Goal: Feedback & Contribution: Leave review/rating

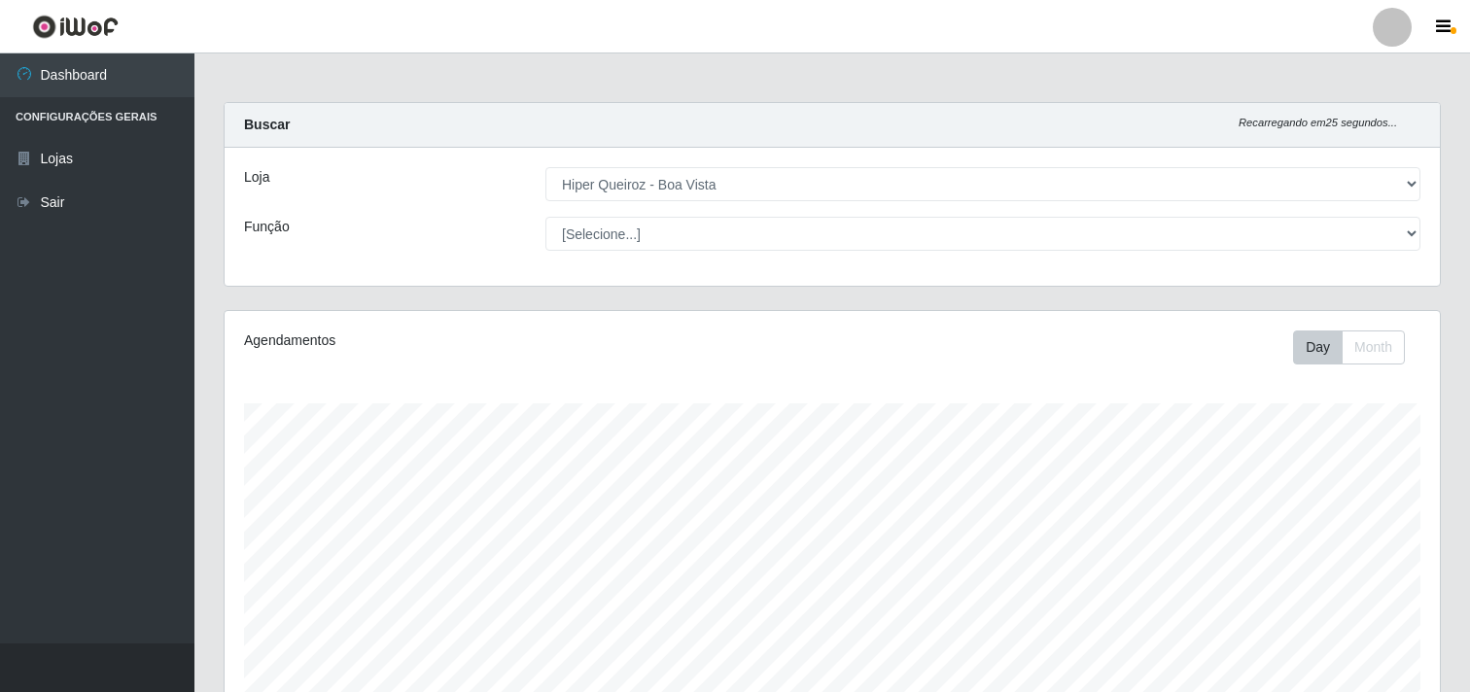
select select "514"
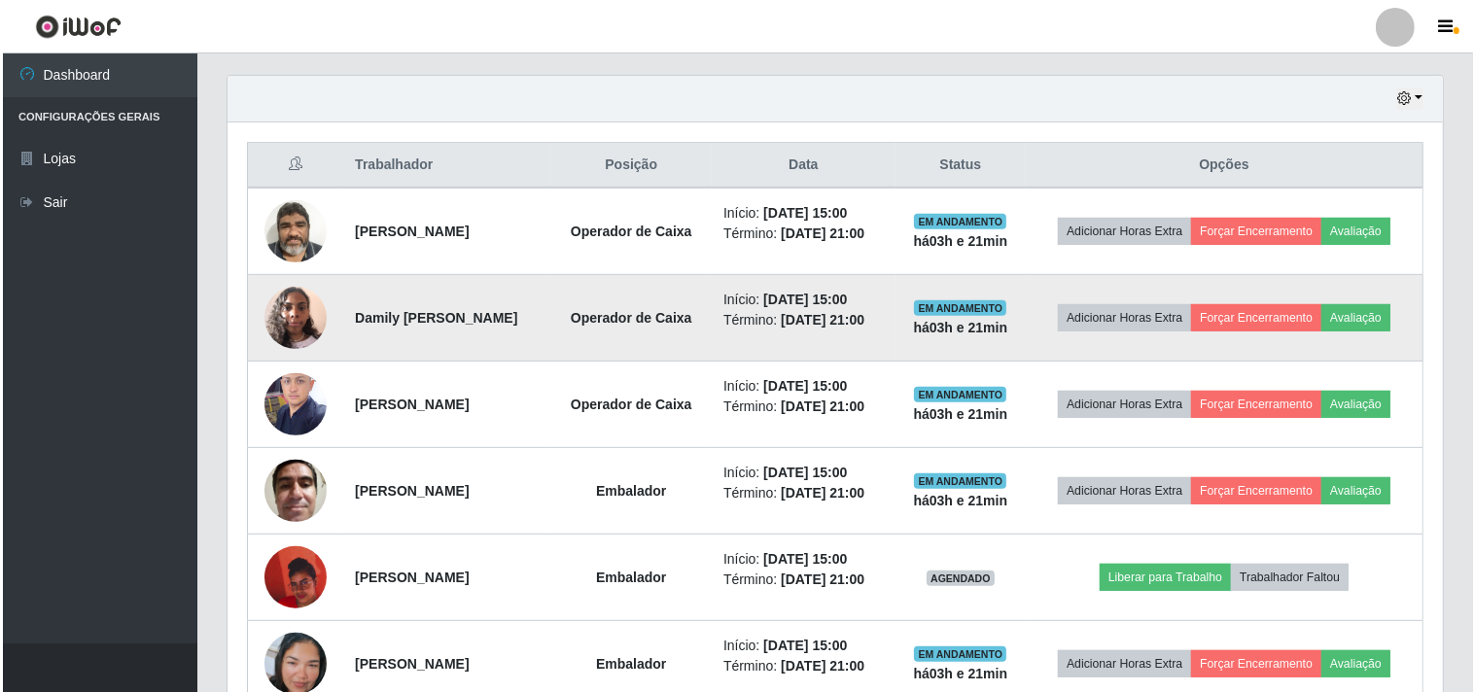
scroll to position [772, 0]
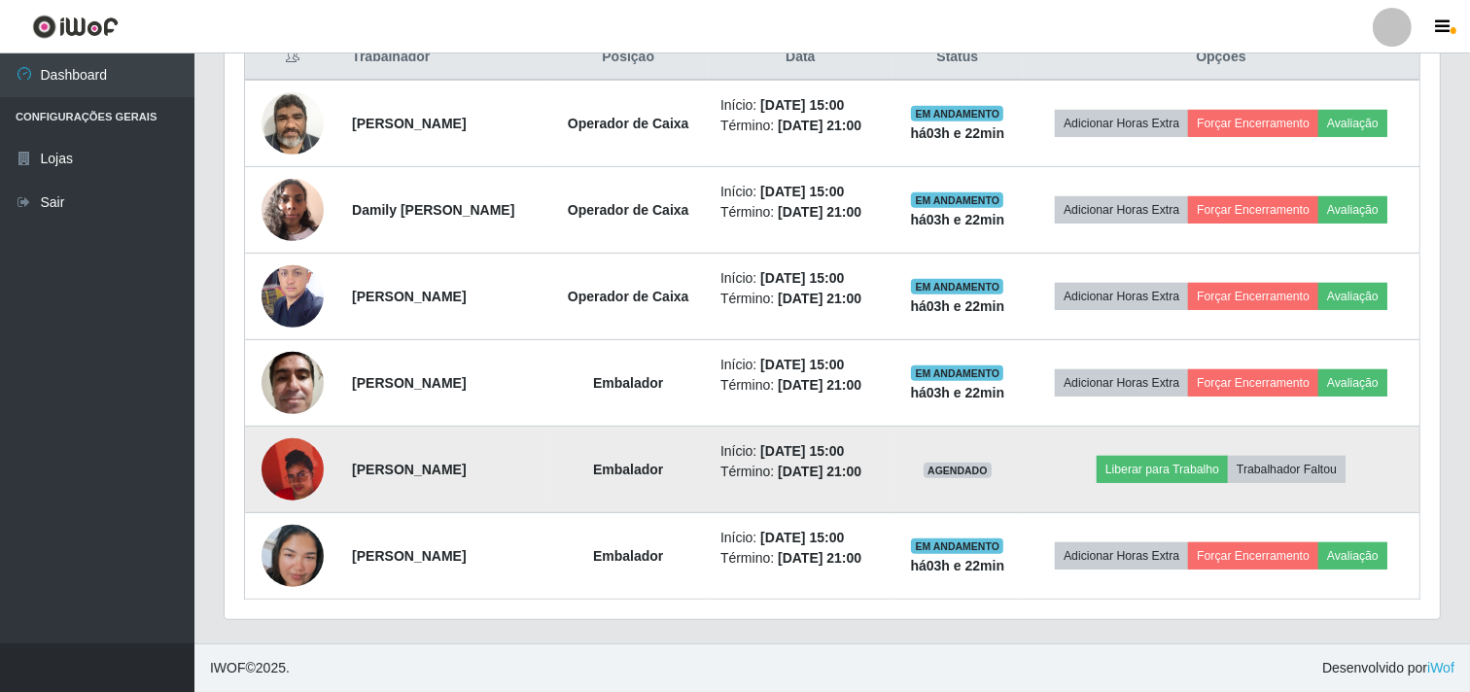
click at [284, 469] on img at bounding box center [293, 469] width 62 height 111
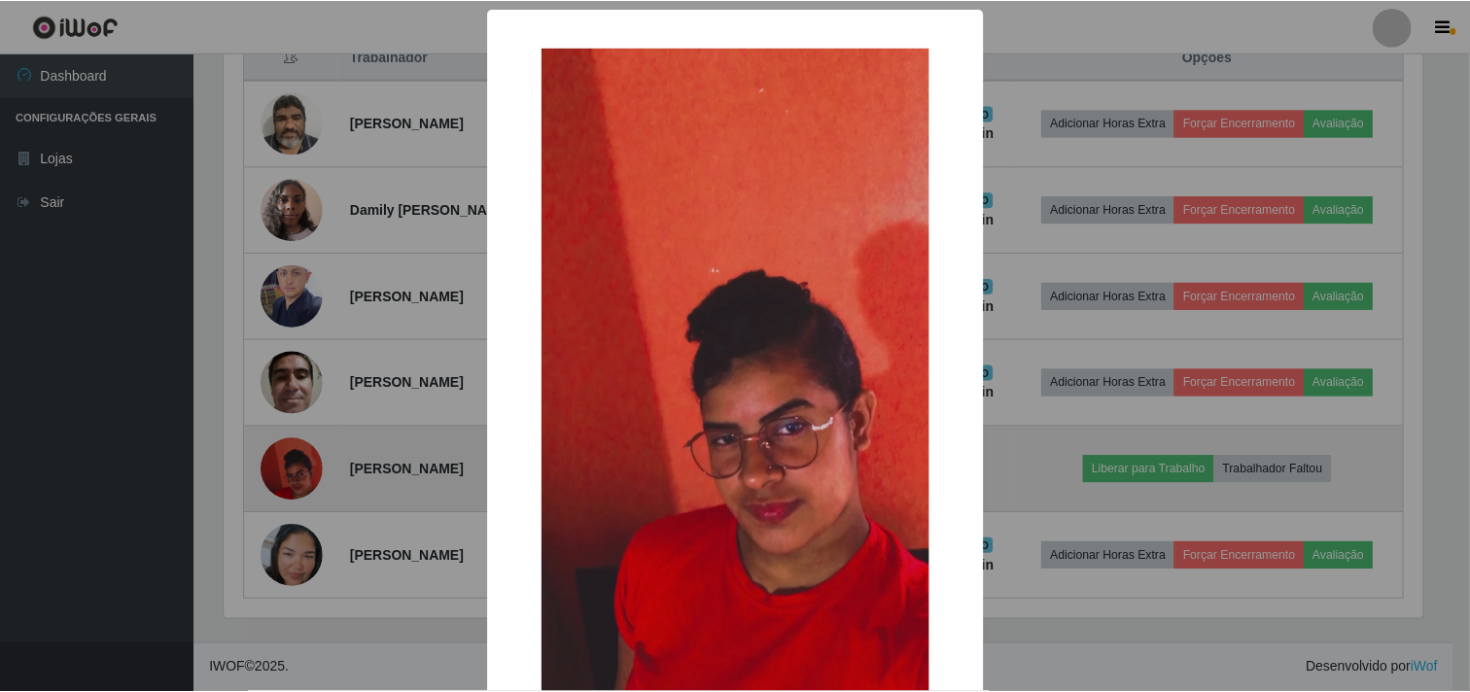
scroll to position [402, 1203]
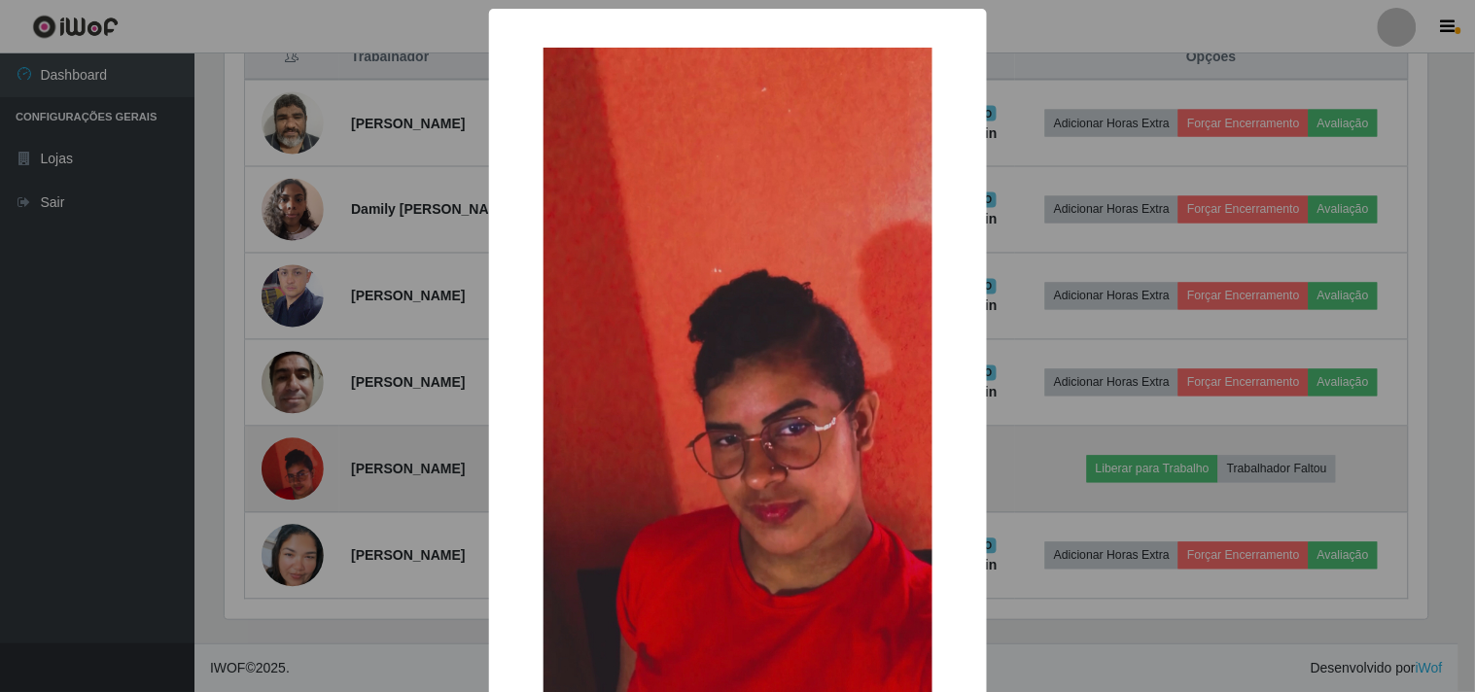
click at [284, 469] on div "× OK Cancel" at bounding box center [737, 346] width 1475 height 692
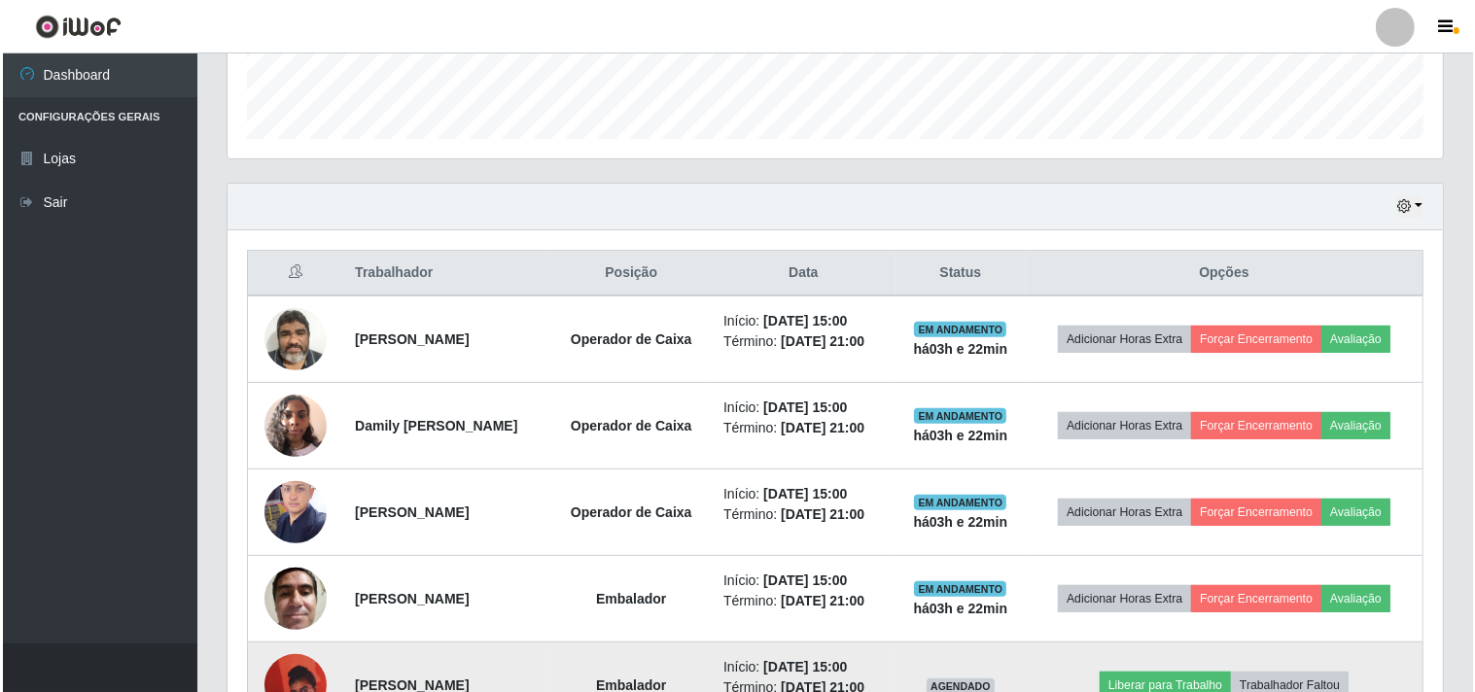
scroll to position [772, 0]
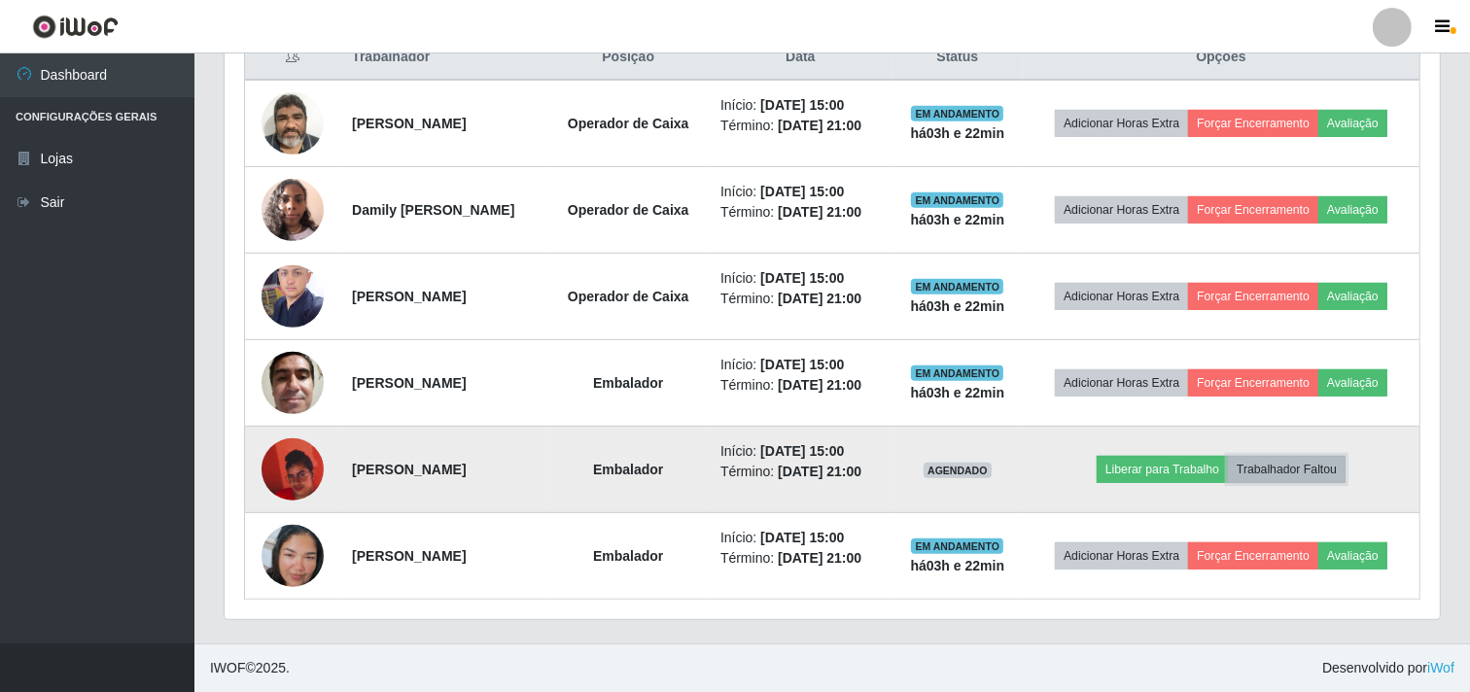
click at [1313, 471] on button "Trabalhador Faltou" at bounding box center [1287, 469] width 118 height 27
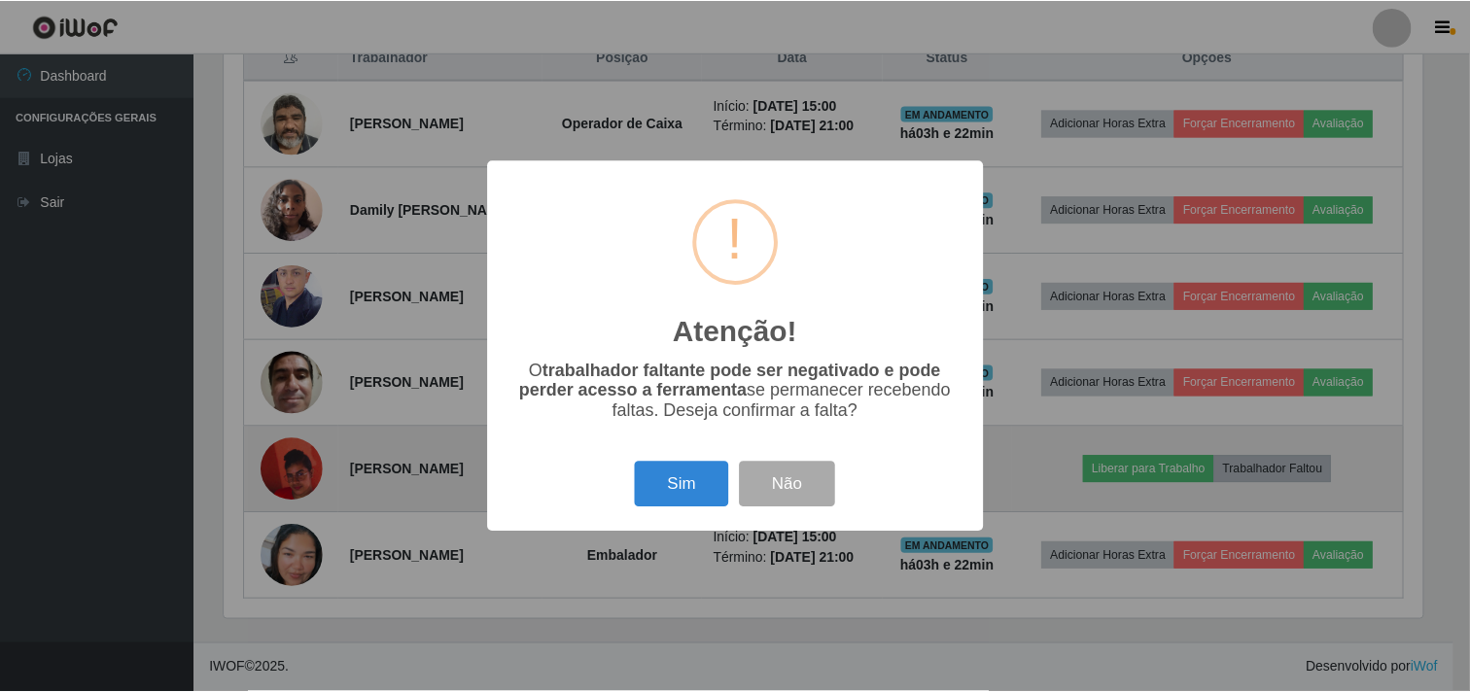
scroll to position [402, 1203]
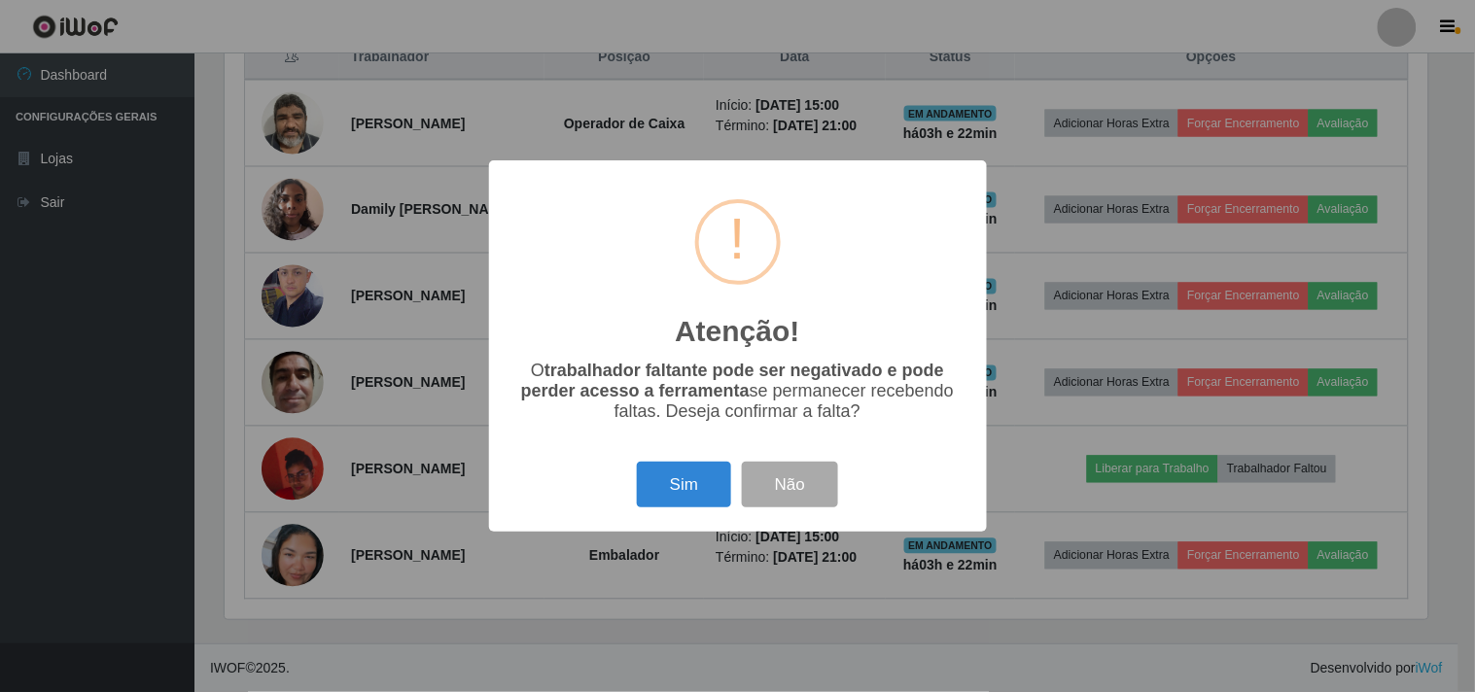
click at [679, 463] on div "Sim Não" at bounding box center [737, 484] width 459 height 55
click at [681, 476] on button "Sim" at bounding box center [684, 485] width 94 height 46
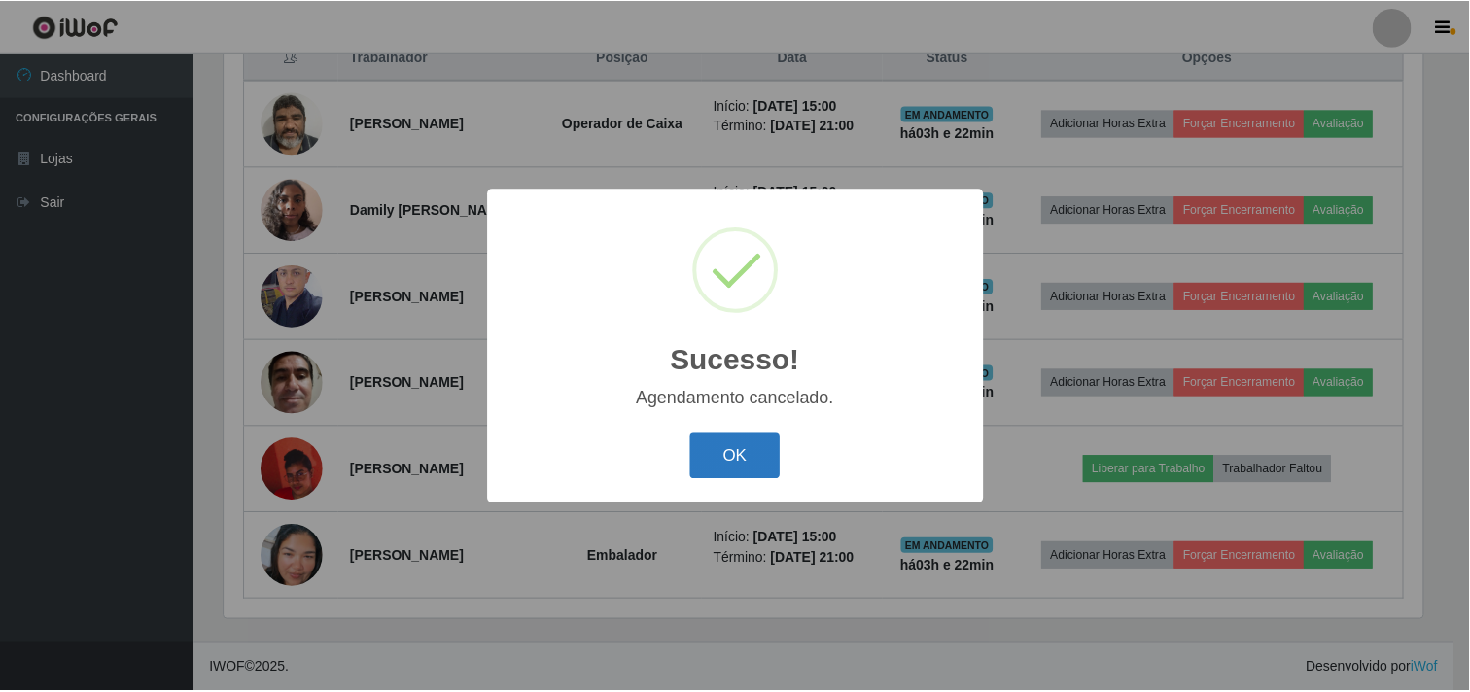
scroll to position [685, 0]
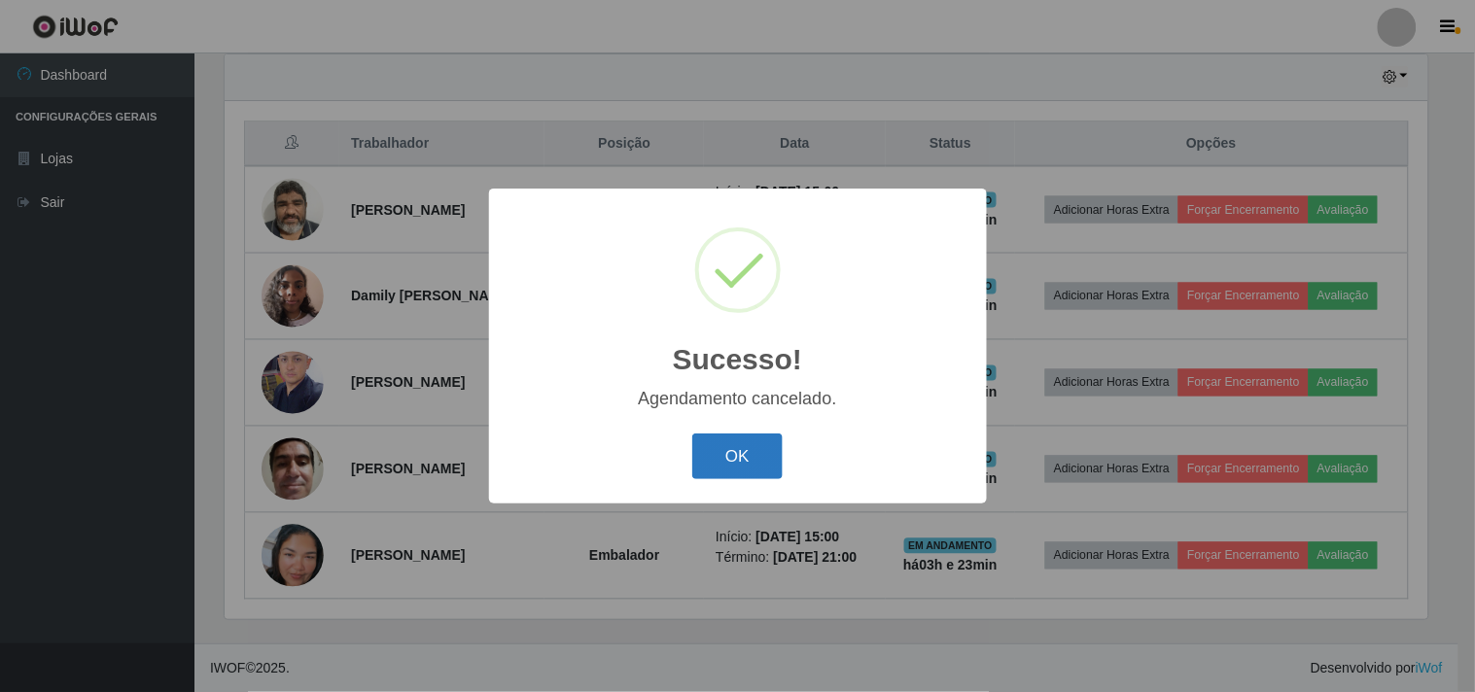
click at [733, 449] on button "OK" at bounding box center [737, 457] width 90 height 46
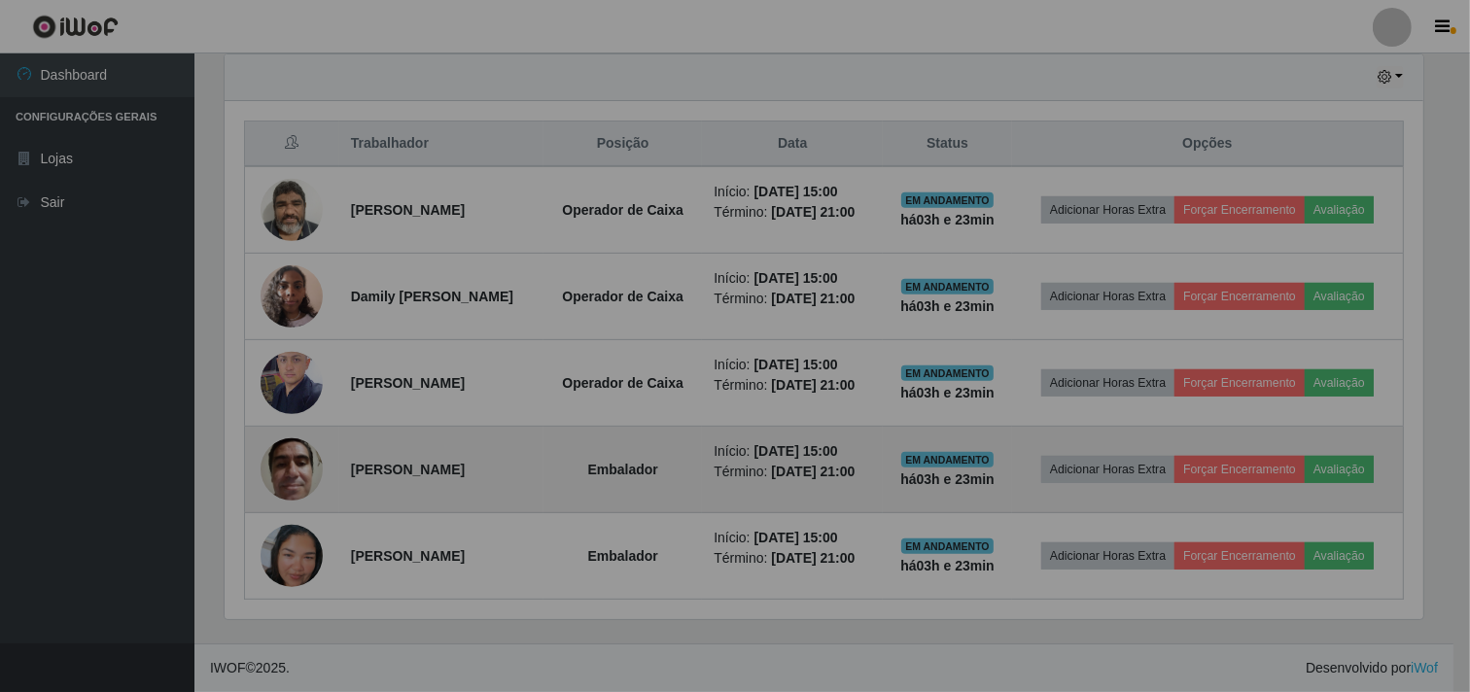
scroll to position [402, 1215]
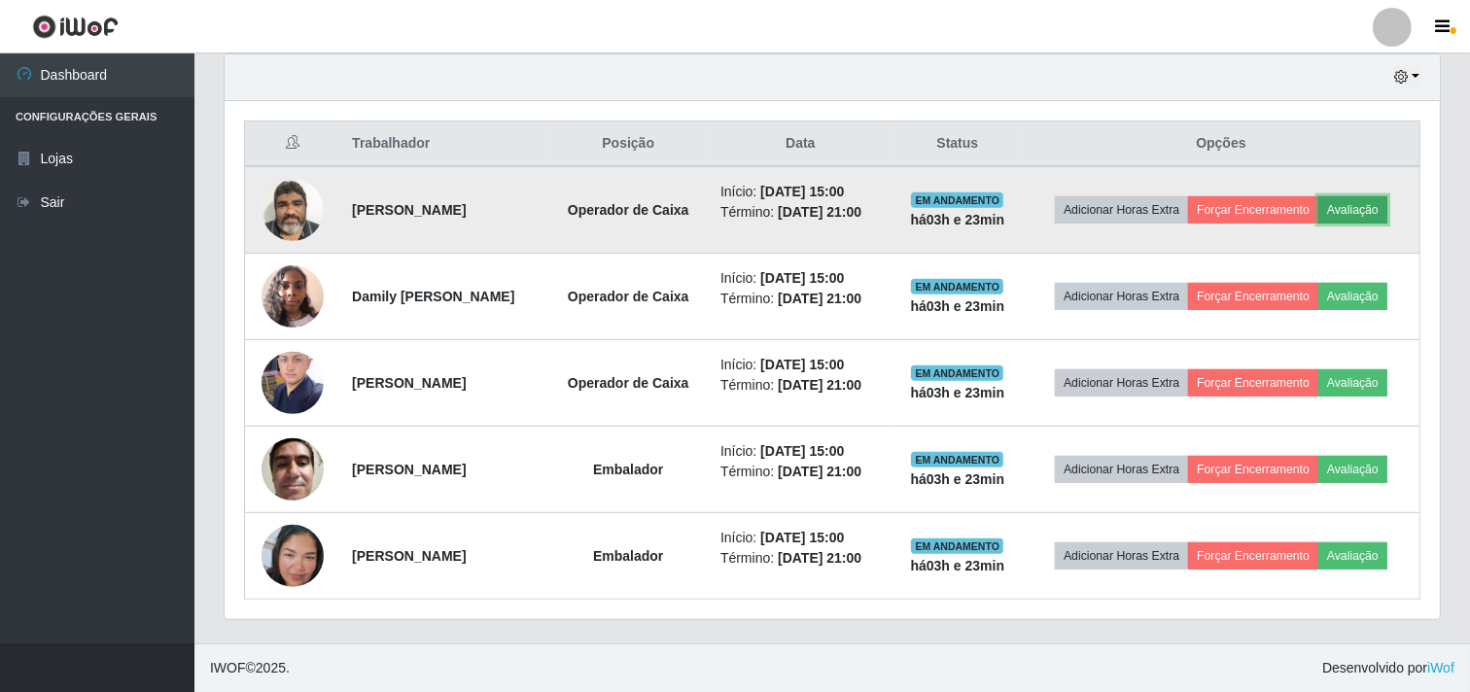
click at [1382, 205] on button "Avaliação" at bounding box center [1352, 209] width 69 height 27
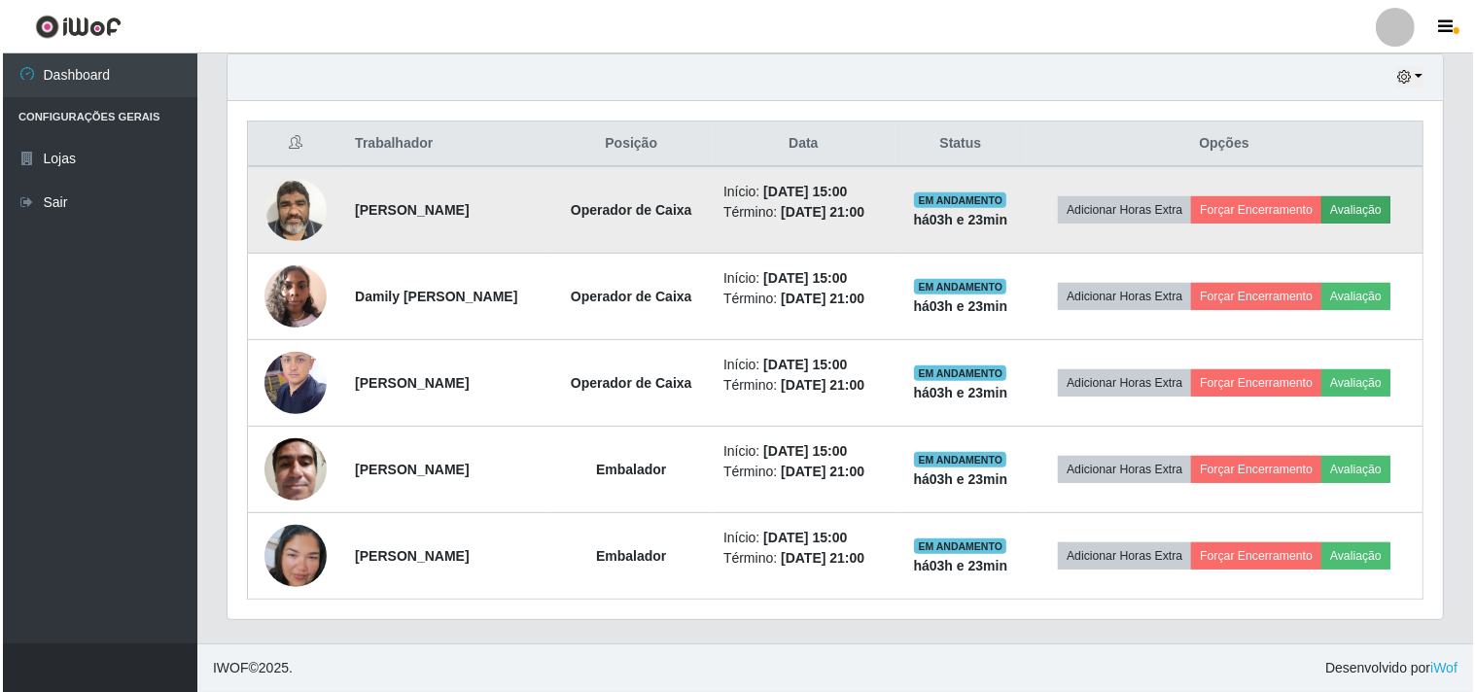
scroll to position [402, 1203]
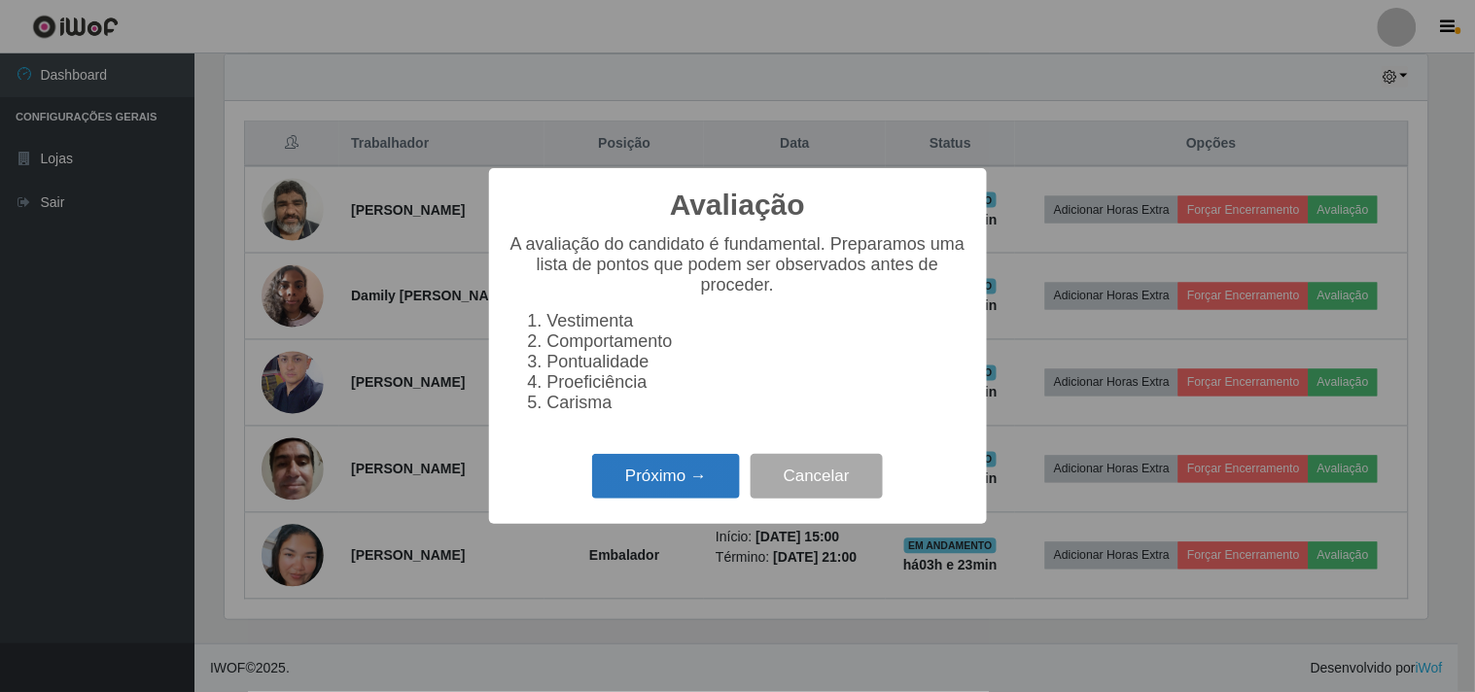
click at [647, 471] on button "Próximo →" at bounding box center [666, 477] width 148 height 46
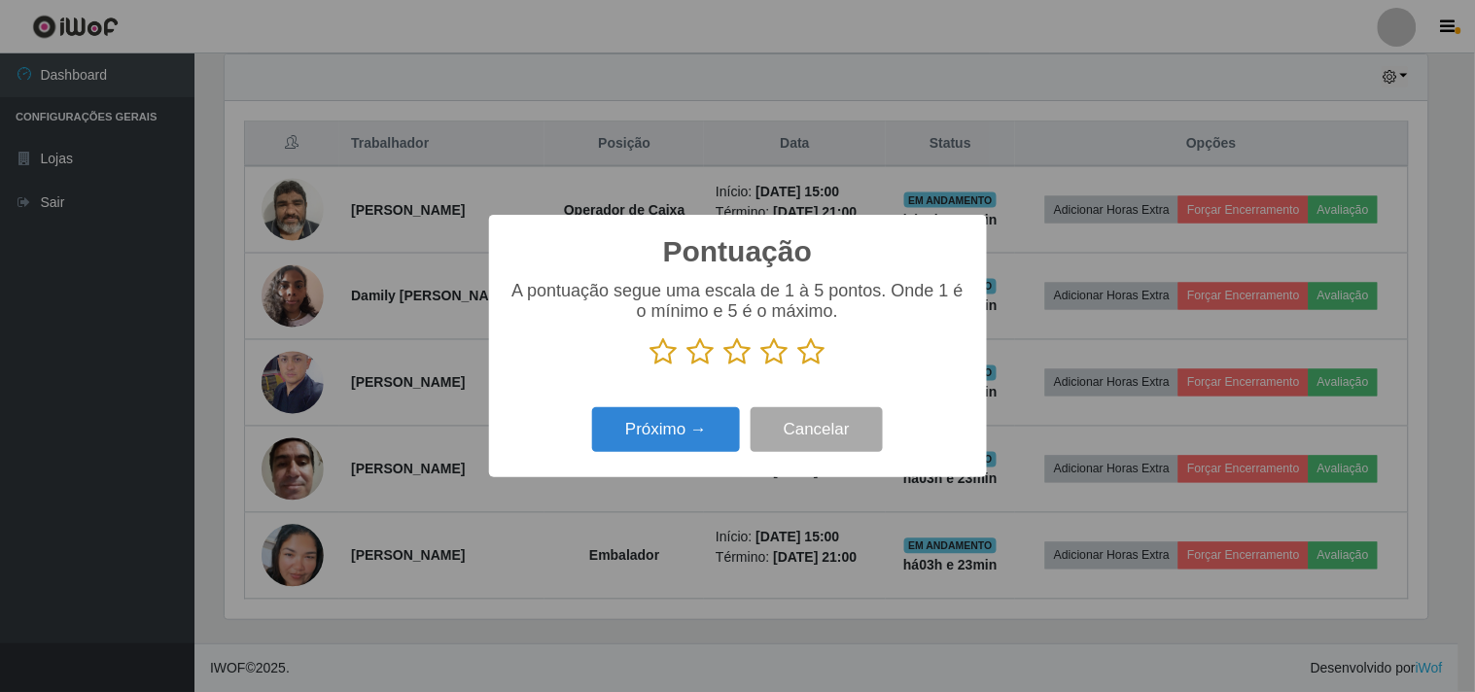
scroll to position [971790, 970990]
click at [811, 357] on icon at bounding box center [811, 351] width 27 height 29
click at [798, 367] on input "radio" at bounding box center [798, 367] width 0 height 0
click at [664, 443] on button "Próximo →" at bounding box center [666, 430] width 148 height 46
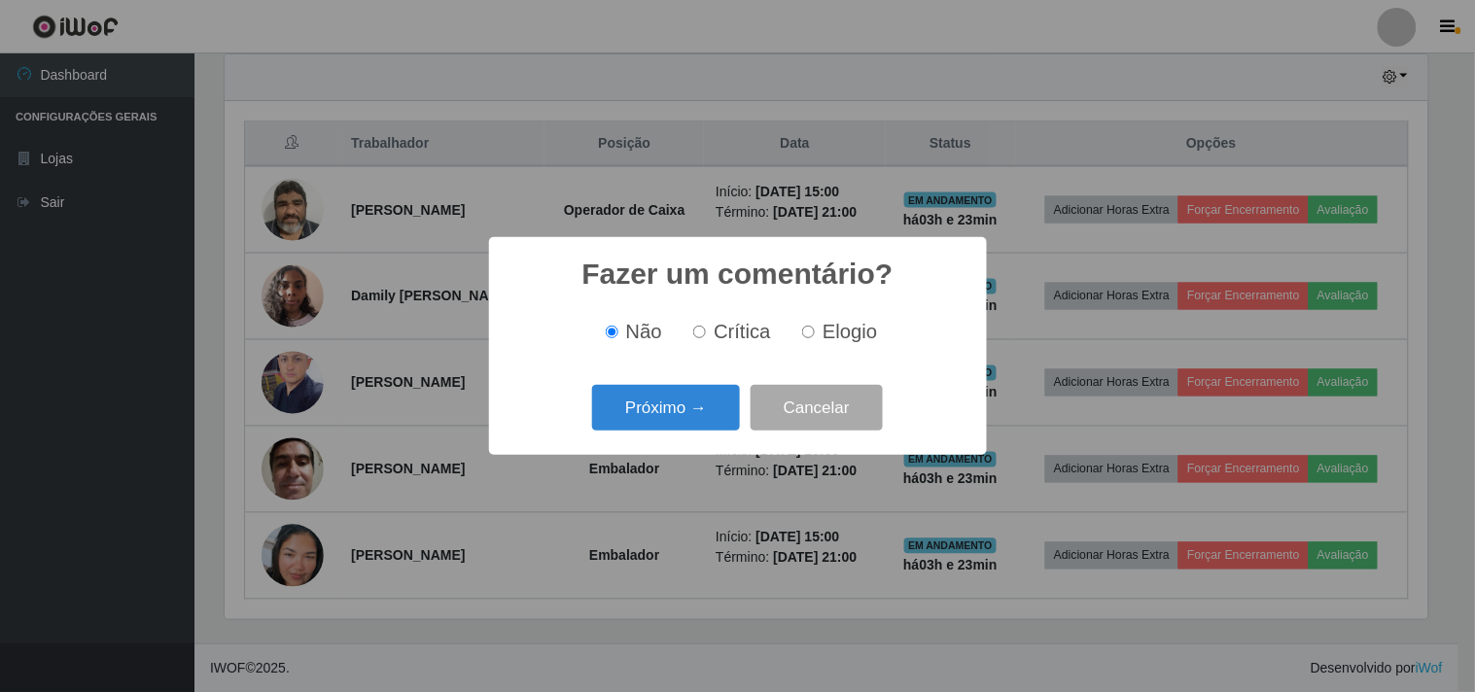
click at [811, 337] on input "Elogio" at bounding box center [808, 332] width 13 height 13
radio input "true"
click at [688, 409] on button "Próximo →" at bounding box center [666, 408] width 148 height 46
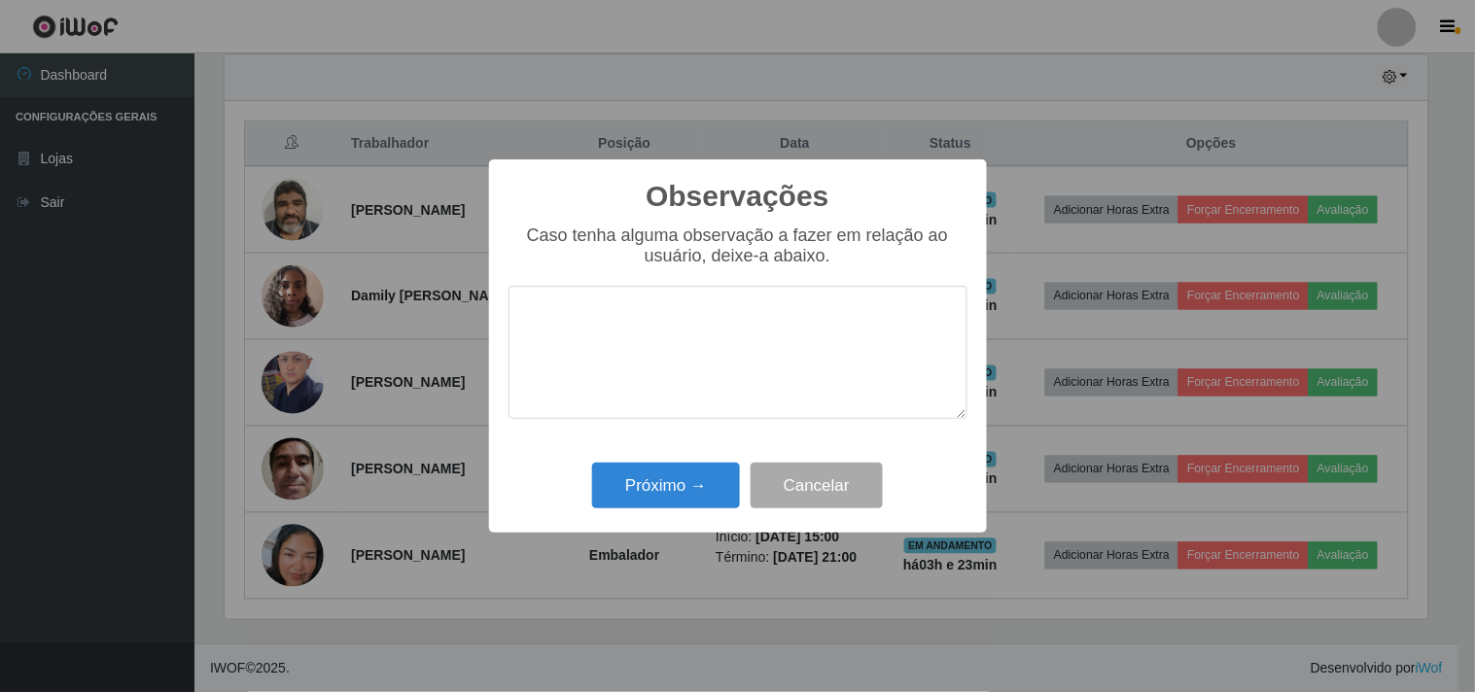
click at [693, 358] on textarea at bounding box center [737, 352] width 459 height 133
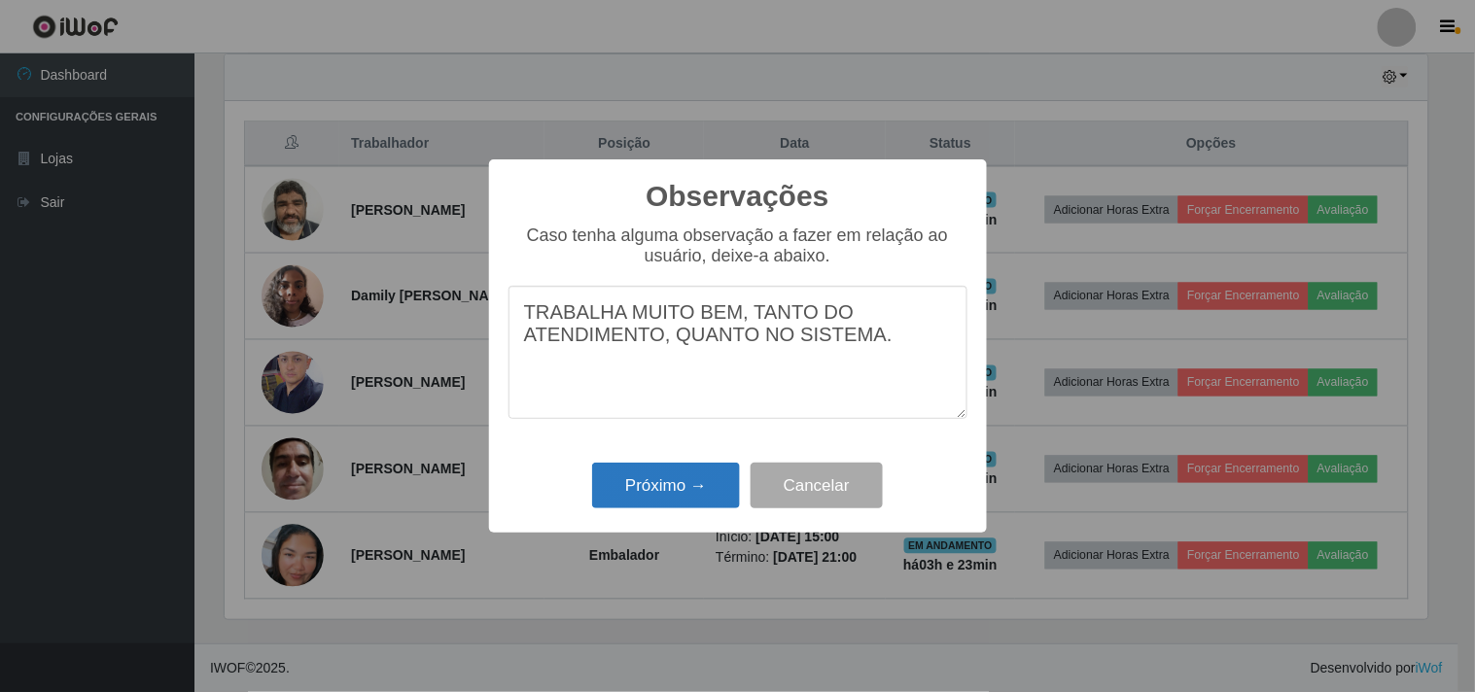
type textarea "TRABALHA MUITO BEM, TANTO DO ATENDIMENTO, QUANTO NO SISTEMA."
click at [632, 486] on button "Próximo →" at bounding box center [666, 486] width 148 height 46
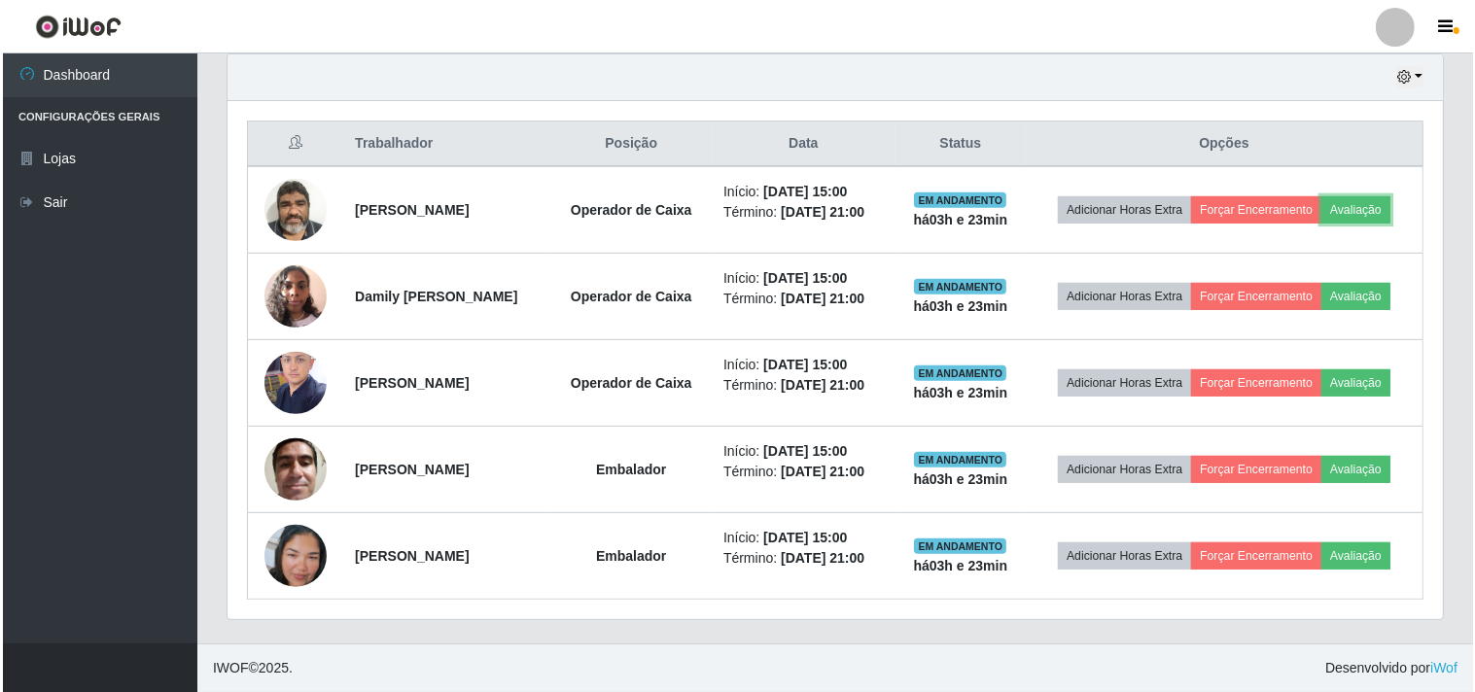
scroll to position [402, 1215]
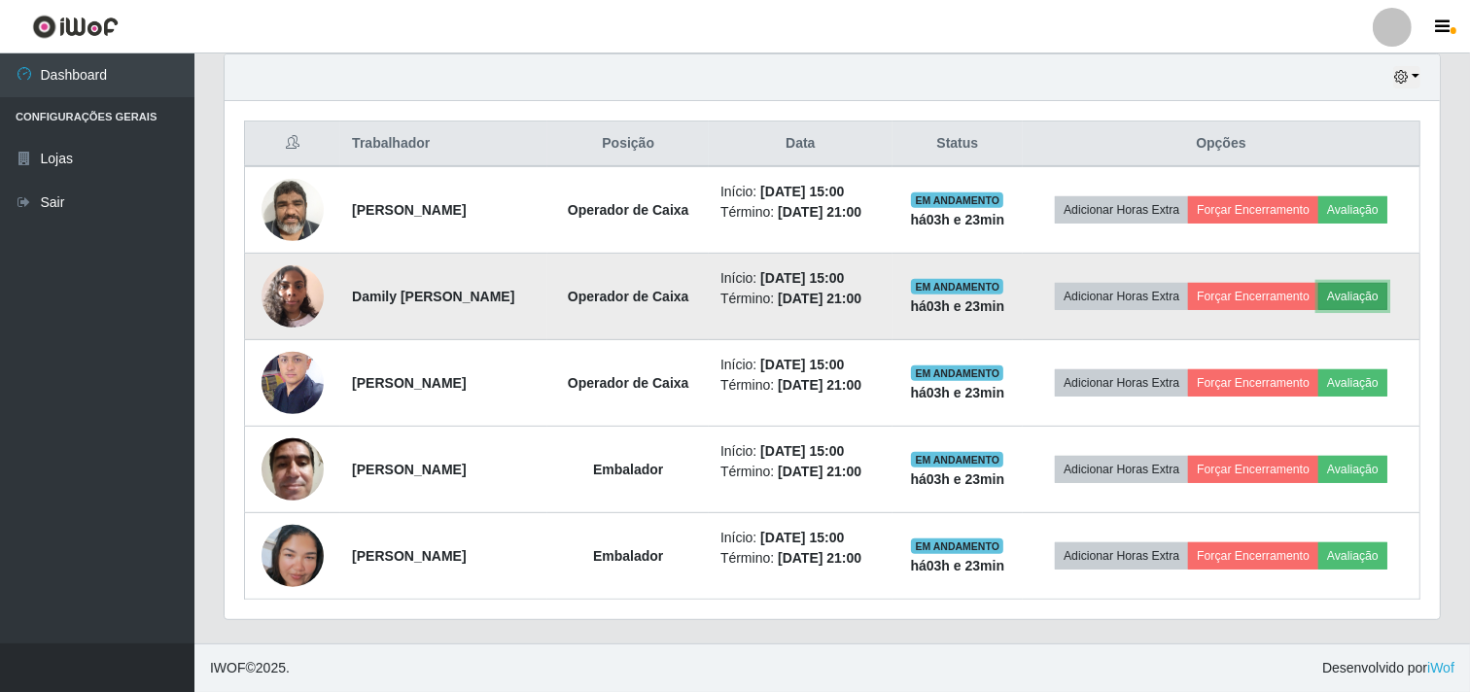
click at [1387, 302] on button "Avaliação" at bounding box center [1352, 296] width 69 height 27
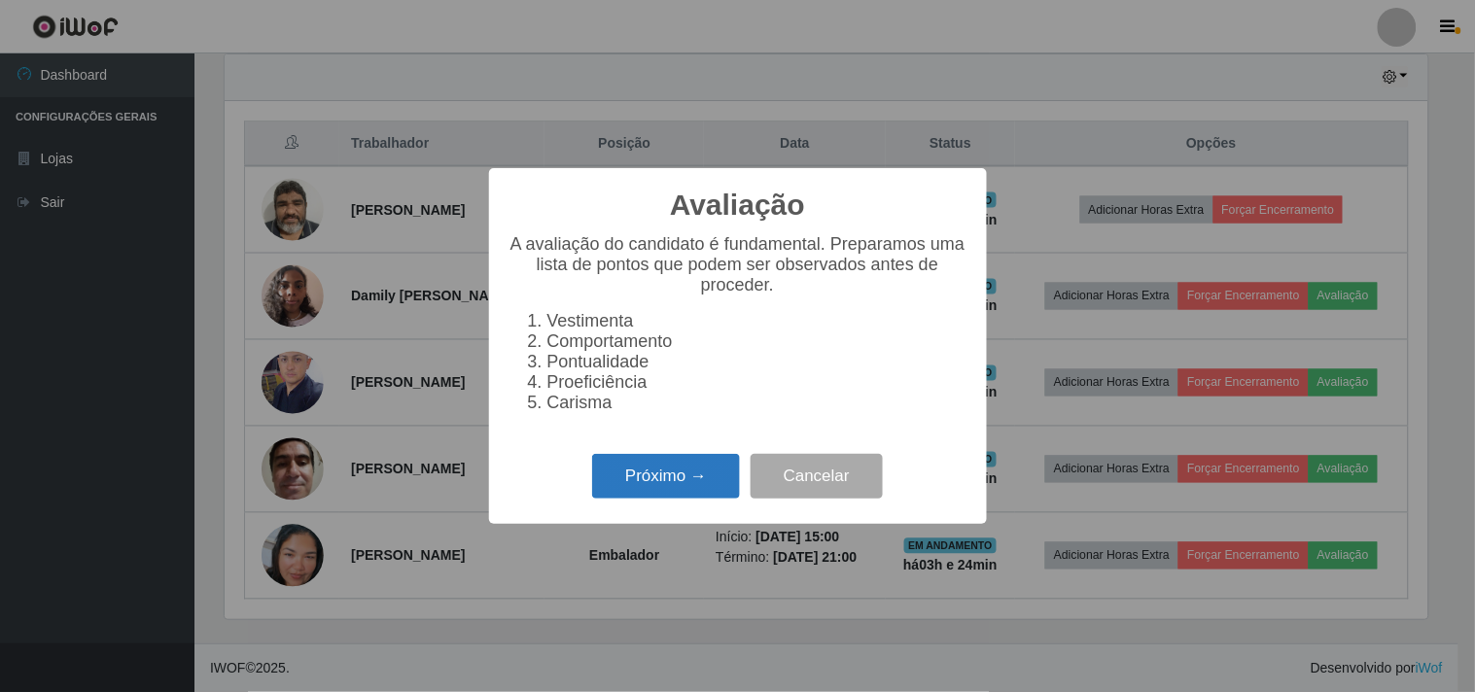
click at [625, 477] on button "Próximo →" at bounding box center [666, 477] width 148 height 46
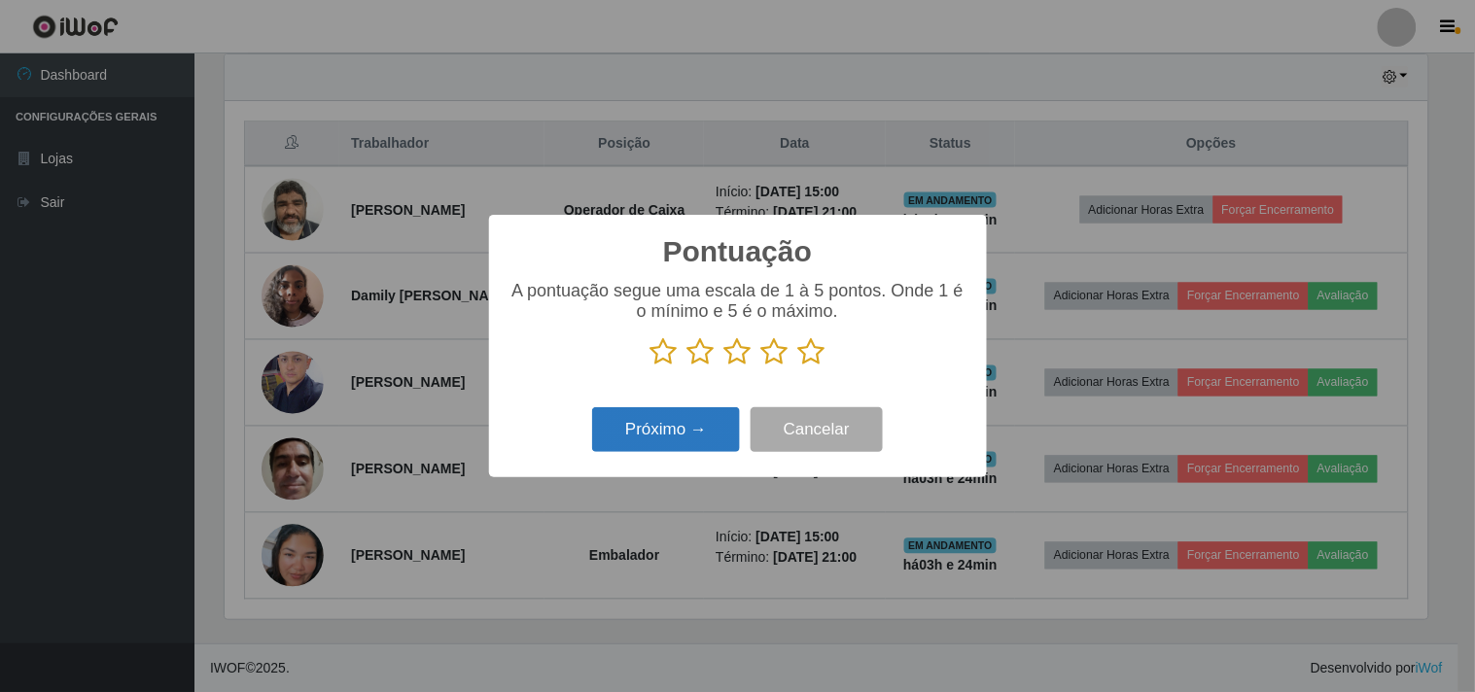
scroll to position [971790, 970990]
click at [820, 353] on icon at bounding box center [811, 351] width 27 height 29
click at [798, 367] on input "radio" at bounding box center [798, 367] width 0 height 0
click at [690, 424] on button "Próximo →" at bounding box center [666, 430] width 148 height 46
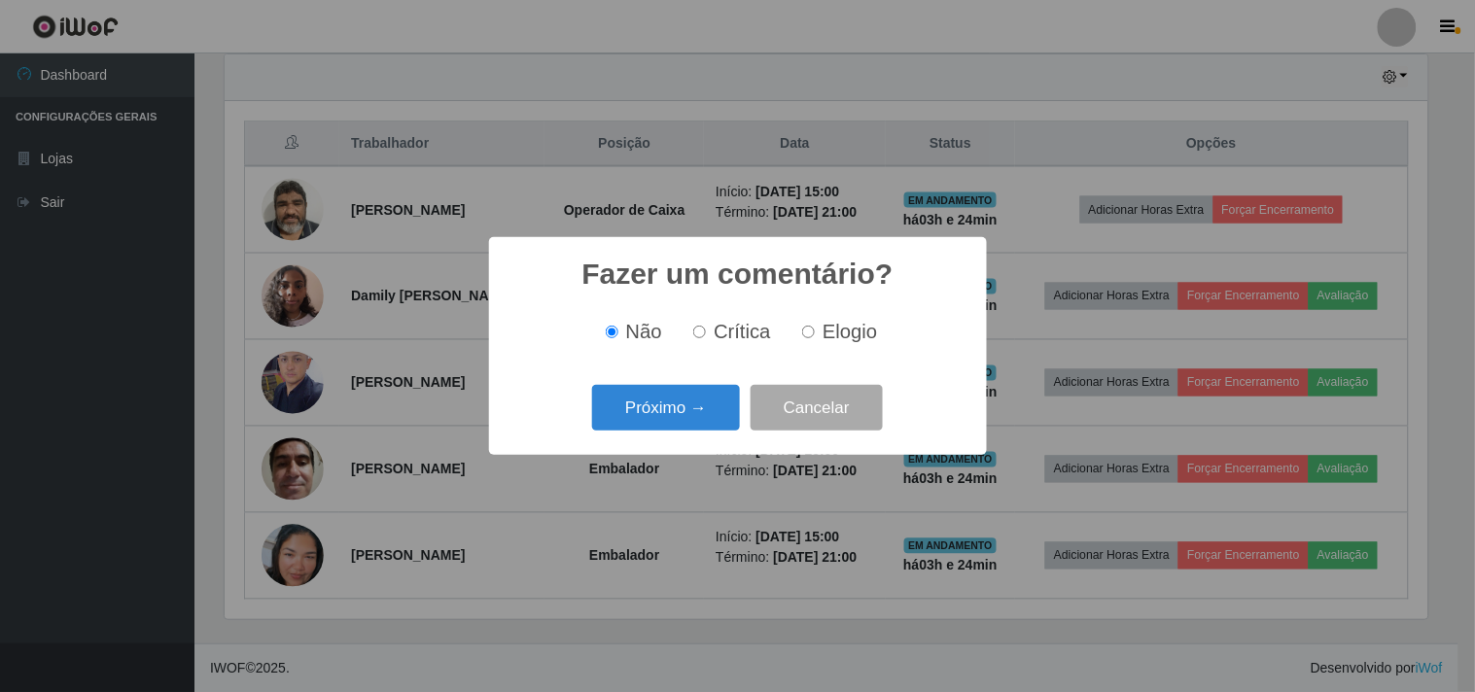
click at [821, 340] on label "Elogio" at bounding box center [835, 332] width 83 height 22
click at [815, 338] on input "Elogio" at bounding box center [808, 332] width 13 height 13
radio input "true"
click at [688, 402] on button "Próximo →" at bounding box center [666, 408] width 148 height 46
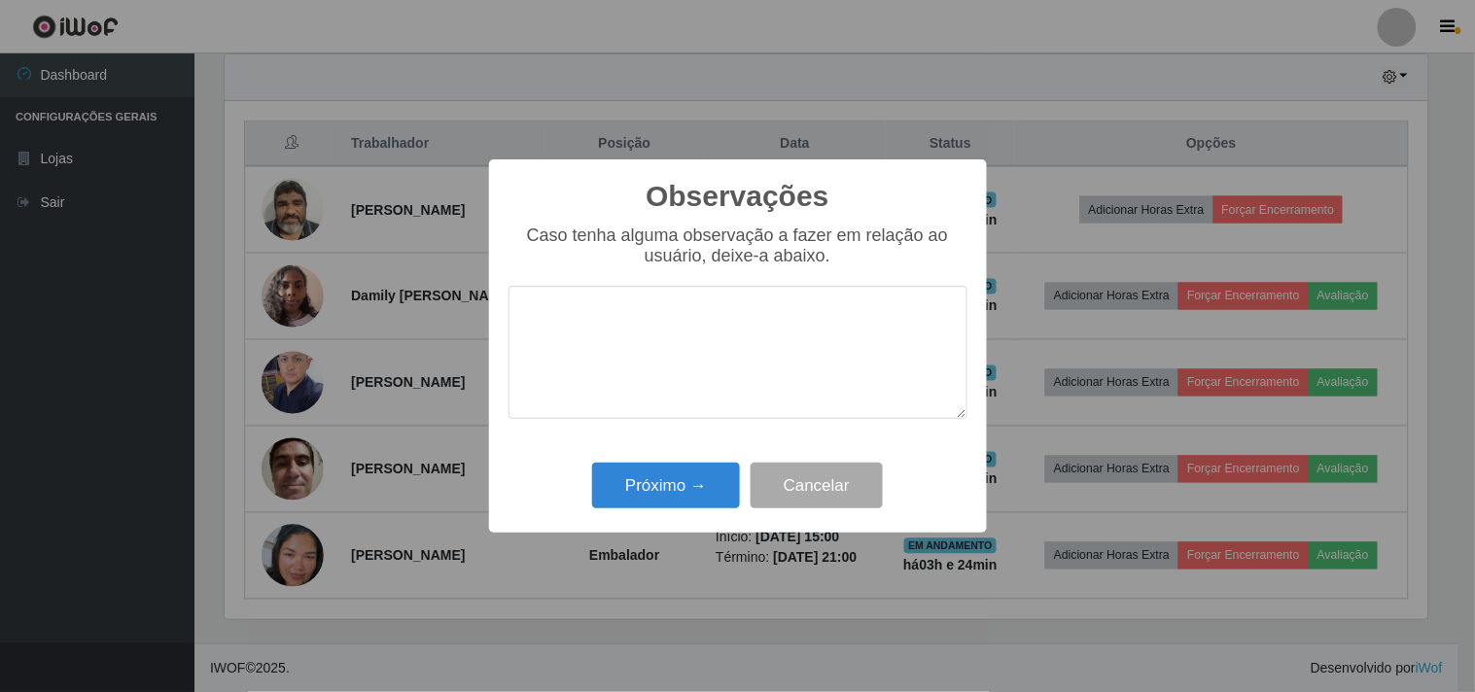
click at [681, 323] on textarea at bounding box center [737, 352] width 459 height 133
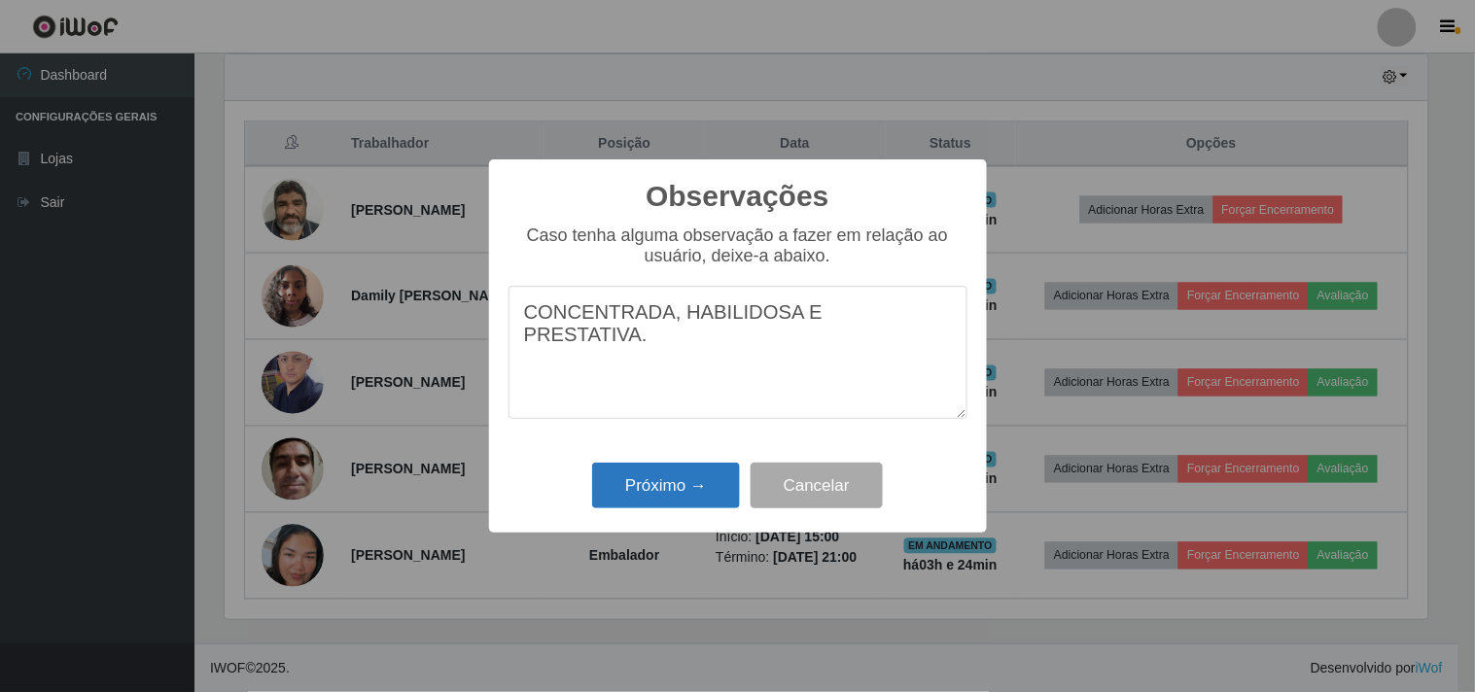
type textarea "CONCENTRADA, HABILIDOSA E PRESTATIVA."
click at [644, 493] on button "Próximo →" at bounding box center [666, 486] width 148 height 46
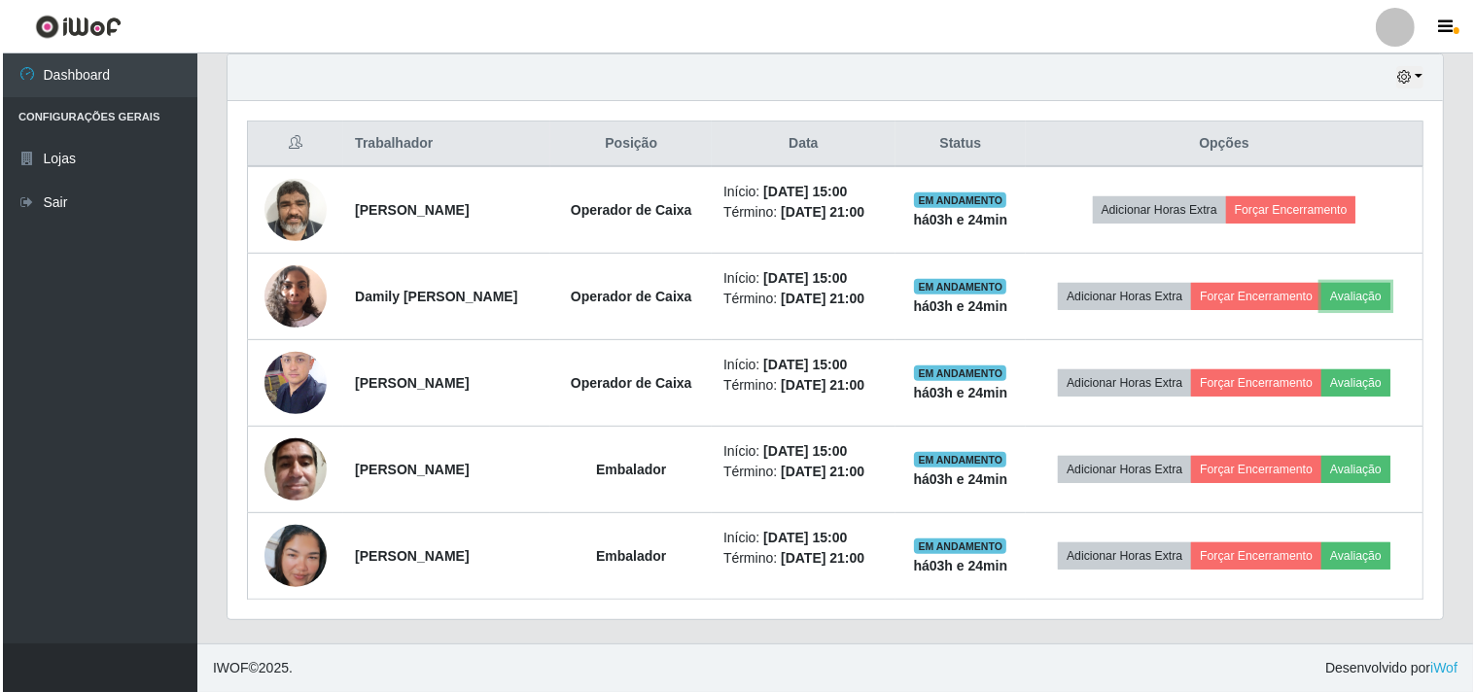
scroll to position [402, 1215]
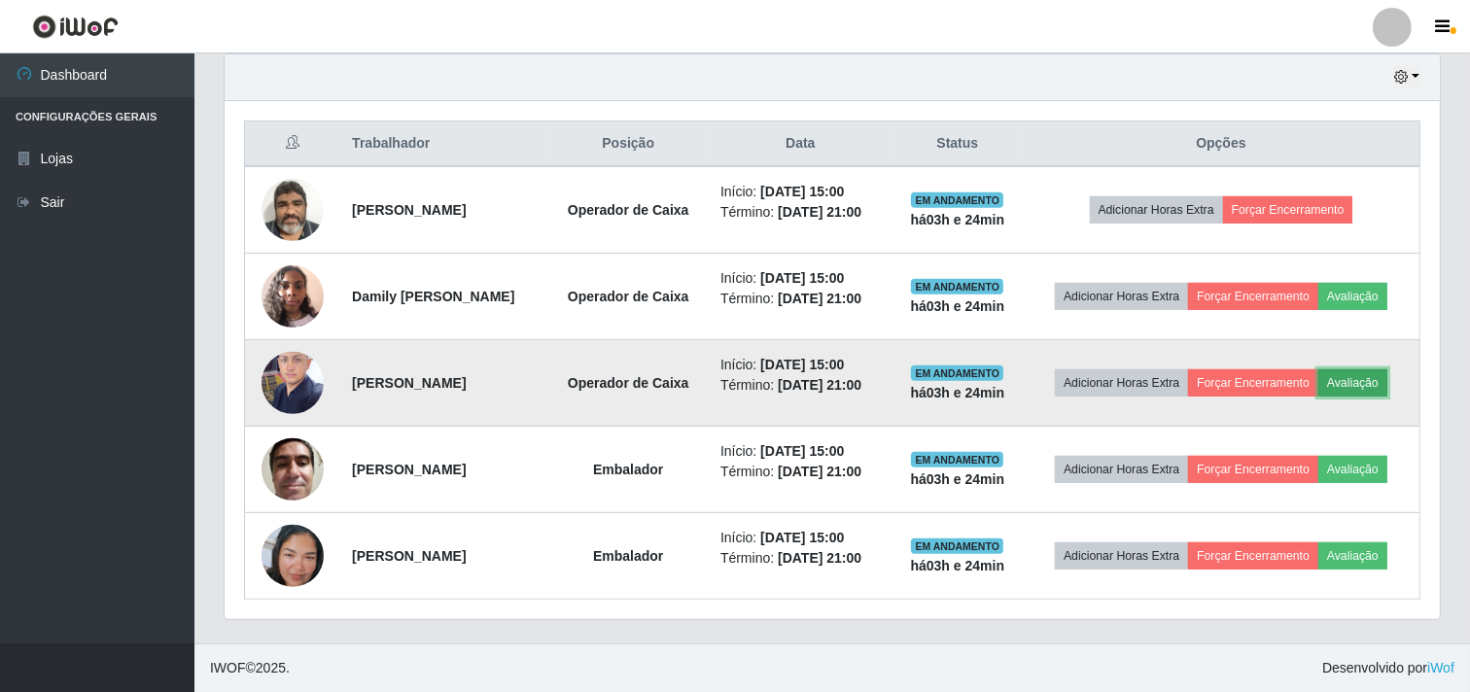
click at [1381, 380] on button "Avaliação" at bounding box center [1352, 382] width 69 height 27
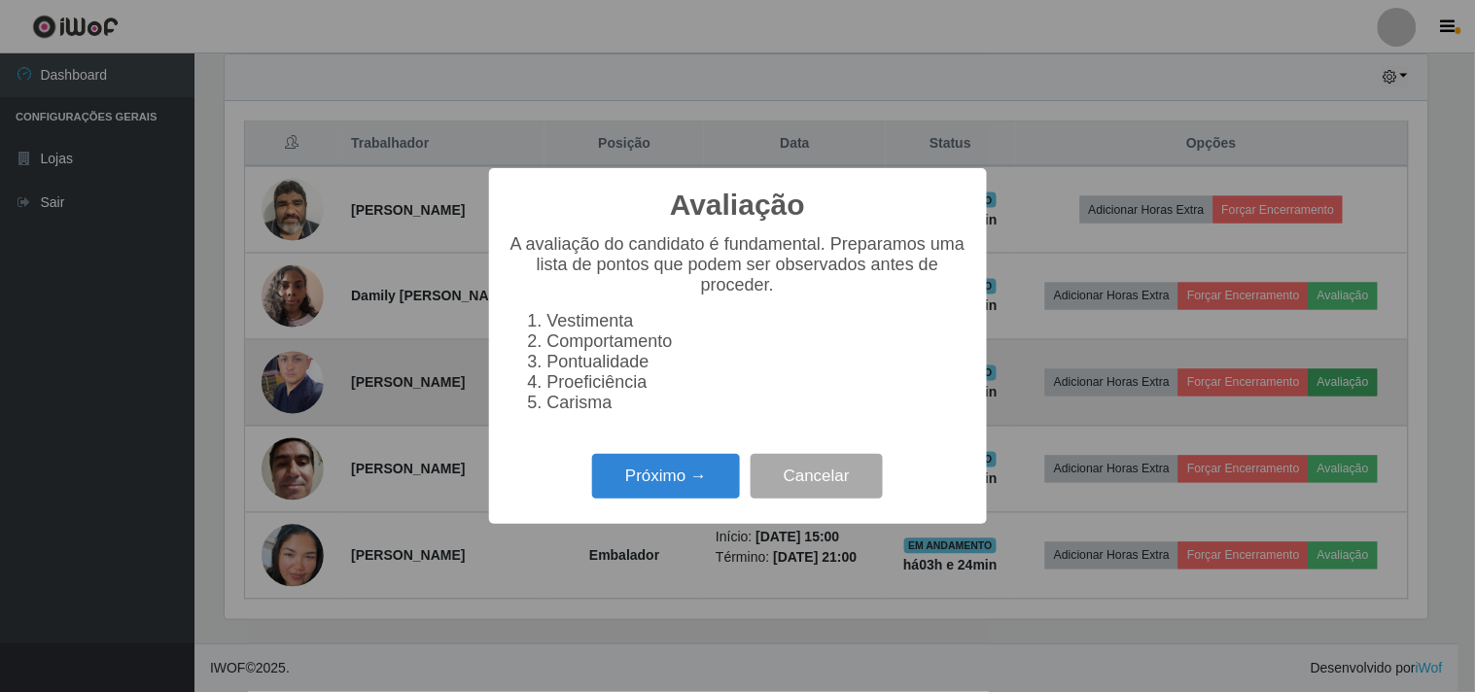
scroll to position [402, 1203]
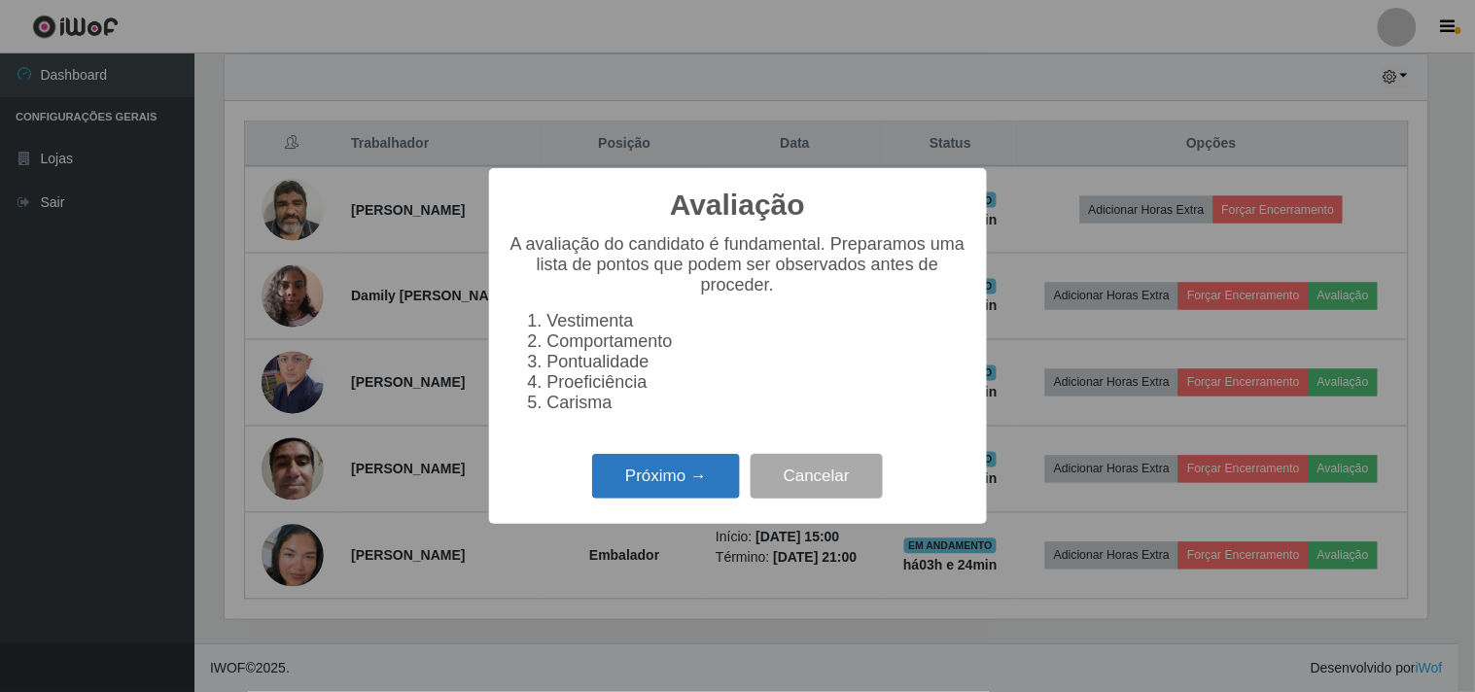
click at [679, 500] on button "Próximo →" at bounding box center [666, 477] width 148 height 46
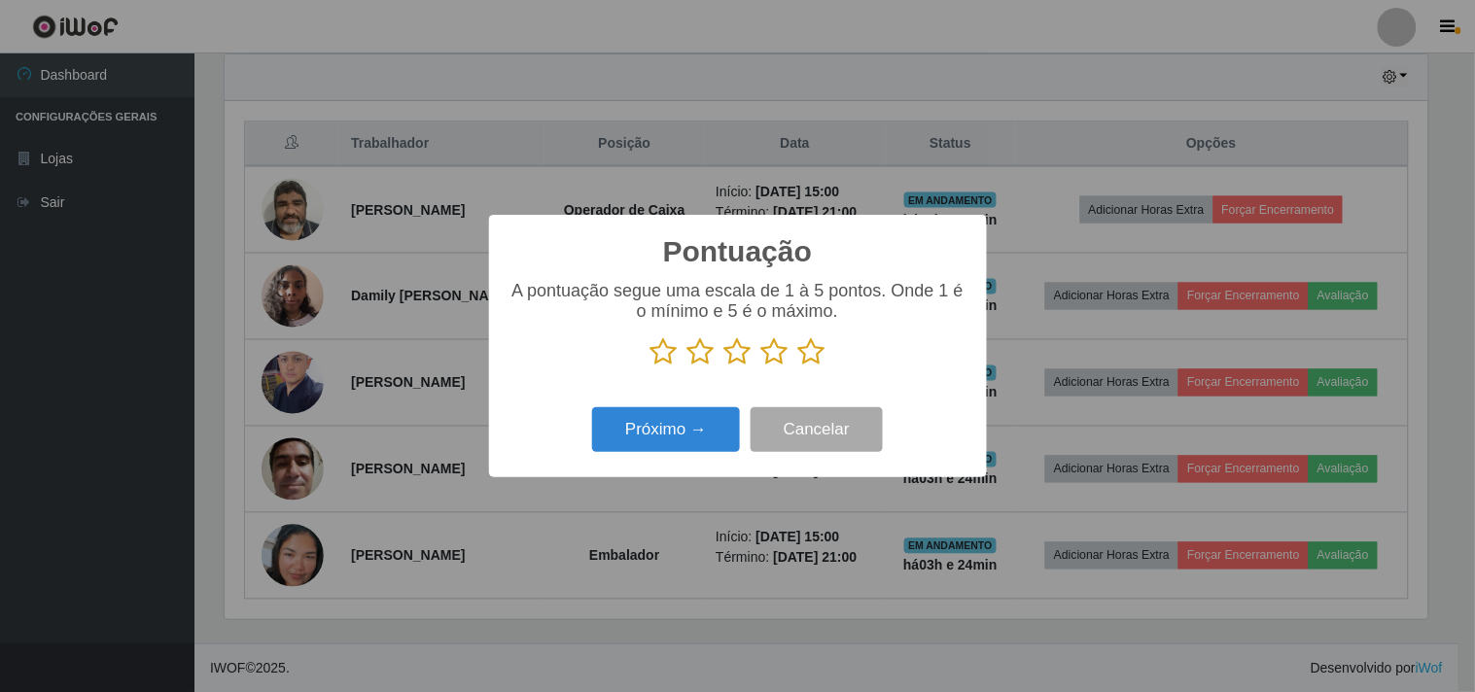
scroll to position [971790, 970990]
click at [819, 362] on icon at bounding box center [811, 351] width 27 height 29
click at [798, 367] on input "radio" at bounding box center [798, 367] width 0 height 0
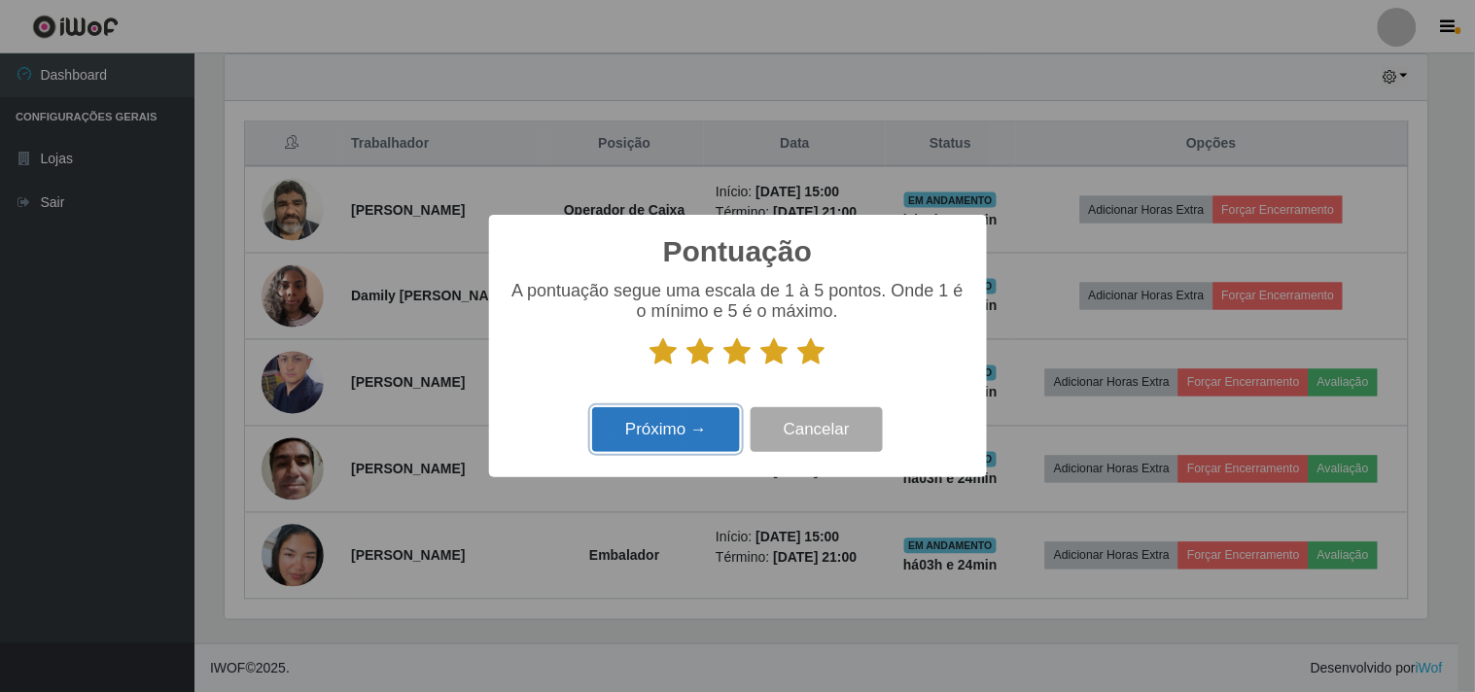
click at [663, 435] on button "Próximo →" at bounding box center [666, 430] width 148 height 46
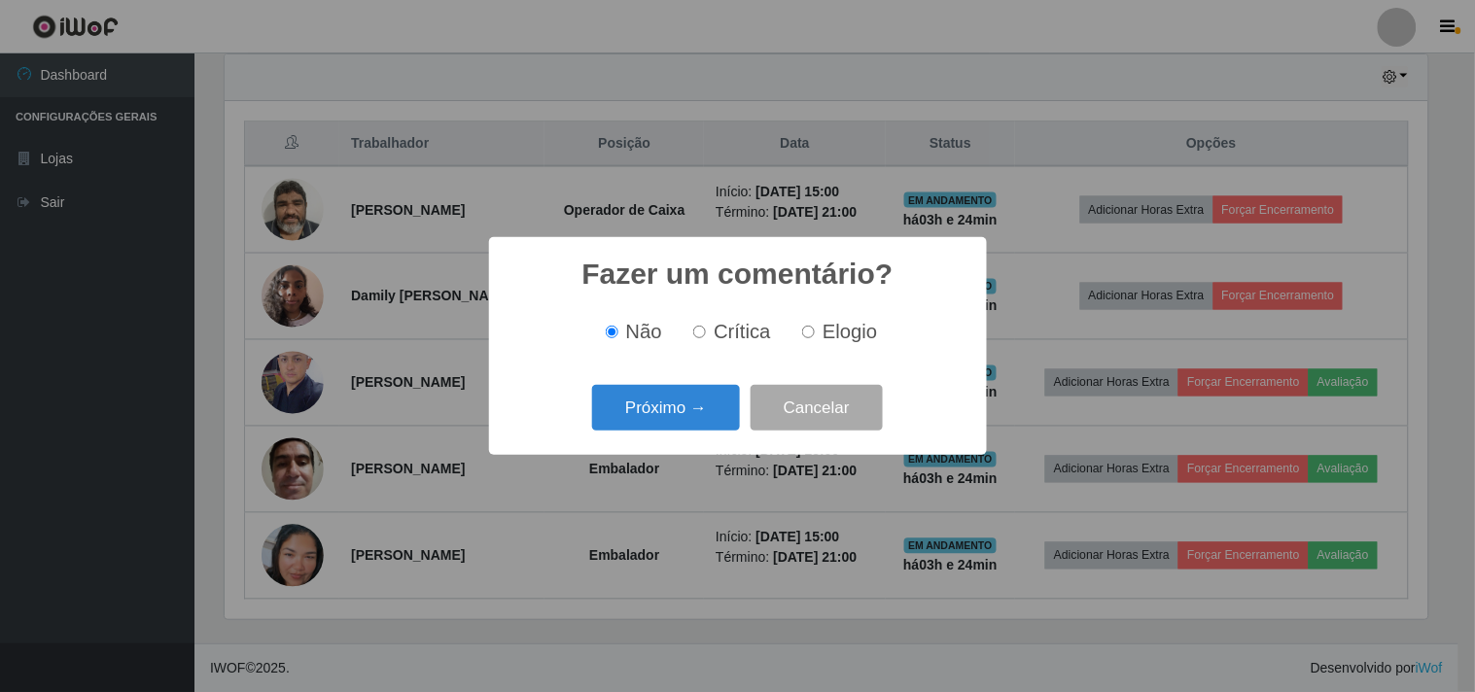
click at [852, 332] on span "Elogio" at bounding box center [849, 331] width 54 height 21
click at [815, 332] on input "Elogio" at bounding box center [808, 332] width 13 height 13
radio input "true"
click at [646, 415] on button "Próximo →" at bounding box center [666, 408] width 148 height 46
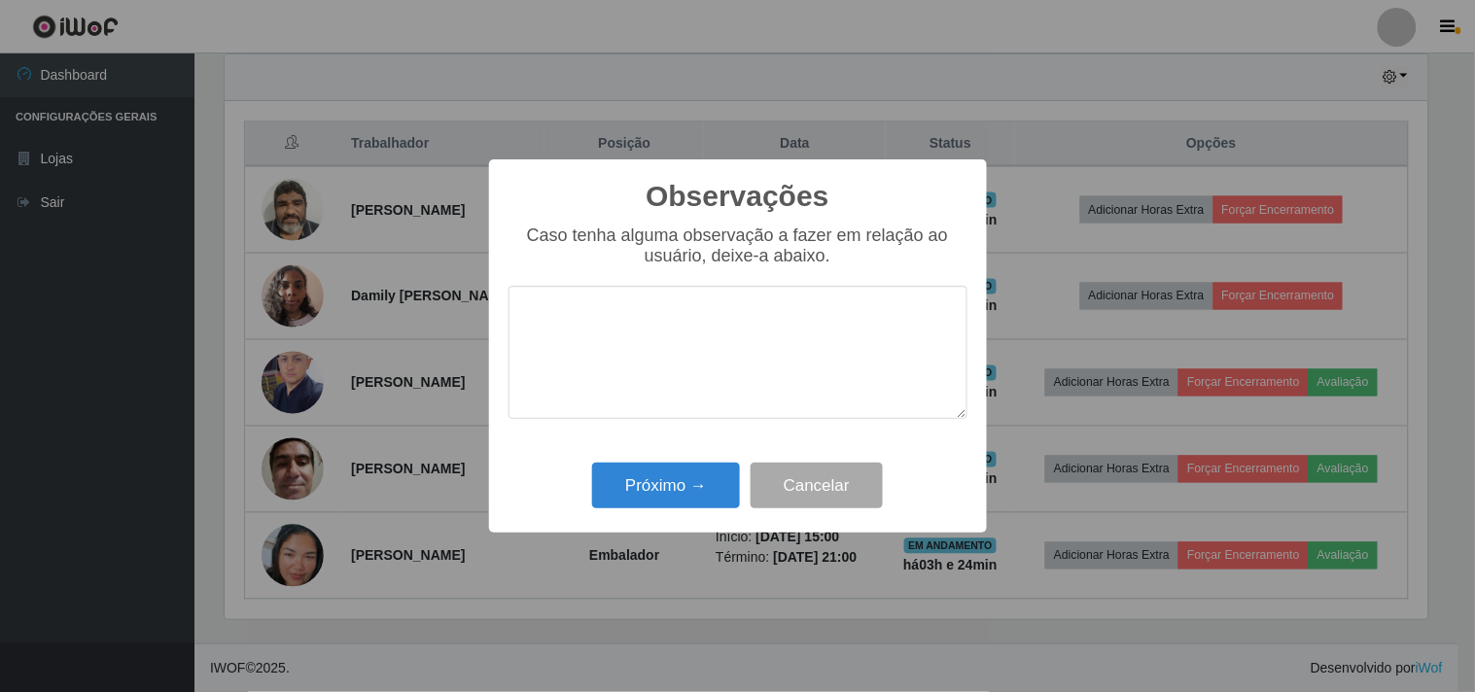
click at [615, 338] on textarea at bounding box center [737, 352] width 459 height 133
click at [627, 344] on textarea "DESENVOLVE BEM A FUNÇÃO, É CARISMATATICO" at bounding box center [737, 352] width 459 height 133
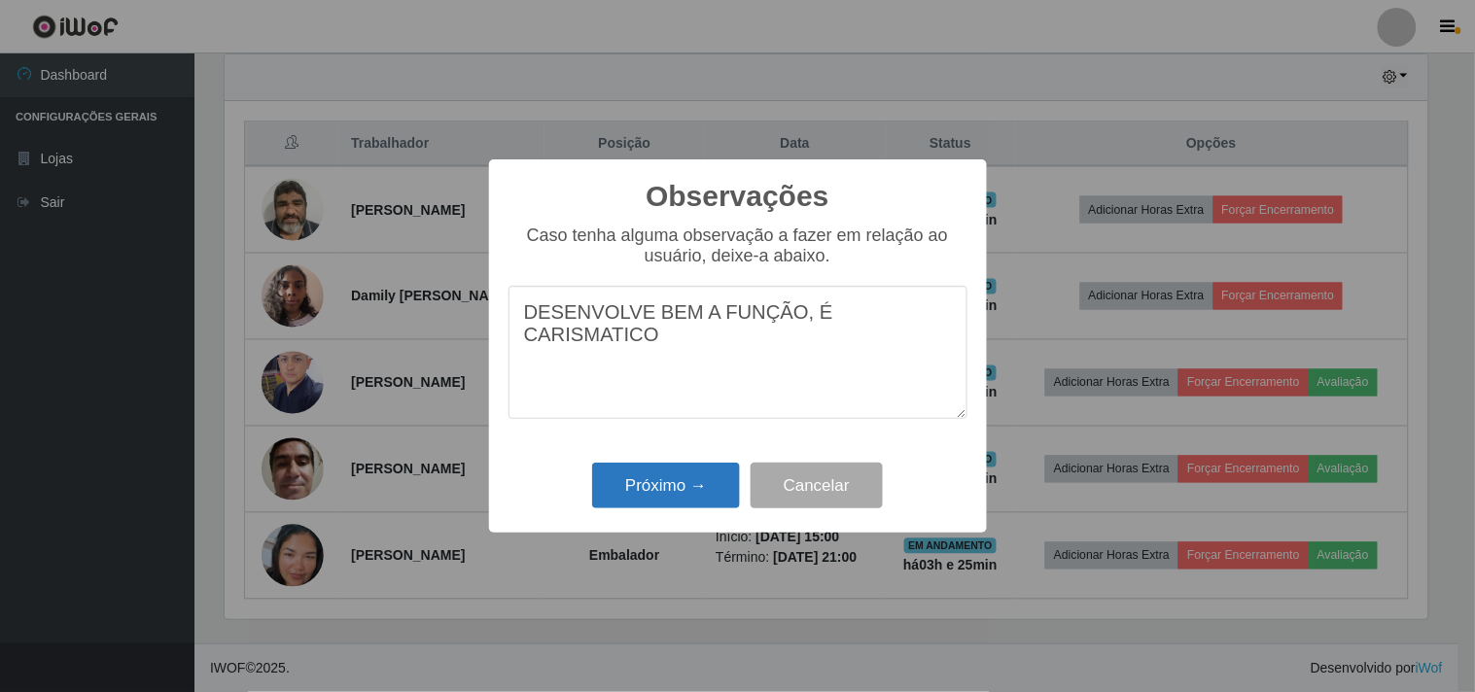
type textarea "DESENVOLVE BEM A FUNÇÃO, É CARISMATICO"
click at [652, 494] on button "Próximo →" at bounding box center [666, 486] width 148 height 46
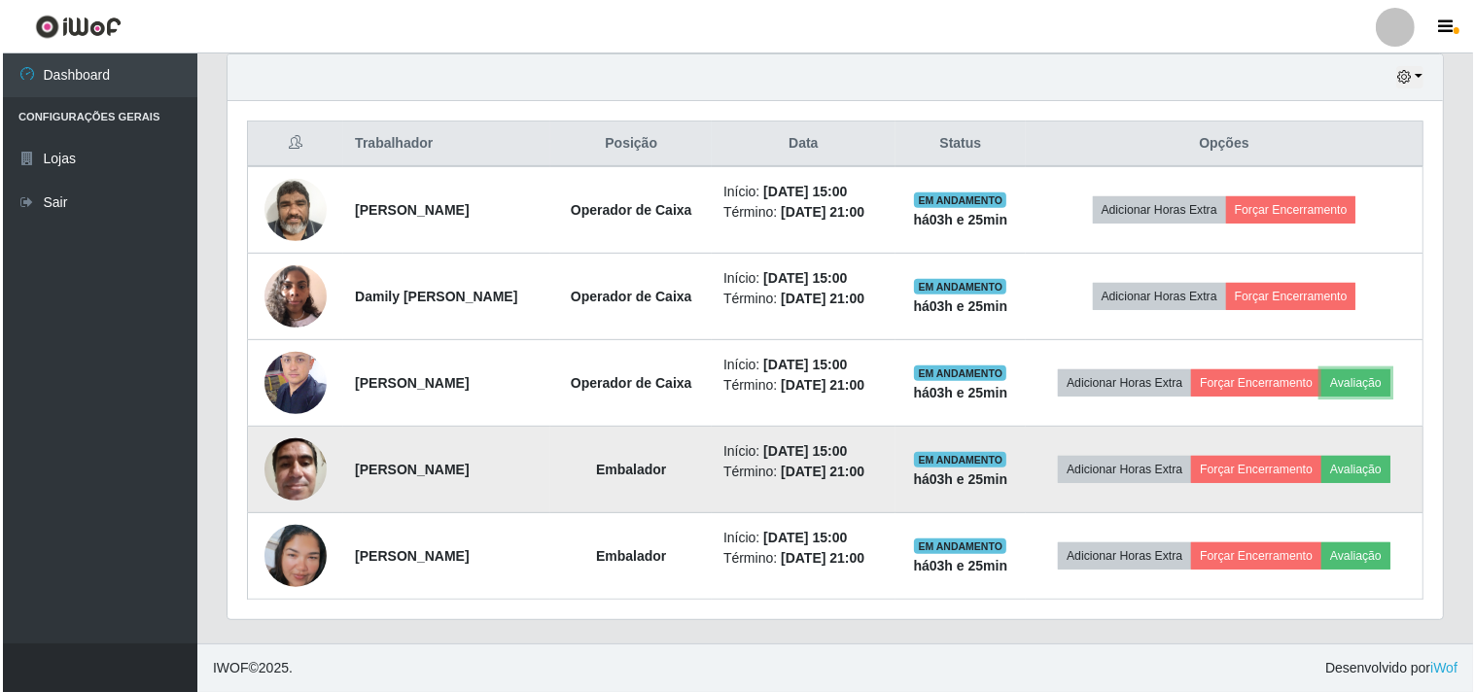
scroll to position [402, 1215]
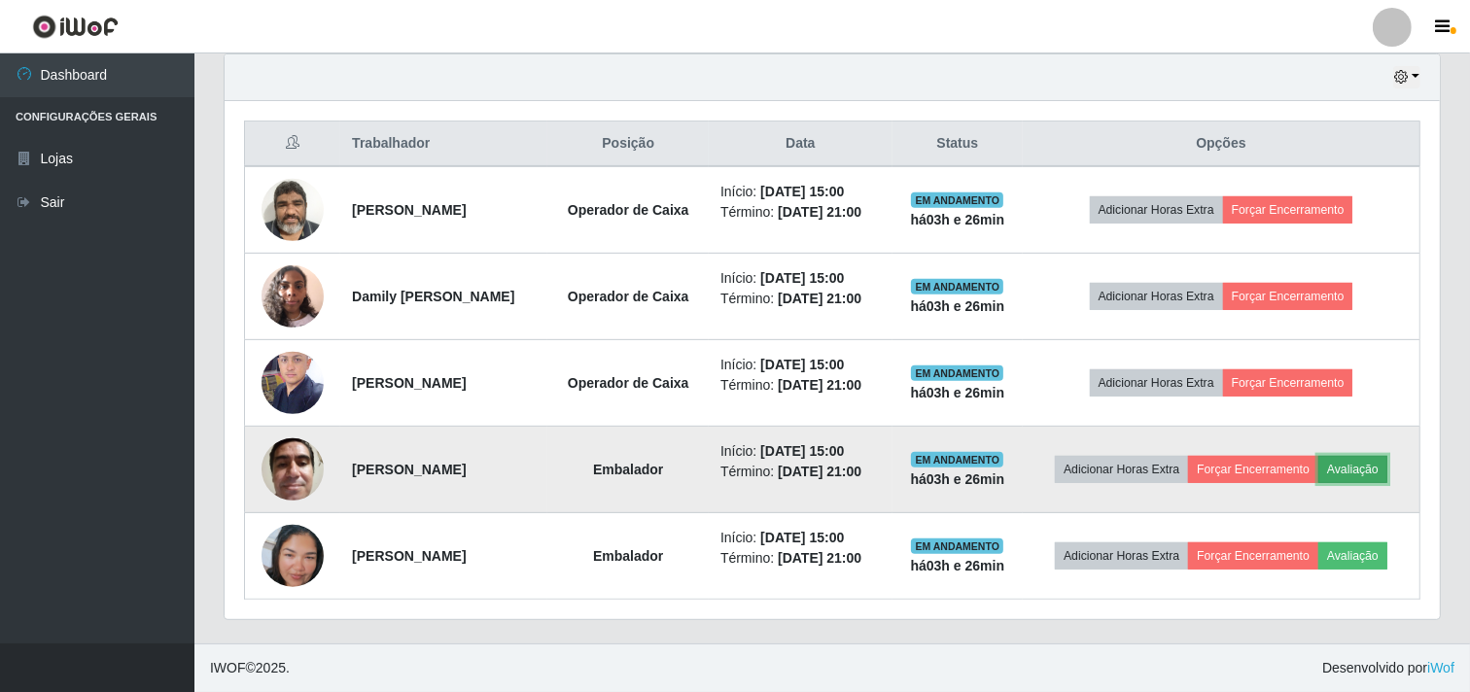
click at [1356, 465] on button "Avaliação" at bounding box center [1352, 469] width 69 height 27
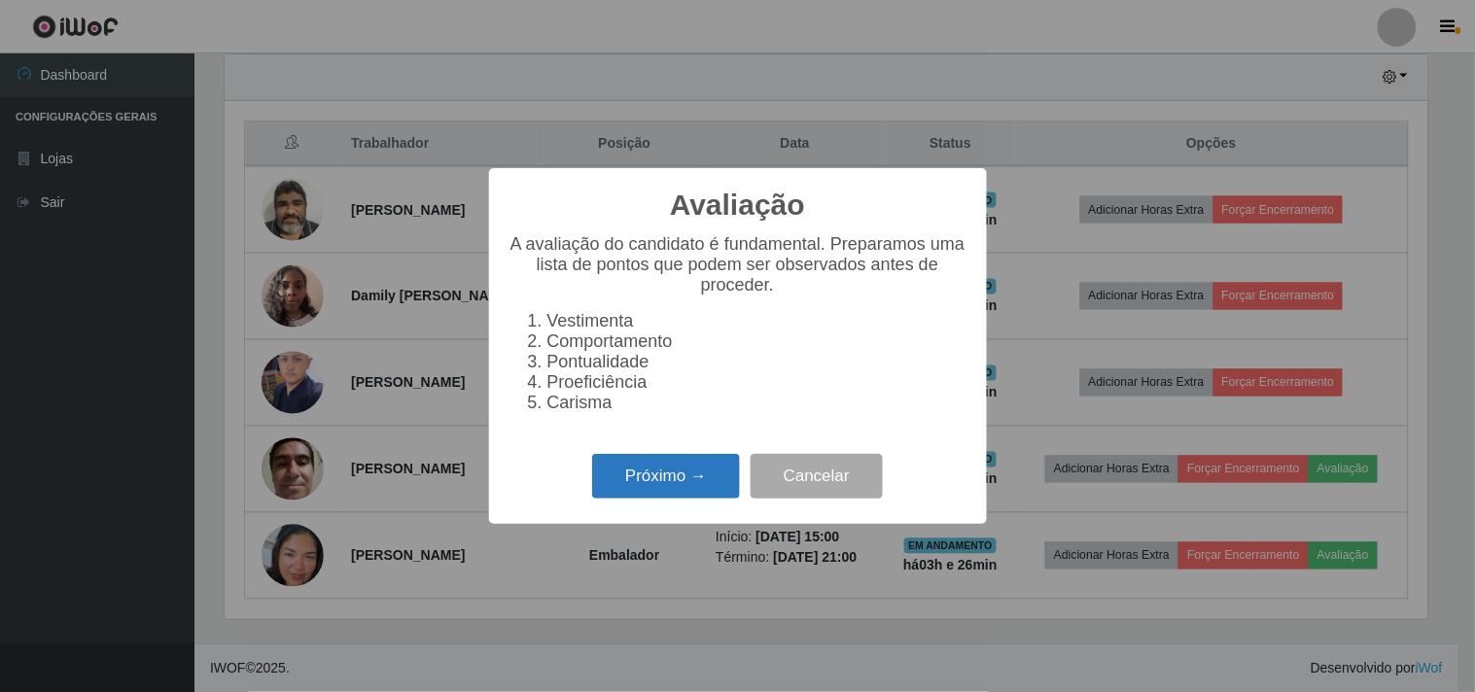
click at [679, 483] on button "Próximo →" at bounding box center [666, 477] width 148 height 46
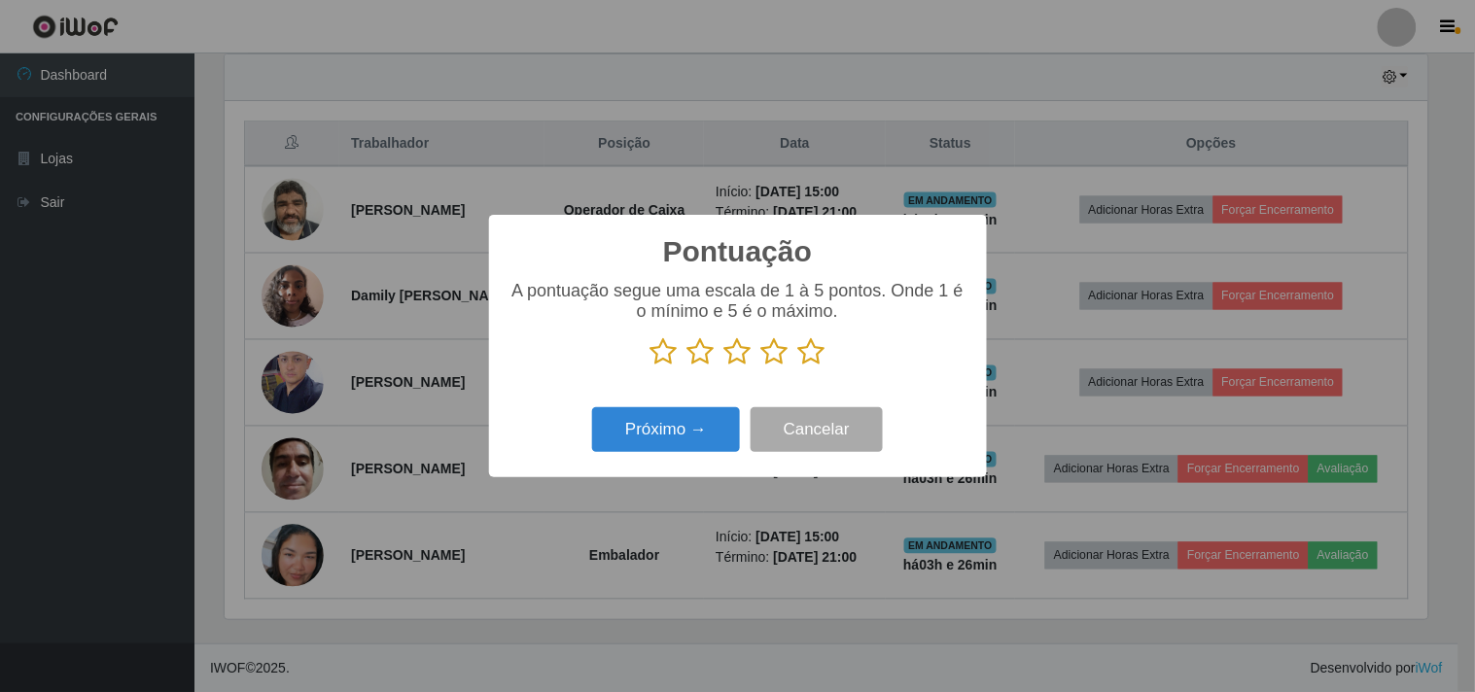
click at [814, 367] on icon at bounding box center [811, 351] width 27 height 29
click at [798, 367] on input "radio" at bounding box center [798, 367] width 0 height 0
click at [682, 430] on button "Próximo →" at bounding box center [666, 430] width 148 height 46
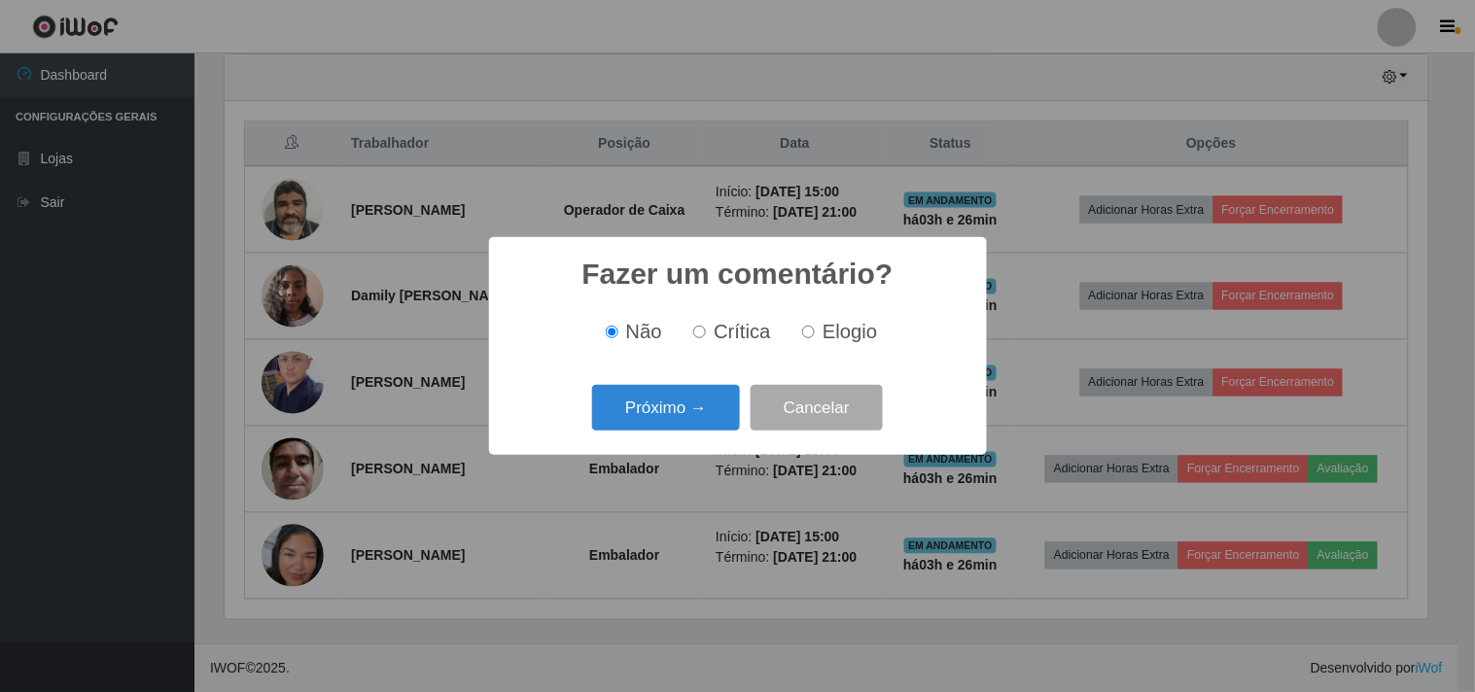
click at [822, 337] on span "Elogio" at bounding box center [849, 331] width 54 height 21
click at [815, 337] on input "Elogio" at bounding box center [808, 332] width 13 height 13
radio input "true"
click at [705, 401] on button "Próximo →" at bounding box center [666, 408] width 148 height 46
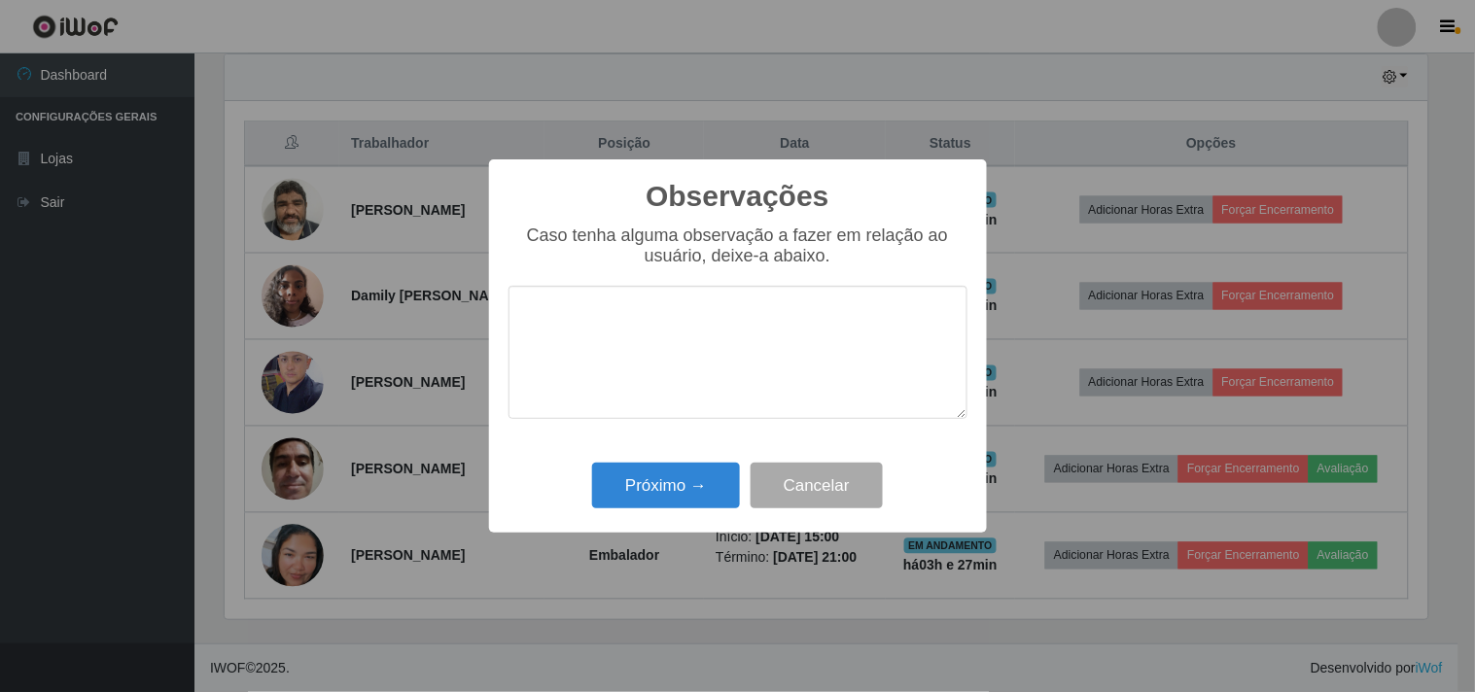
click at [697, 323] on textarea at bounding box center [737, 352] width 459 height 133
click at [571, 327] on textarea at bounding box center [737, 352] width 459 height 133
type textarea "D"
click at [706, 306] on textarea "ELE É PRESTRIVO" at bounding box center [737, 352] width 459 height 133
type textarea "ELE É PRESTATIVO."
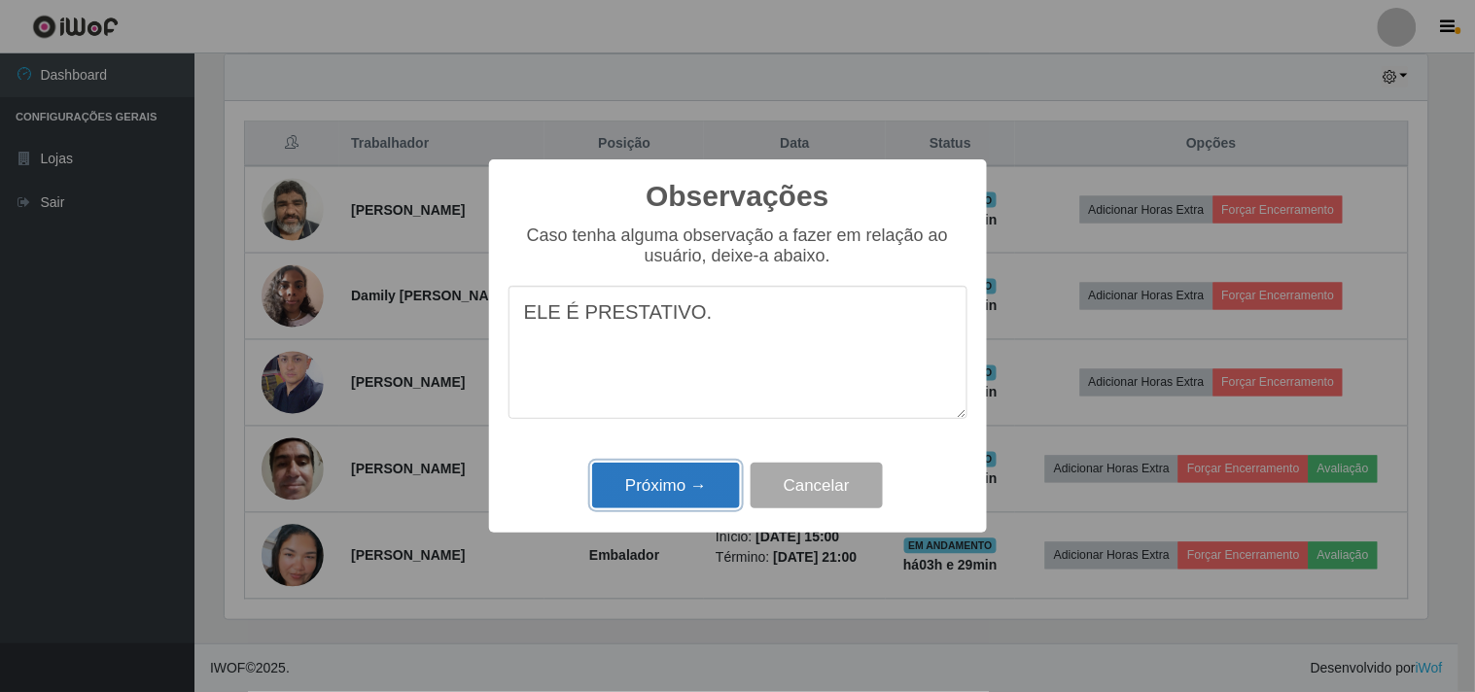
click at [657, 479] on button "Próximo →" at bounding box center [666, 486] width 148 height 46
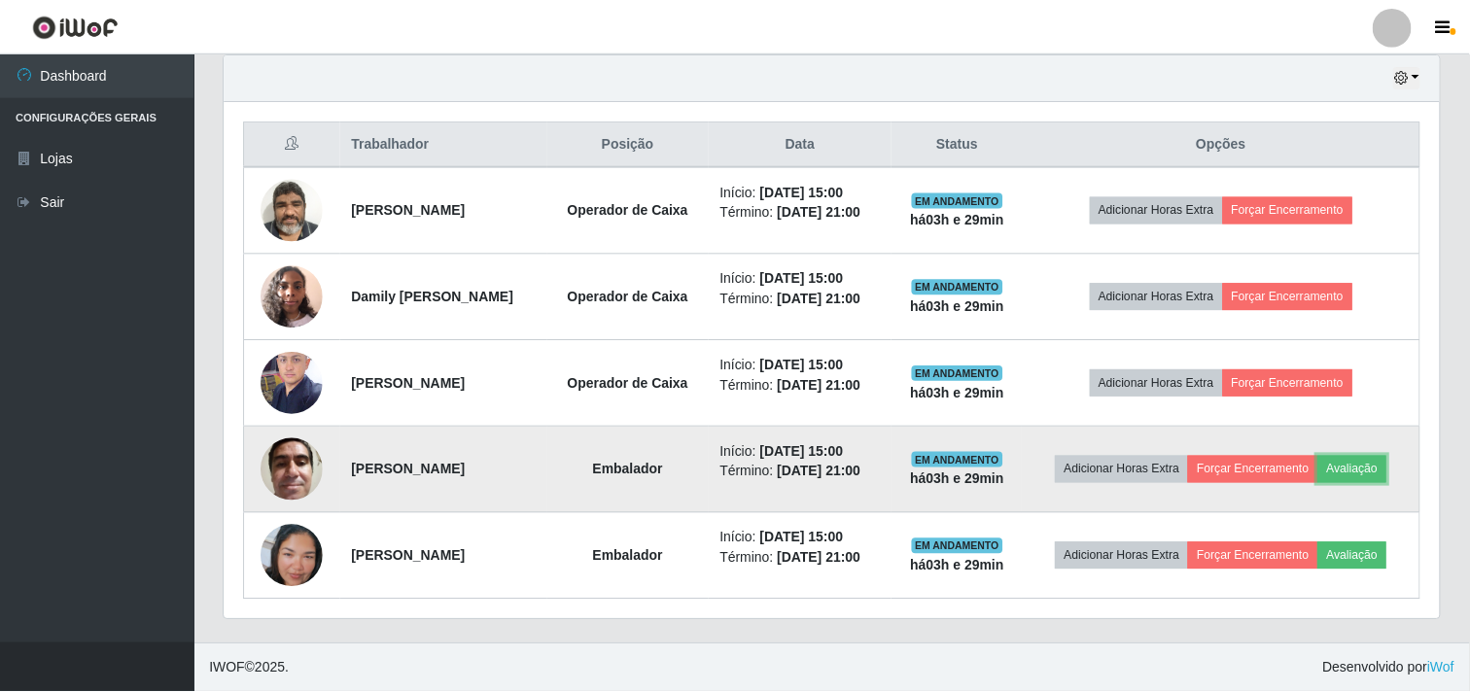
scroll to position [402, 1215]
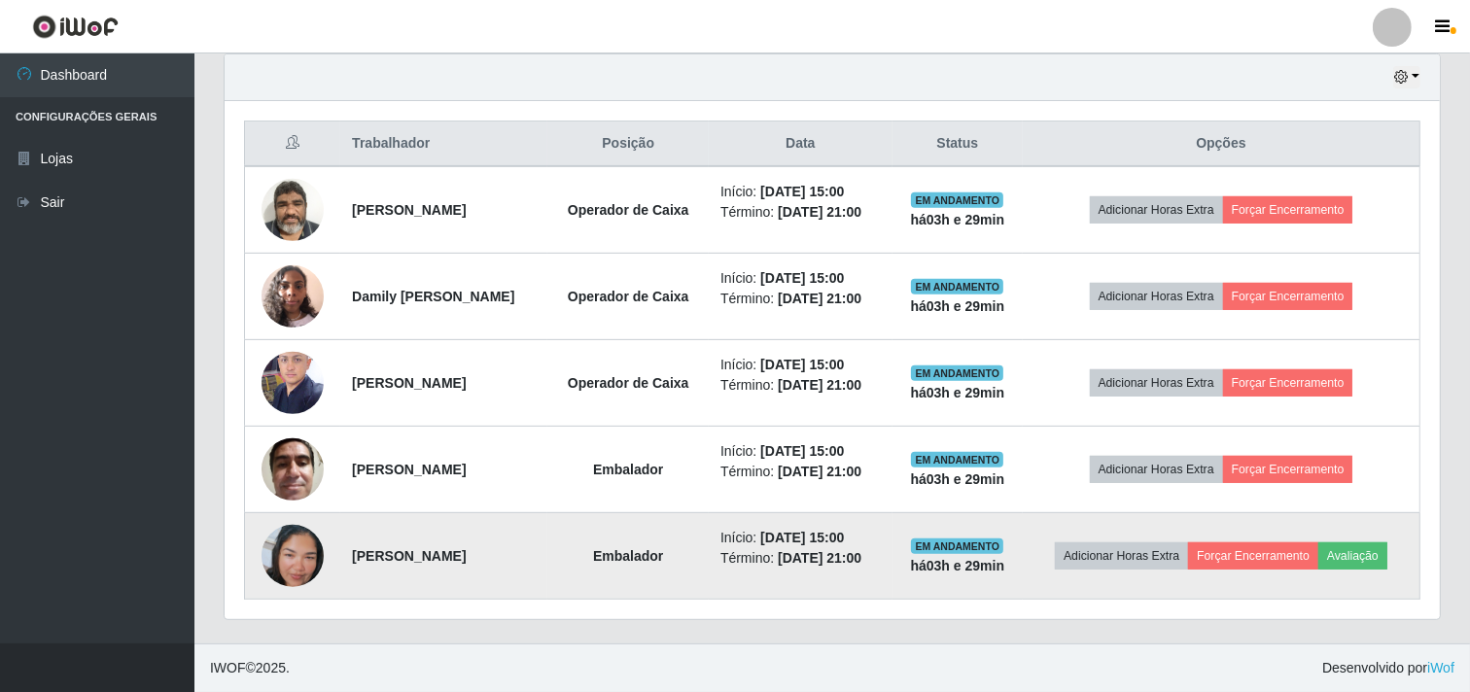
click at [301, 550] on img at bounding box center [293, 556] width 62 height 111
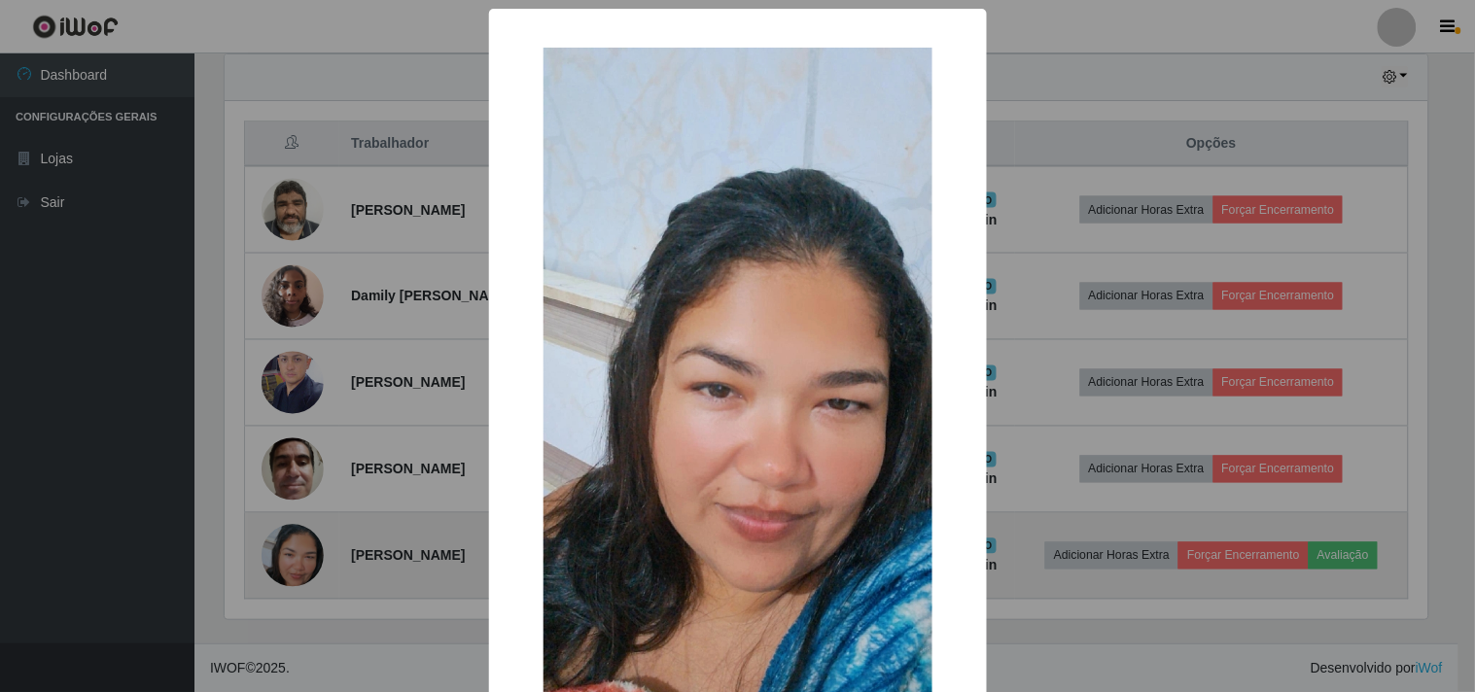
click at [301, 550] on div "× OK Cancel" at bounding box center [737, 346] width 1475 height 692
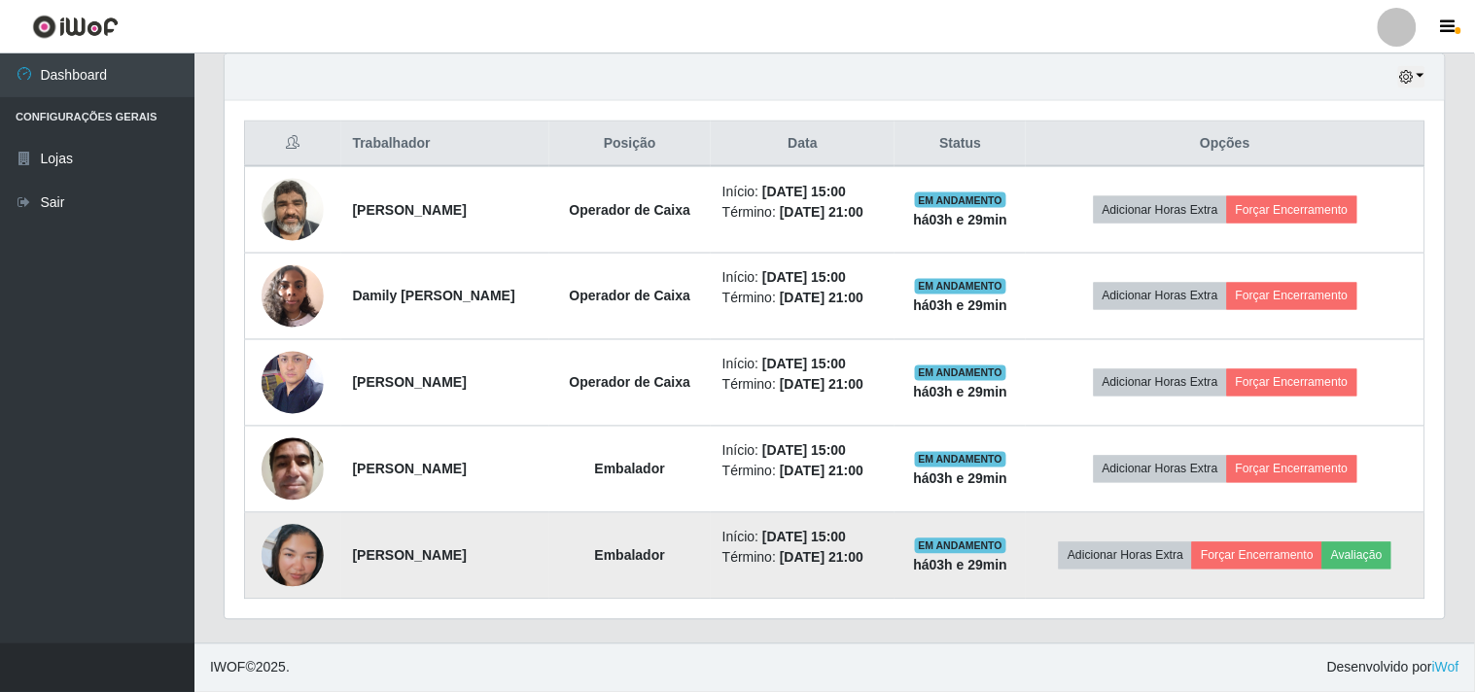
scroll to position [402, 1215]
click at [1372, 555] on button "Avaliação" at bounding box center [1352, 555] width 69 height 27
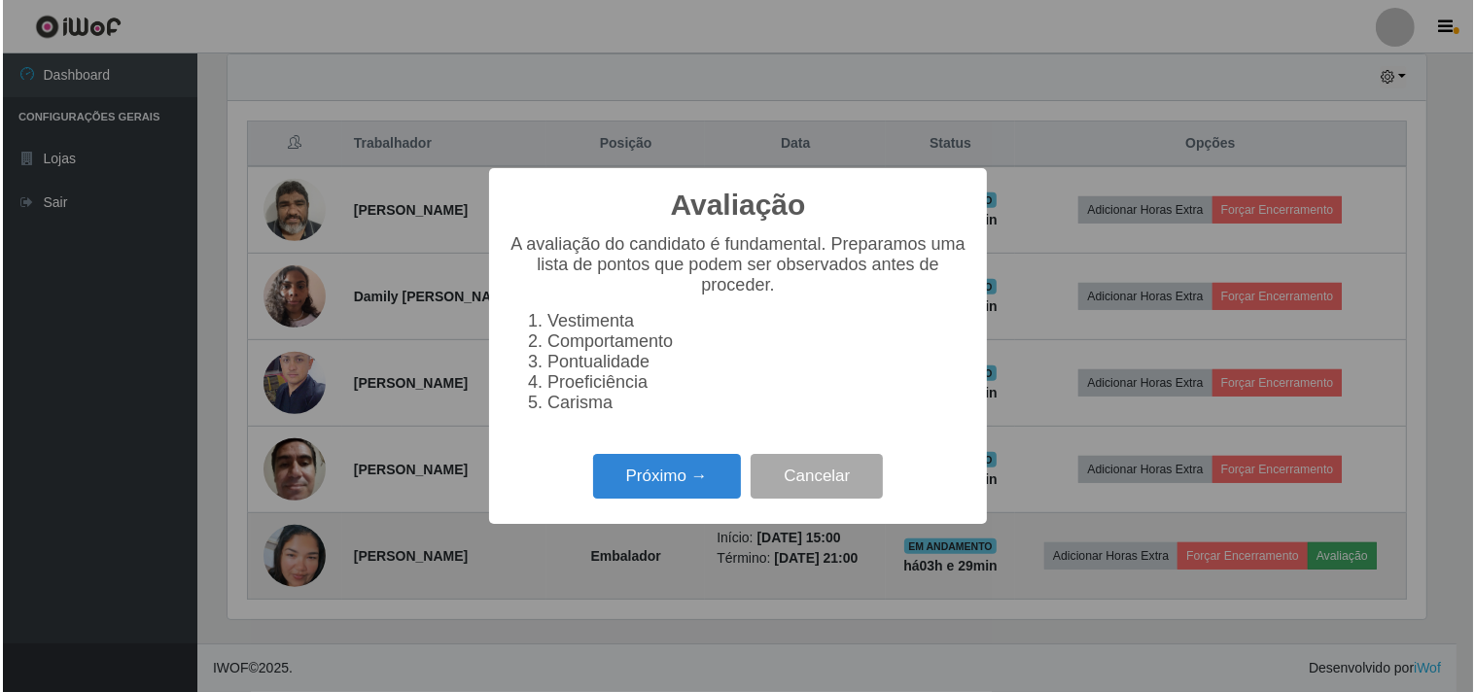
scroll to position [402, 1203]
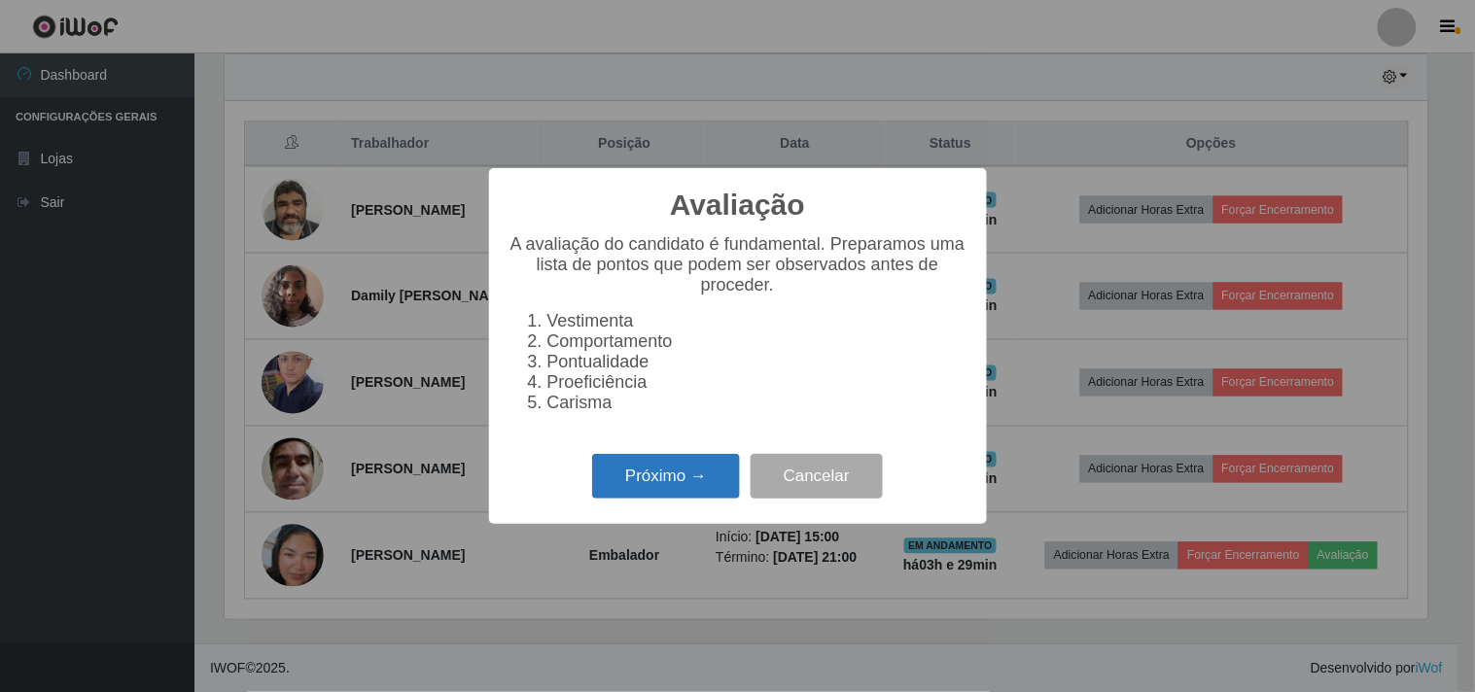
click at [705, 470] on button "Próximo →" at bounding box center [666, 477] width 148 height 46
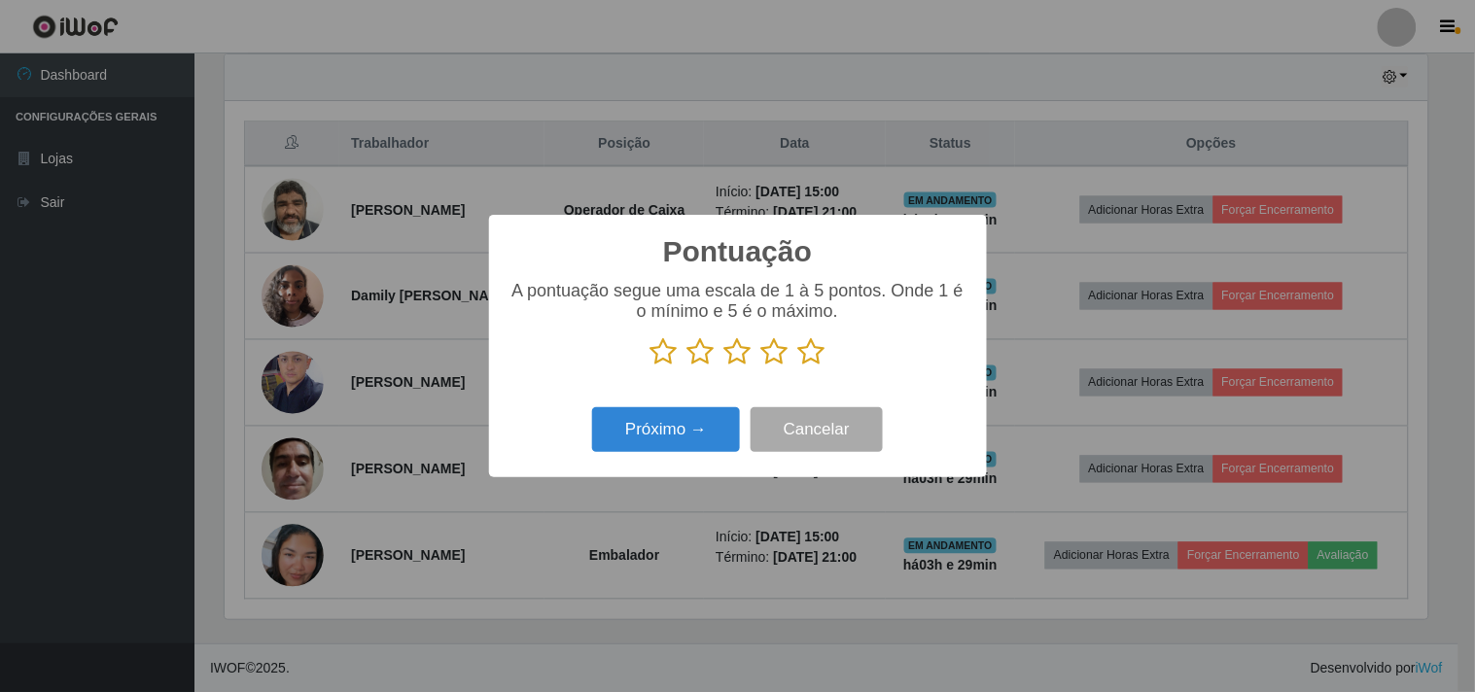
scroll to position [971790, 970990]
click at [822, 355] on icon at bounding box center [811, 351] width 27 height 29
click at [798, 367] on input "radio" at bounding box center [798, 367] width 0 height 0
click at [677, 421] on button "Próximo →" at bounding box center [666, 430] width 148 height 46
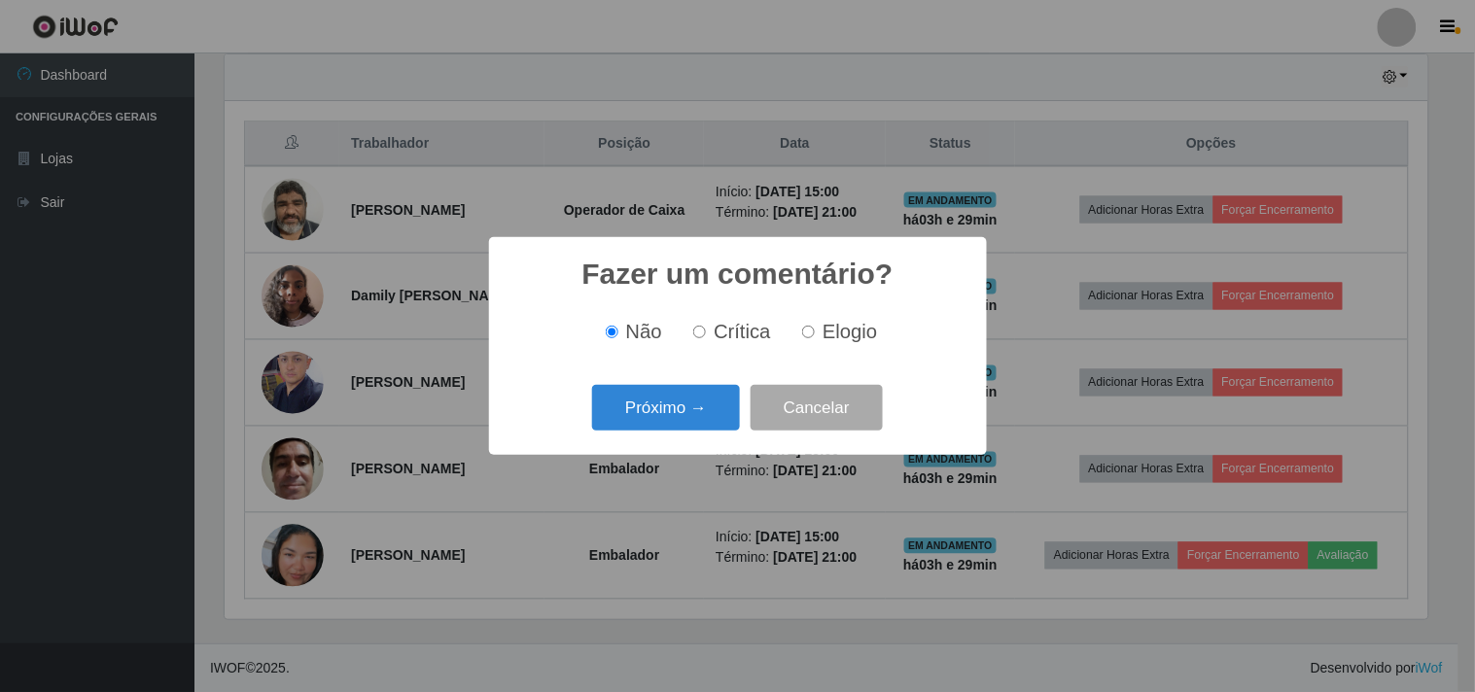
click at [838, 331] on span "Elogio" at bounding box center [849, 331] width 54 height 21
click at [815, 331] on input "Elogio" at bounding box center [808, 332] width 13 height 13
radio input "true"
click at [693, 416] on button "Próximo →" at bounding box center [666, 408] width 148 height 46
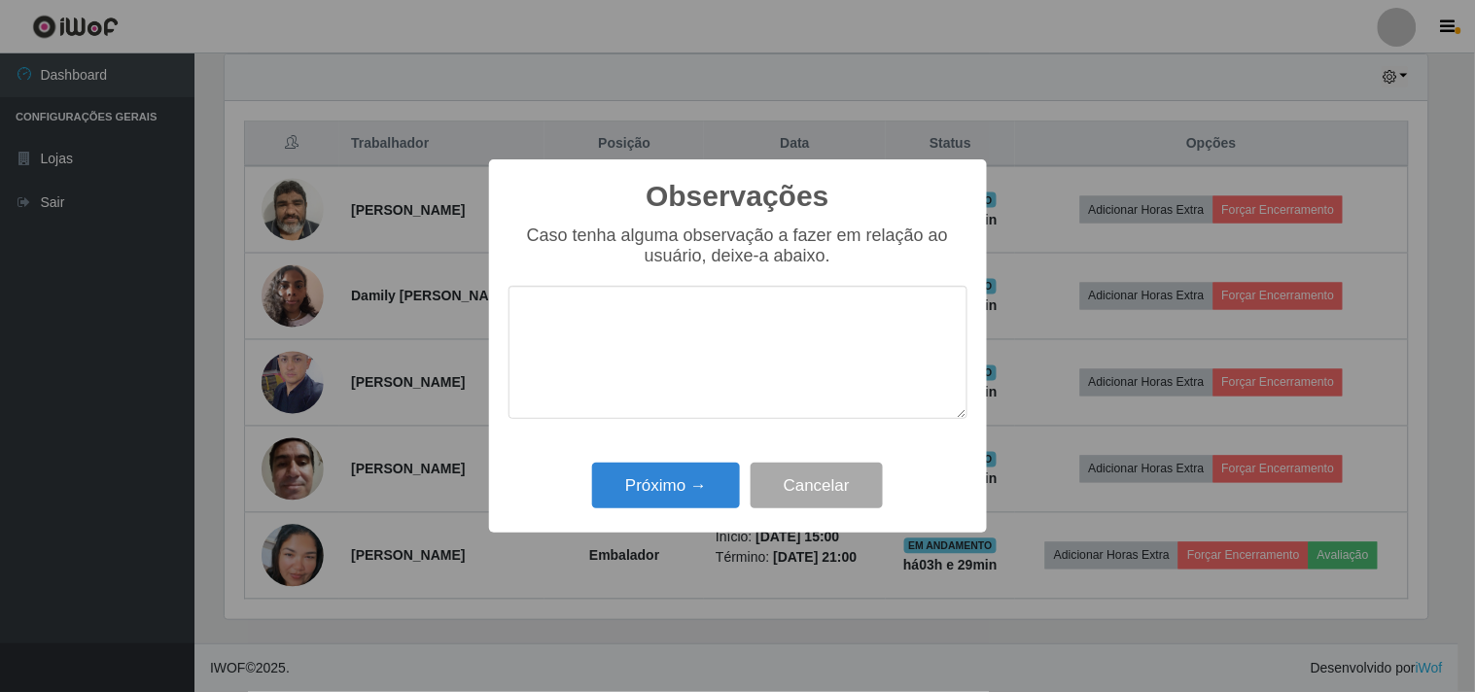
click at [720, 335] on textarea at bounding box center [737, 352] width 459 height 133
click at [672, 315] on textarea at bounding box center [737, 352] width 459 height 133
click at [623, 297] on textarea at bounding box center [737, 352] width 459 height 133
type textarea "OTIMA"
click at [648, 481] on button "Próximo →" at bounding box center [666, 486] width 148 height 46
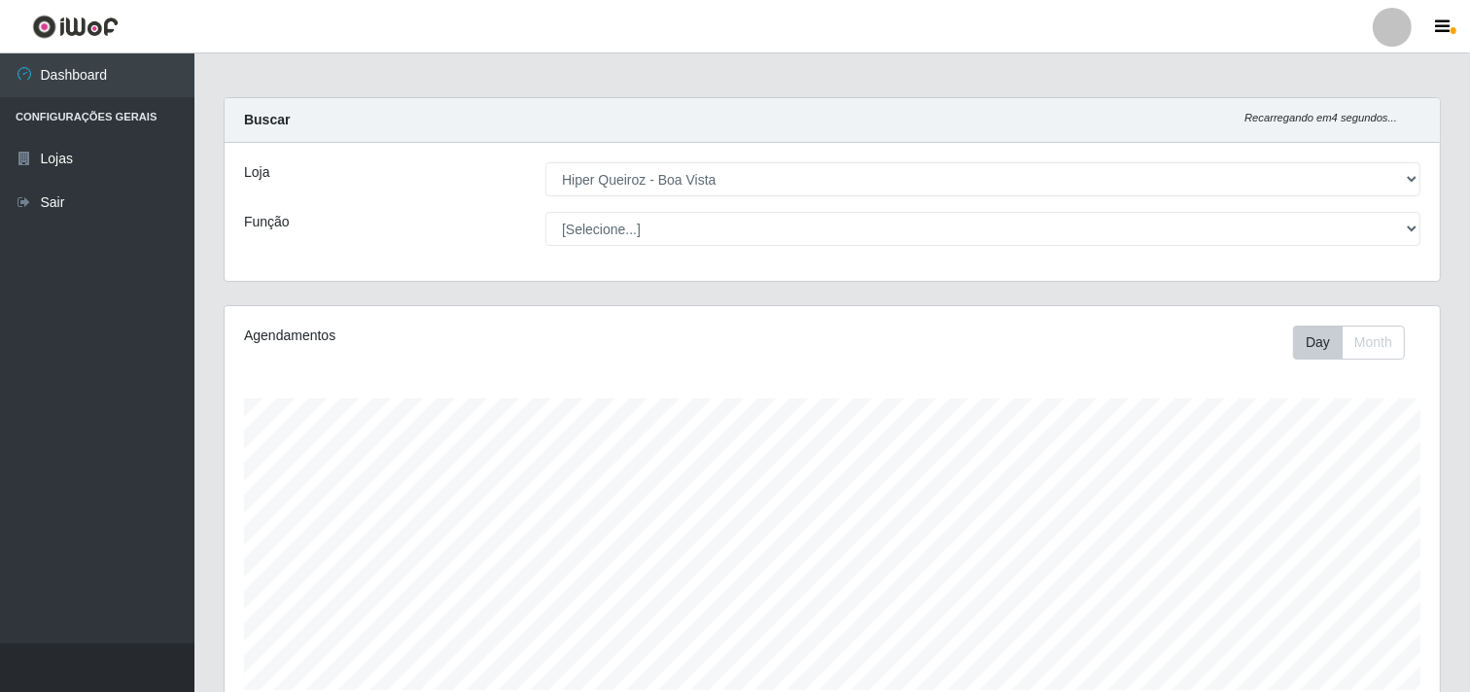
scroll to position [0, 0]
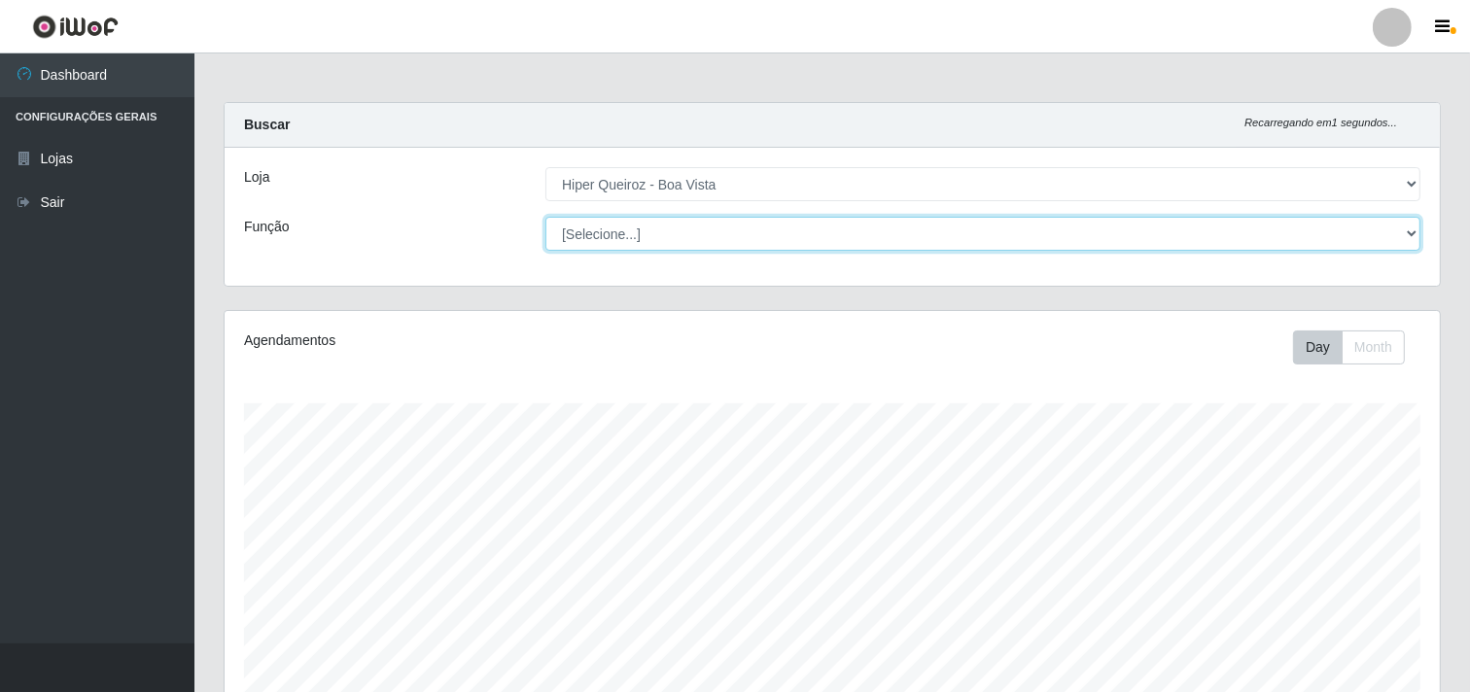
click at [1403, 230] on select "[Selecione...] Embalador Embalador + Embalador ++ Operador de Caixa Operador de…" at bounding box center [982, 234] width 875 height 34
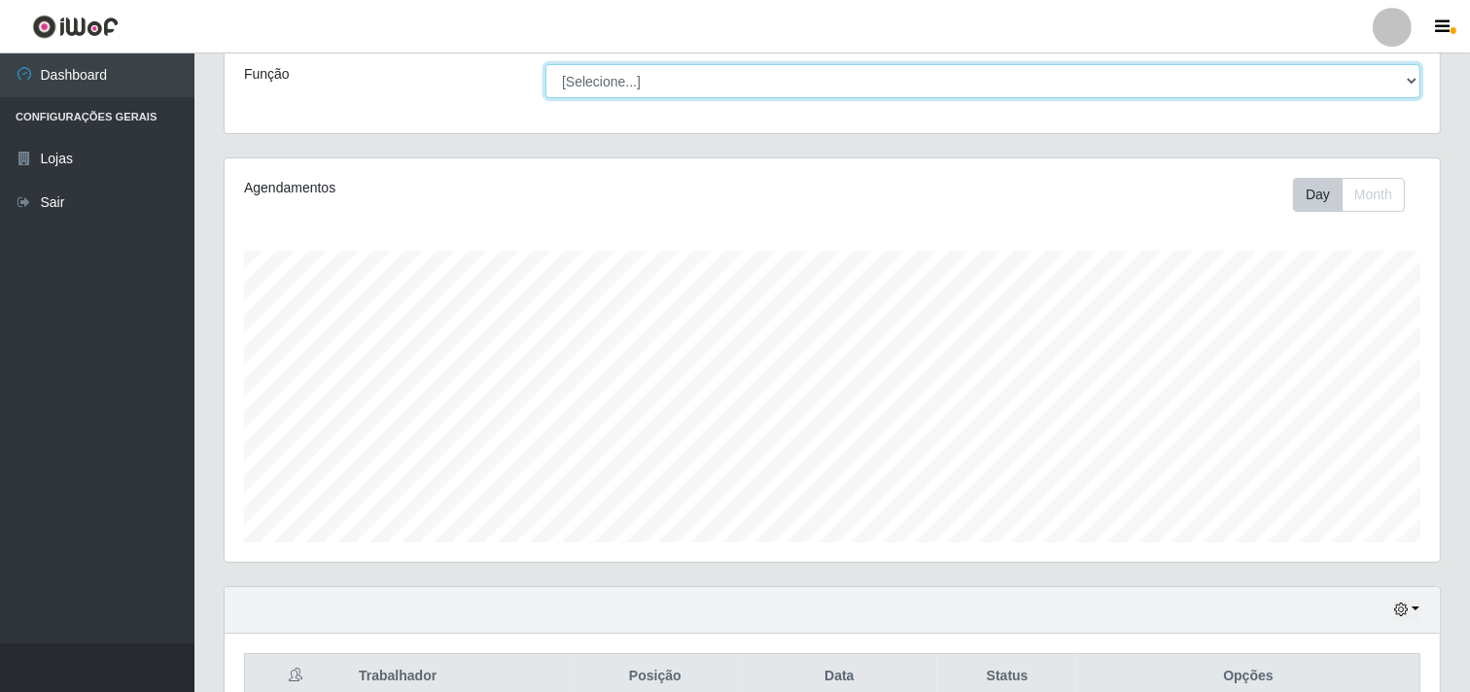
scroll to position [216, 0]
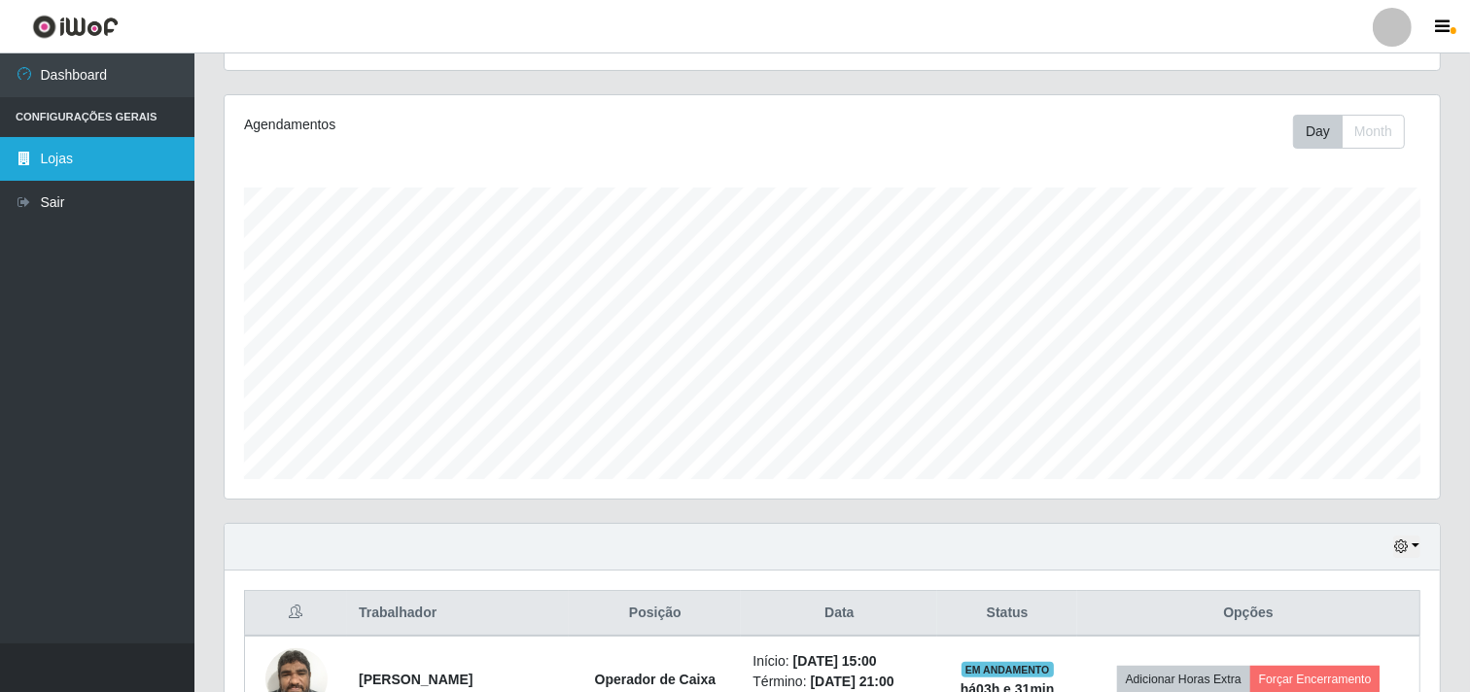
click at [163, 162] on link "Lojas" at bounding box center [97, 159] width 194 height 44
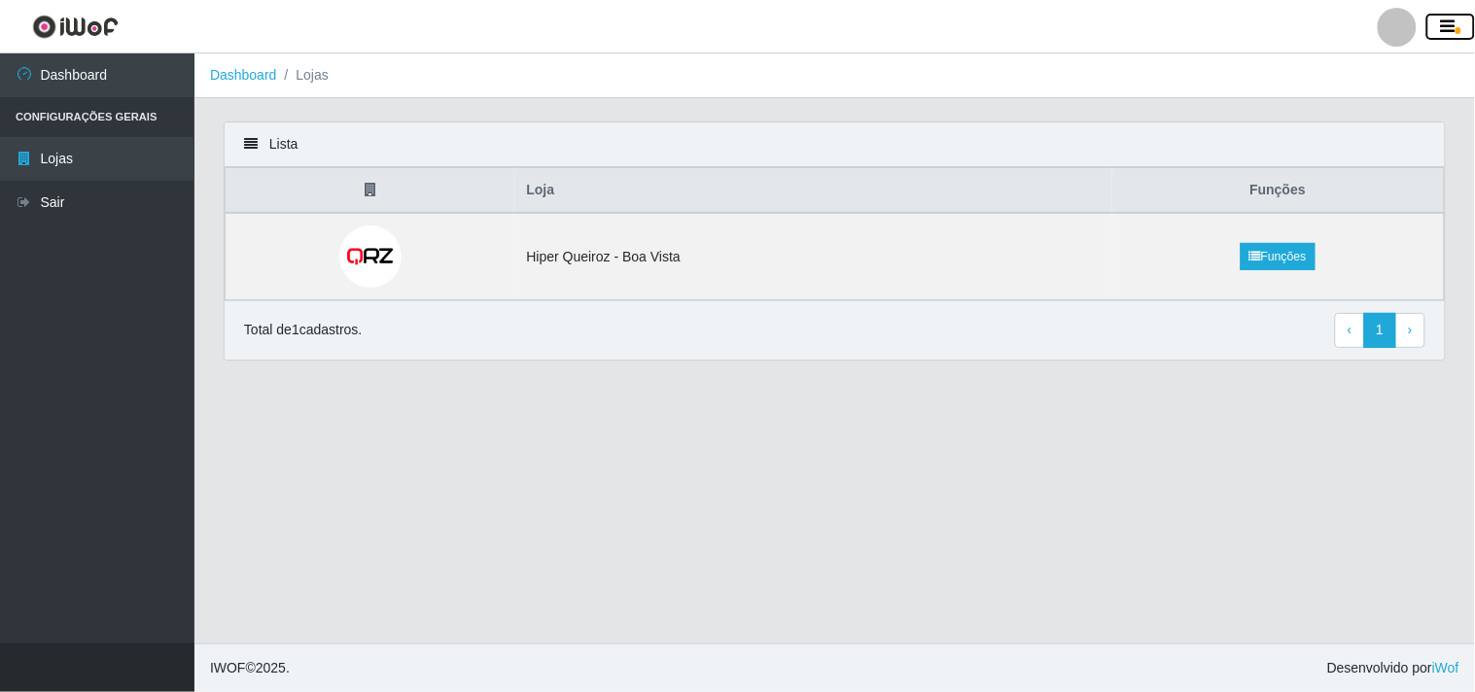
click at [1451, 18] on icon "button" at bounding box center [1448, 26] width 15 height 17
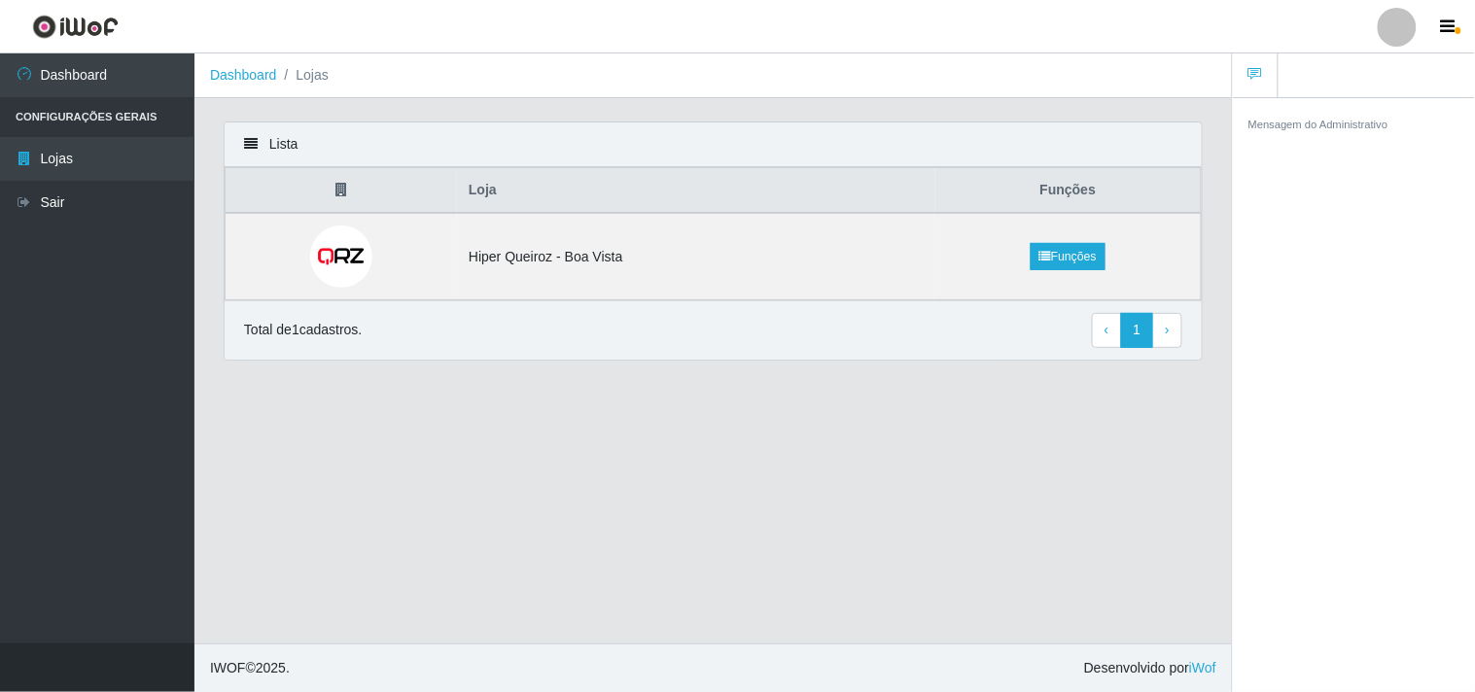
click at [1262, 75] on link at bounding box center [1256, 75] width 46 height 45
click at [1451, 23] on icon "button" at bounding box center [1448, 26] width 15 height 17
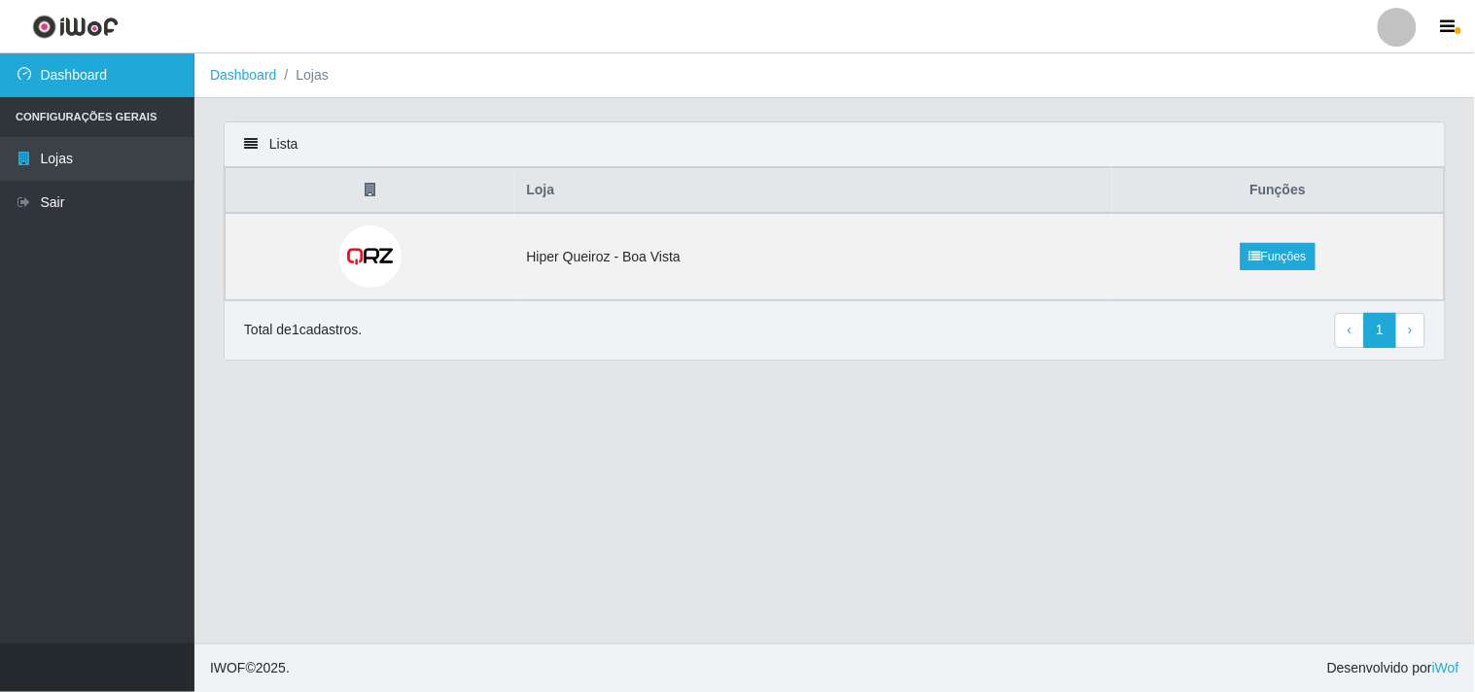
click at [102, 64] on link "Dashboard" at bounding box center [97, 75] width 194 height 44
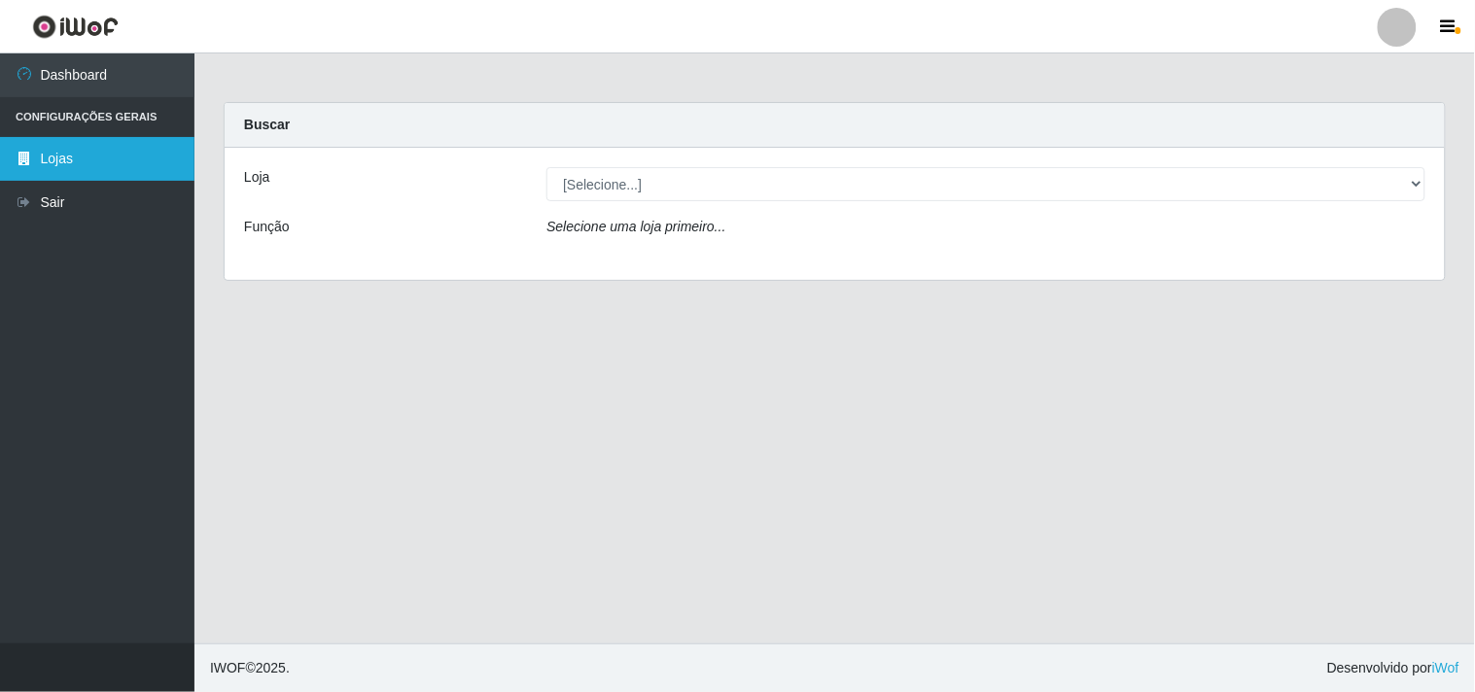
click at [78, 157] on link "Lojas" at bounding box center [97, 159] width 194 height 44
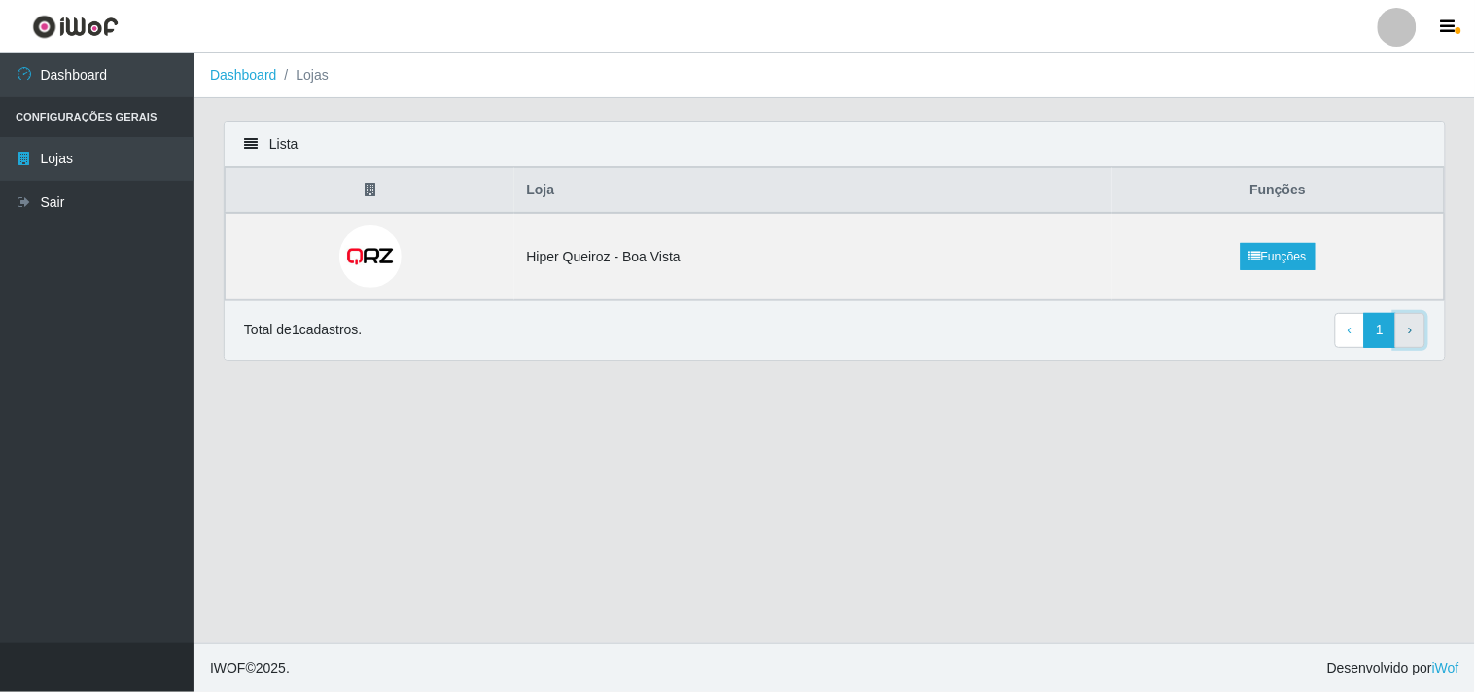
click at [1412, 336] on span "›" at bounding box center [1410, 330] width 5 height 16
click at [99, 112] on li "Configurações Gerais" at bounding box center [97, 117] width 194 height 40
click at [74, 142] on link "Lojas" at bounding box center [97, 159] width 194 height 44
click at [90, 60] on link "Dashboard" at bounding box center [97, 75] width 194 height 44
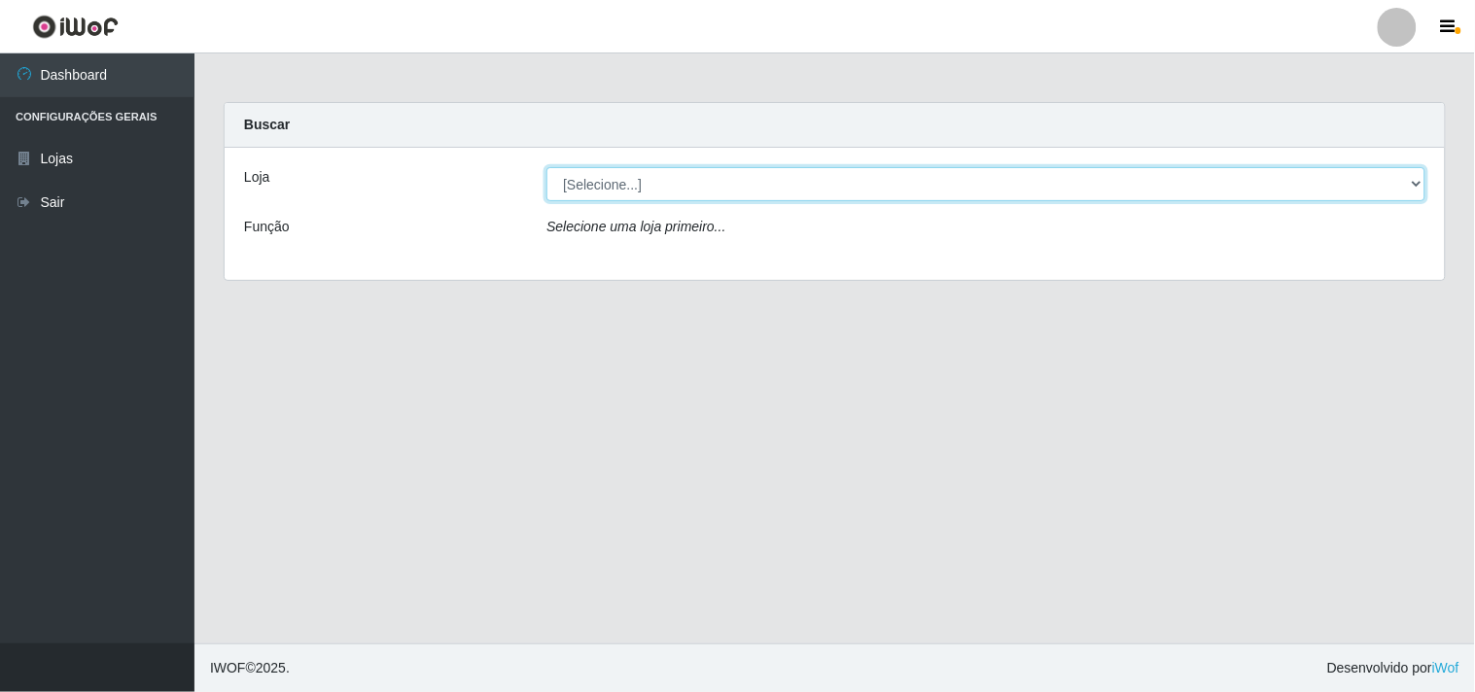
click at [1411, 180] on select "[Selecione...] Hiper Queiroz - Boa Vista" at bounding box center [985, 184] width 879 height 34
select select "514"
click at [546, 167] on select "[Selecione...] Hiper Queiroz - Boa Vista" at bounding box center [985, 184] width 879 height 34
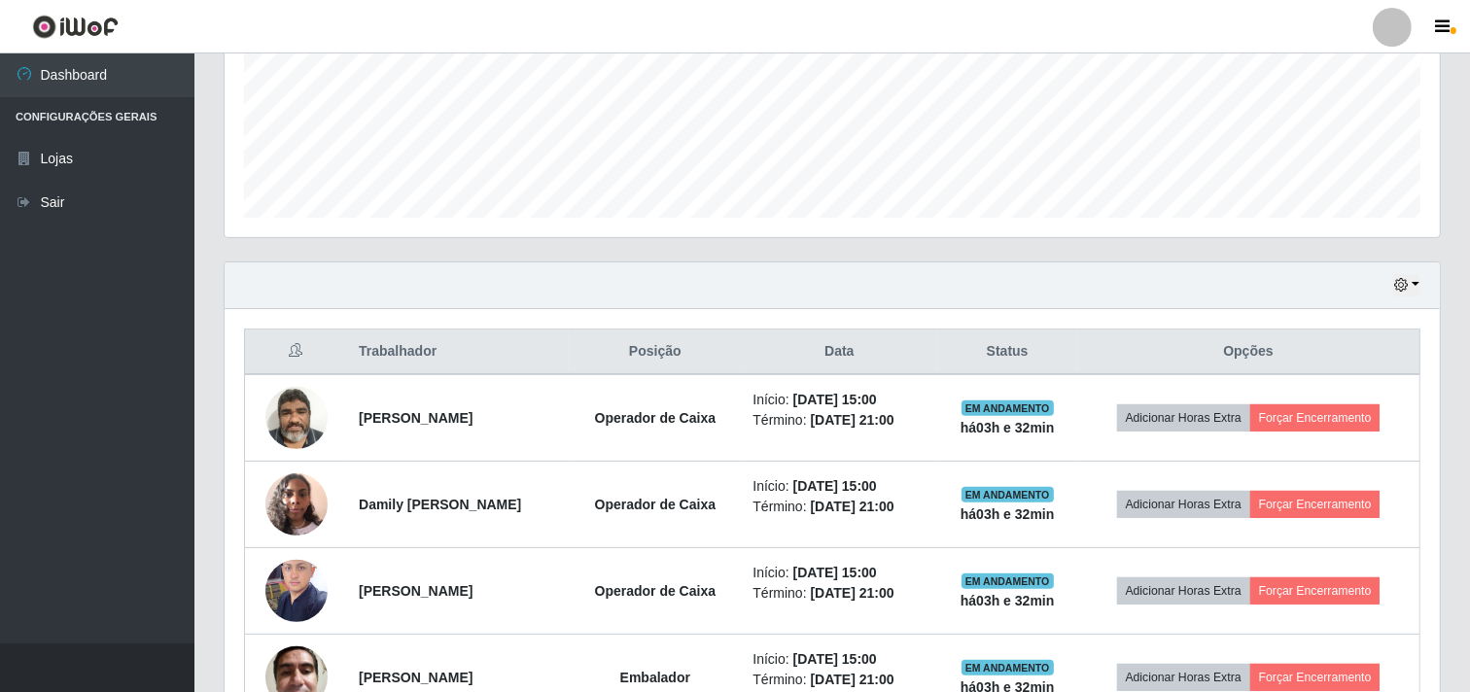
scroll to position [470, 0]
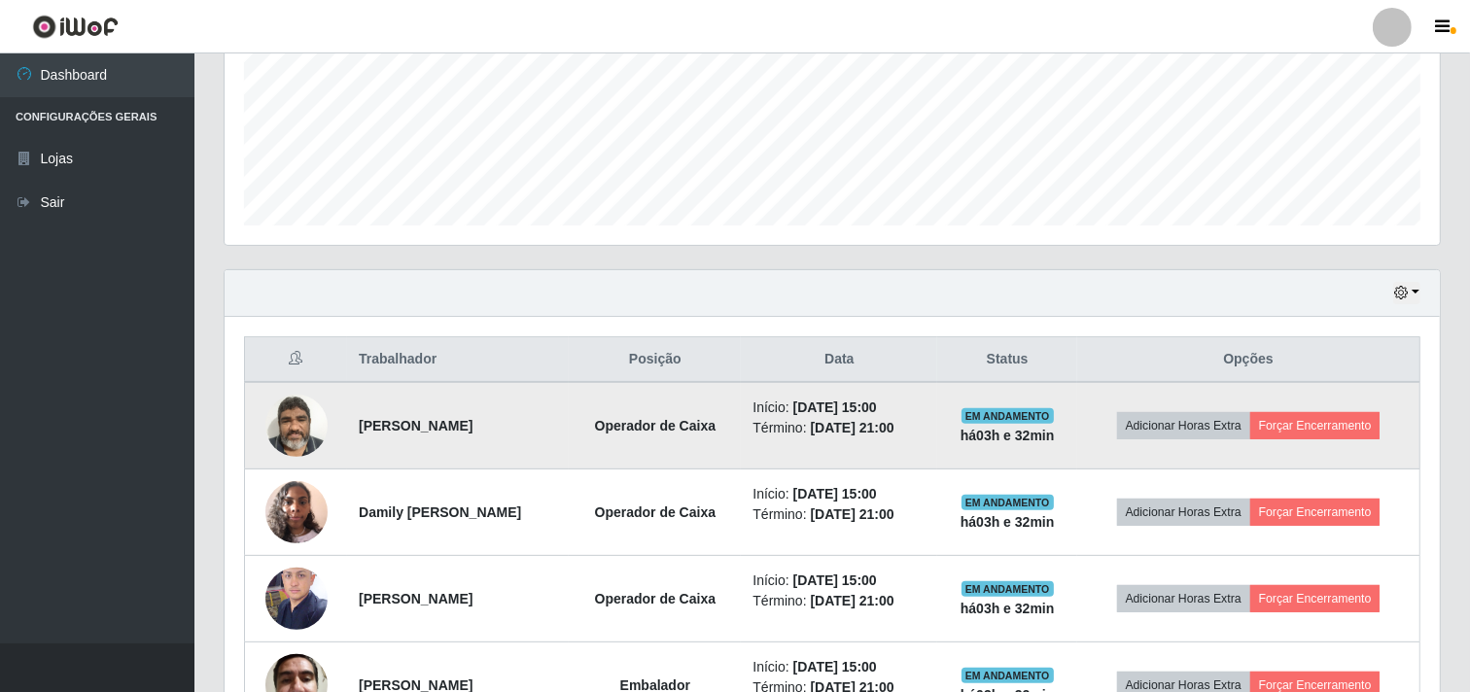
drag, startPoint x: 287, startPoint y: 419, endPoint x: 293, endPoint y: 401, distance: 19.4
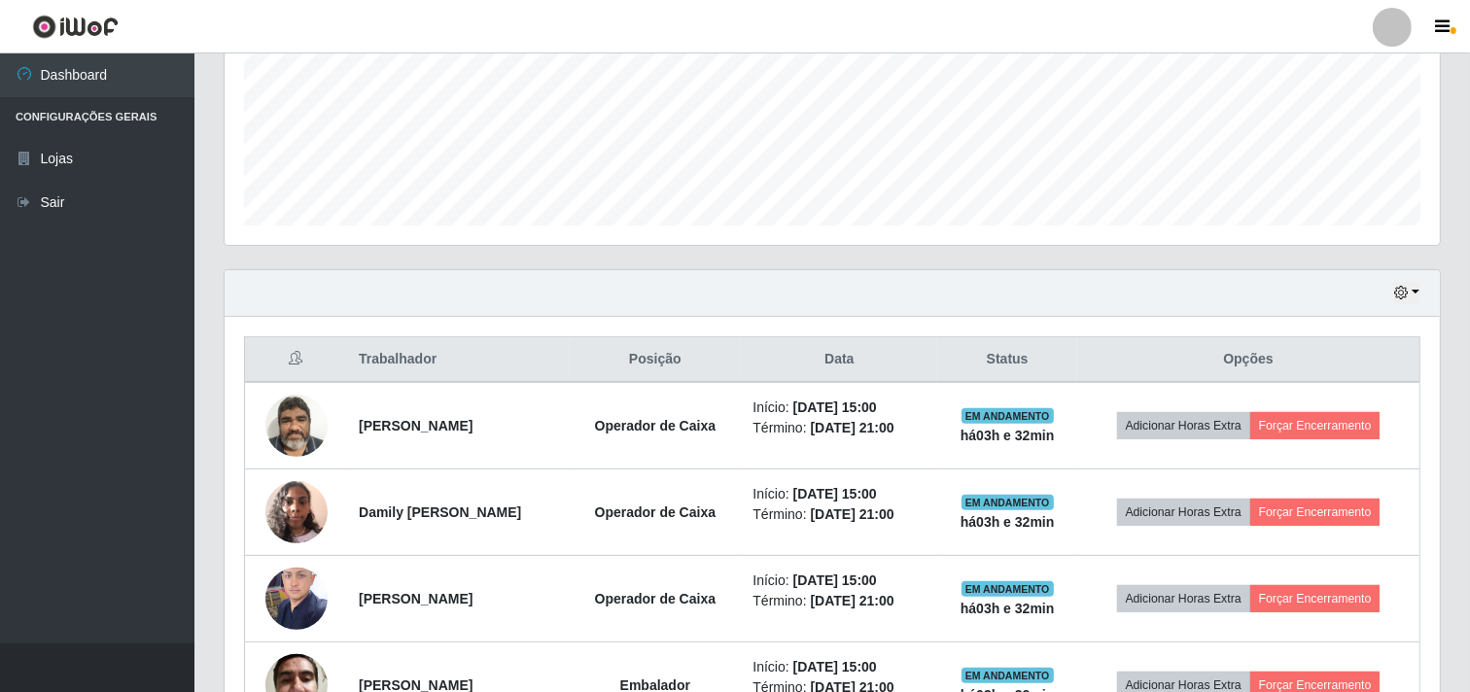
drag, startPoint x: 293, startPoint y: 401, endPoint x: 144, endPoint y: 431, distance: 151.8
click at [144, 431] on ul "Dashboard Configurações Gerais Lojas Sair" at bounding box center [97, 348] width 194 height 590
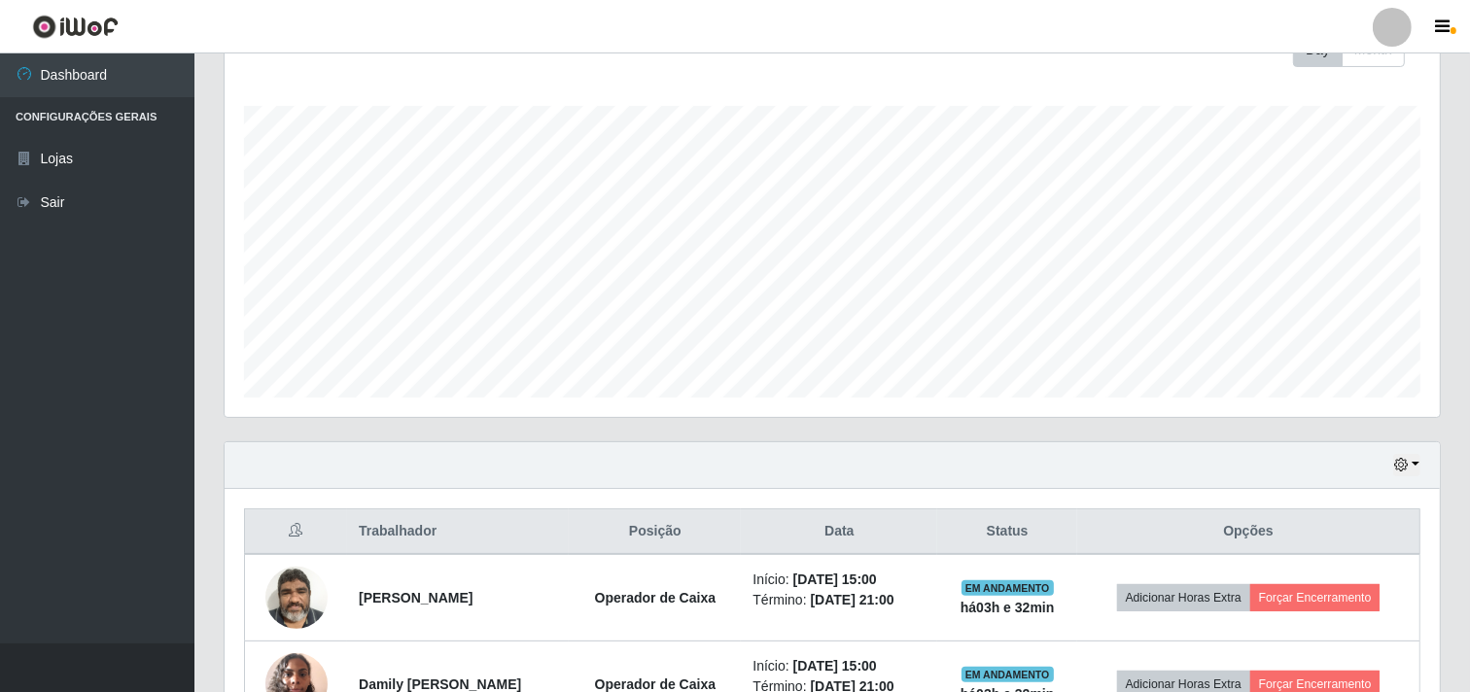
scroll to position [254, 0]
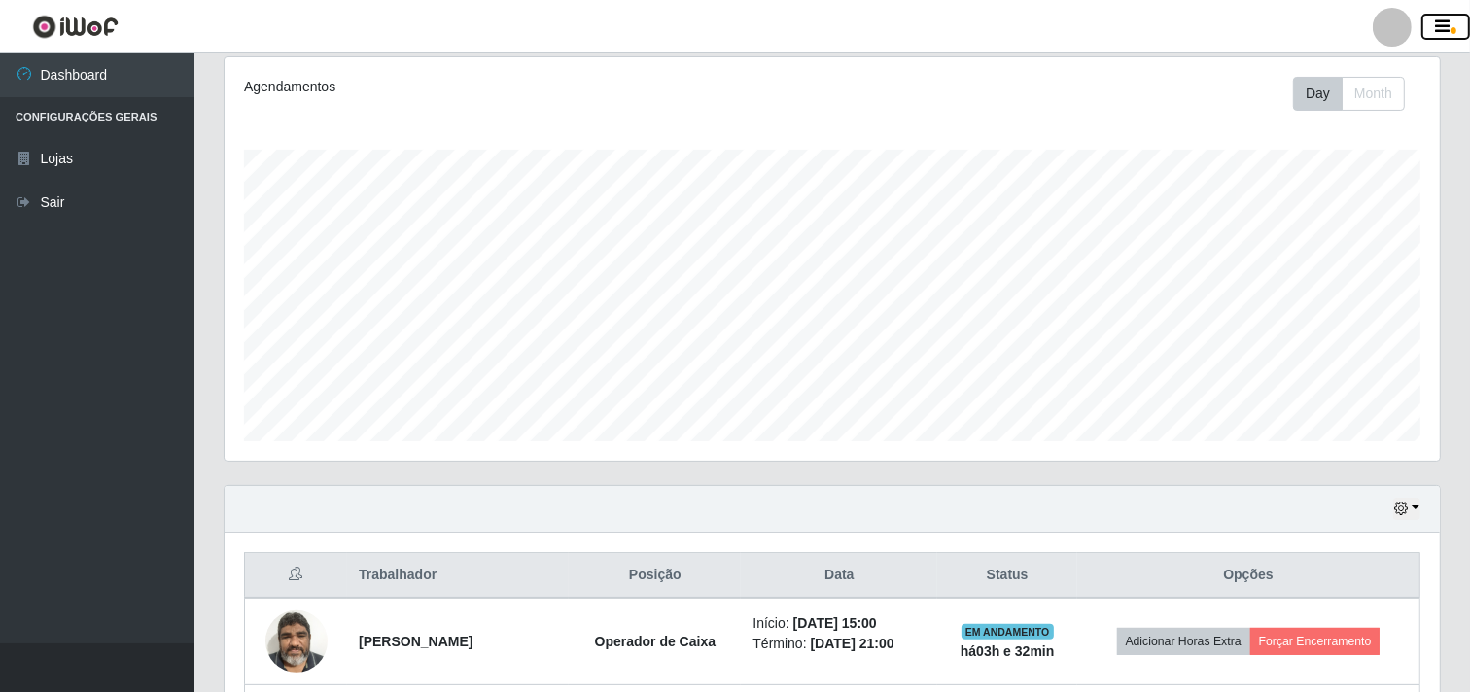
click at [1445, 31] on icon "button" at bounding box center [1443, 26] width 15 height 17
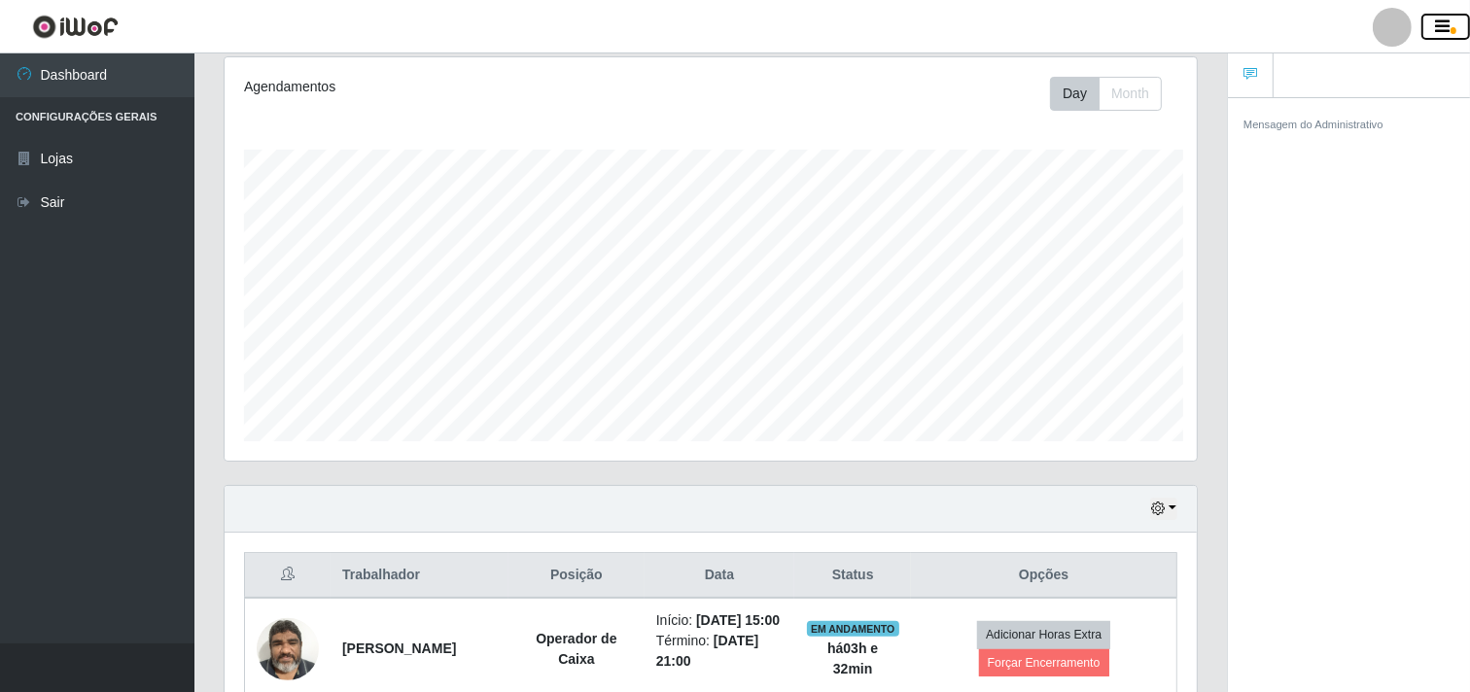
scroll to position [971790, 971222]
click at [1143, 93] on button "Month" at bounding box center [1130, 94] width 63 height 34
click at [1069, 97] on button "Day" at bounding box center [1075, 94] width 50 height 34
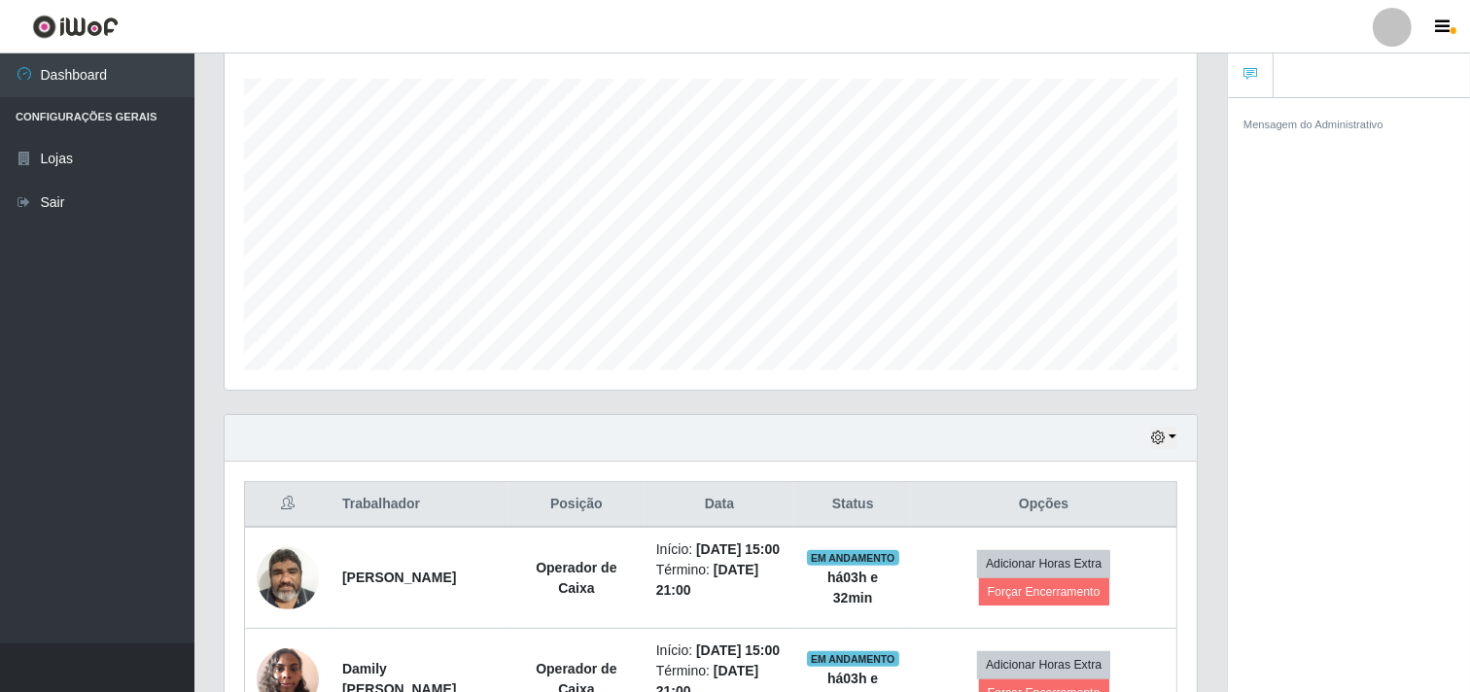
scroll to position [362, 0]
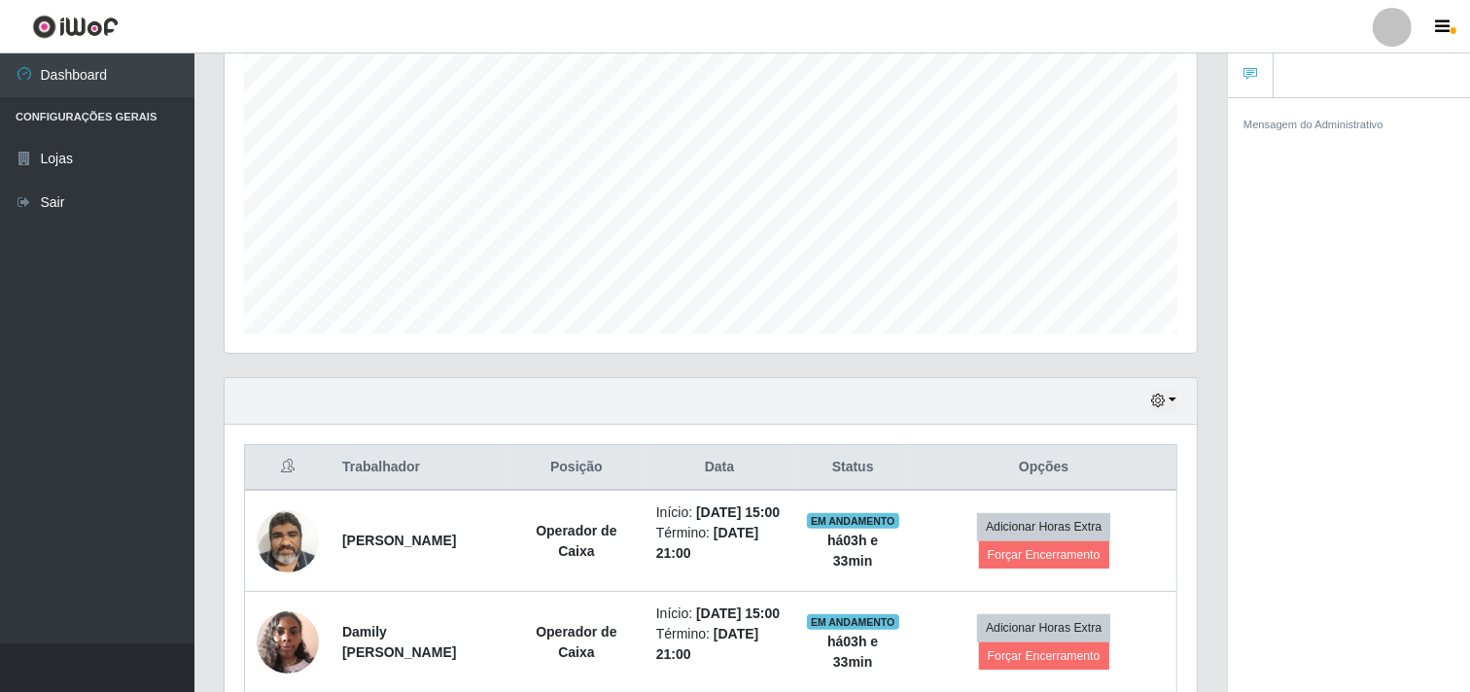
click at [1394, 80] on ul at bounding box center [1349, 75] width 242 height 45
click at [1247, 80] on icon at bounding box center [1250, 74] width 14 height 14
click at [1375, 85] on ul at bounding box center [1349, 75] width 242 height 45
click at [1342, 130] on small "Mensagem do Administrativo" at bounding box center [1313, 125] width 140 height 12
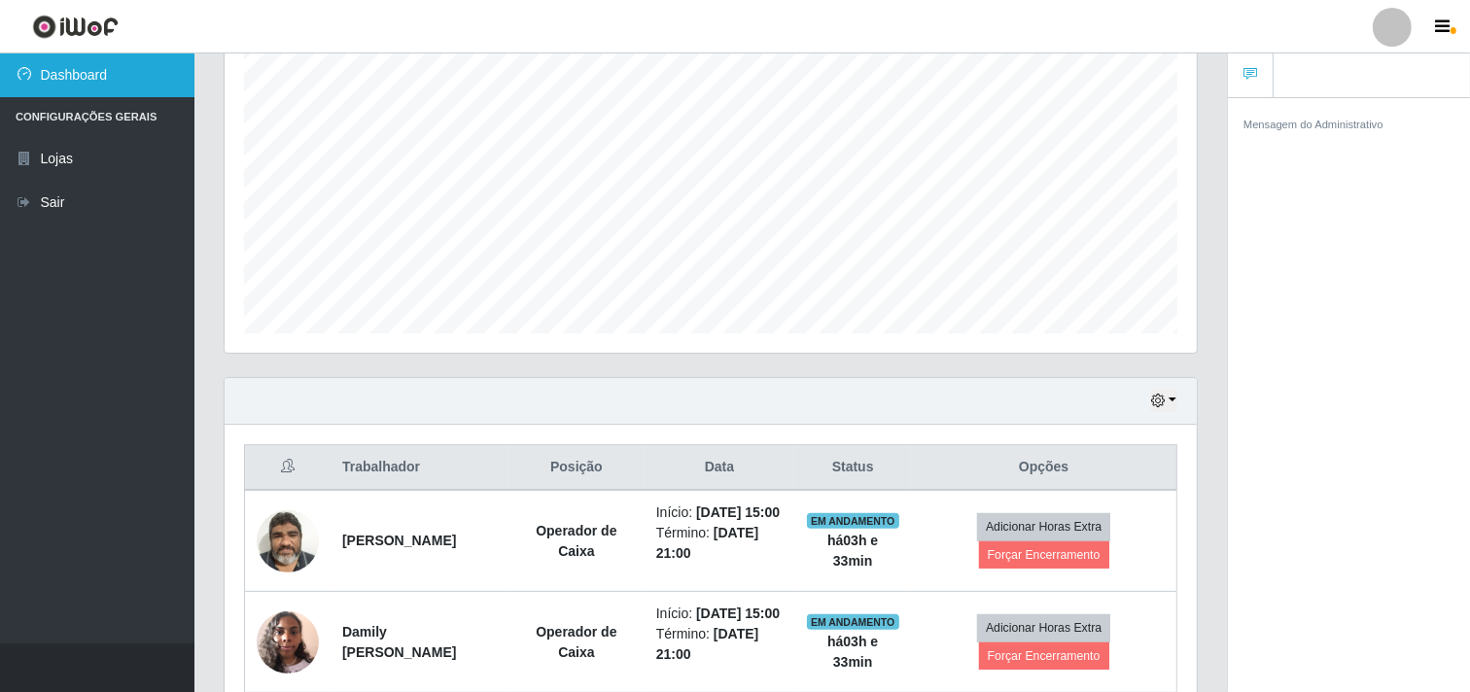
click at [87, 76] on link "Dashboard" at bounding box center [97, 75] width 194 height 44
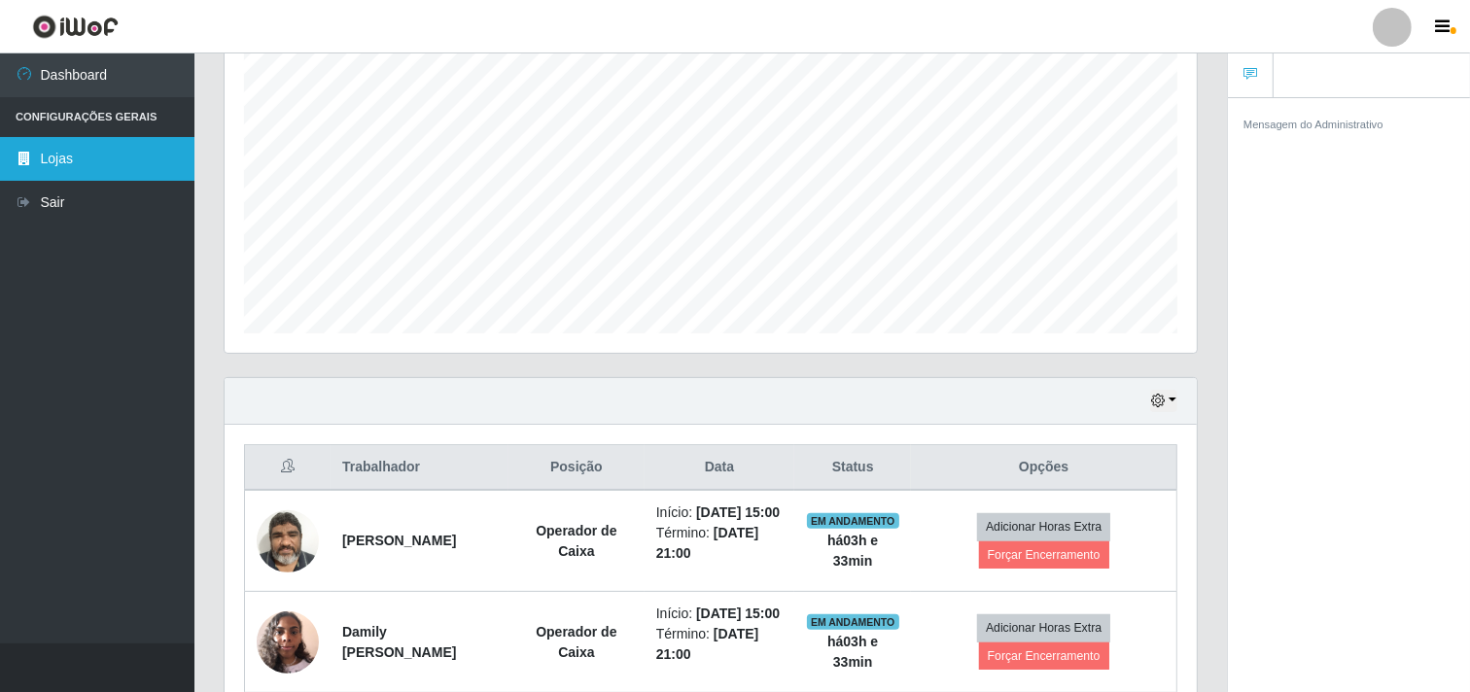
click at [100, 151] on link "Lojas" at bounding box center [97, 159] width 194 height 44
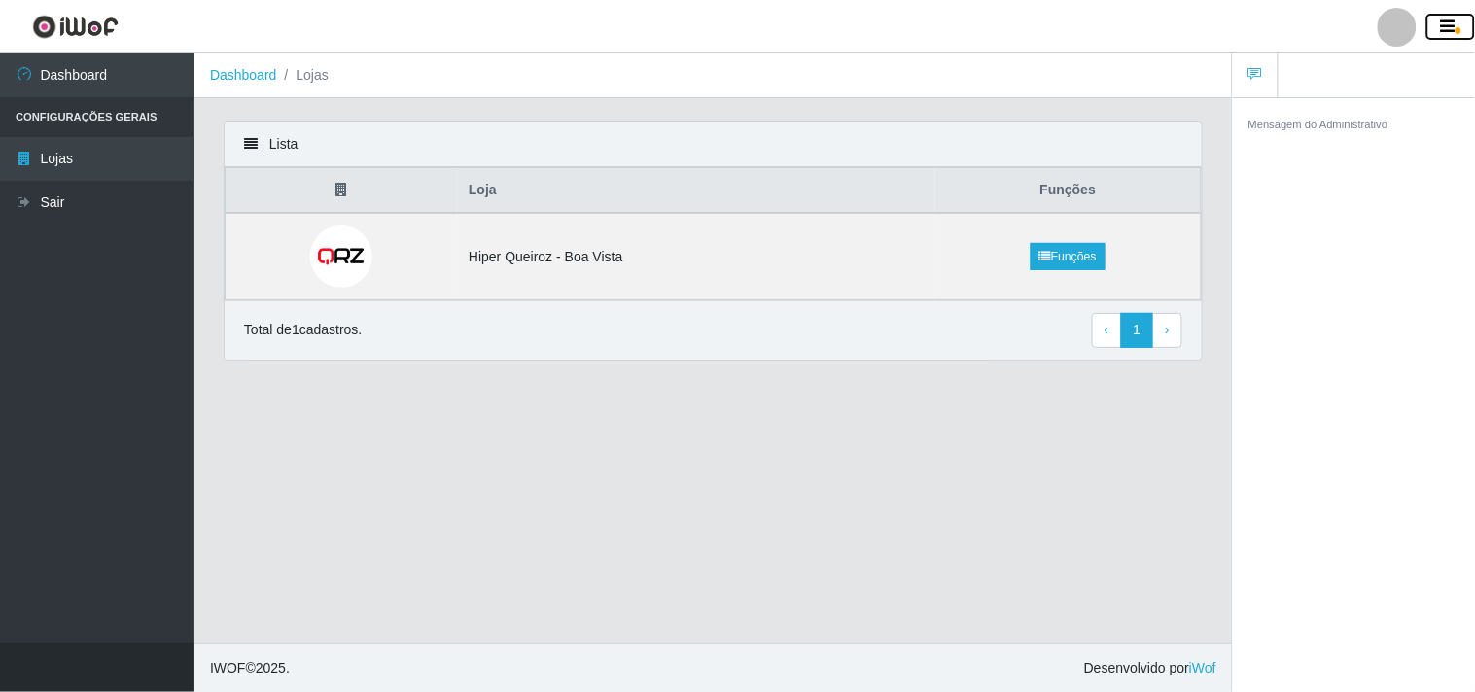
click at [1450, 34] on icon "button" at bounding box center [1448, 26] width 15 height 17
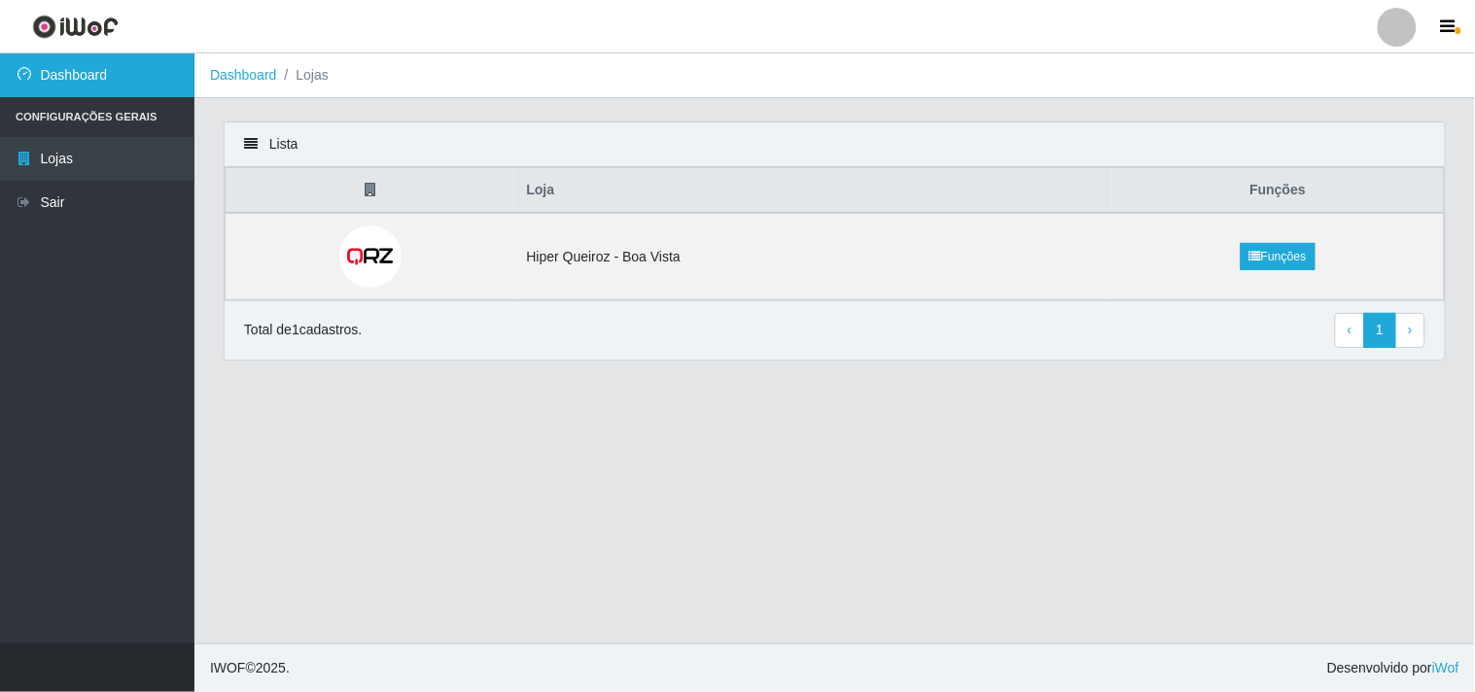
click at [108, 81] on link "Dashboard" at bounding box center [97, 75] width 194 height 44
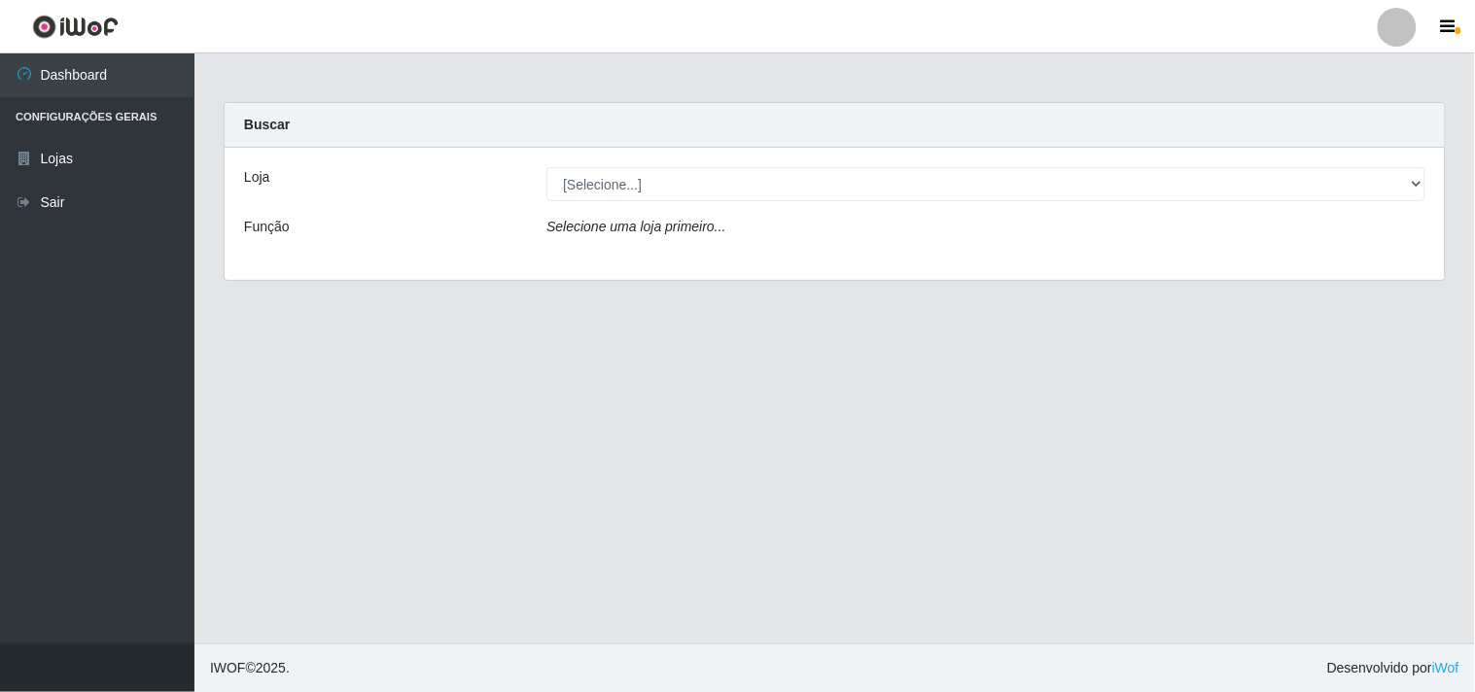
click at [1430, 195] on div "[Selecione...] Hiper Queiroz - Boa Vista" at bounding box center [986, 184] width 908 height 34
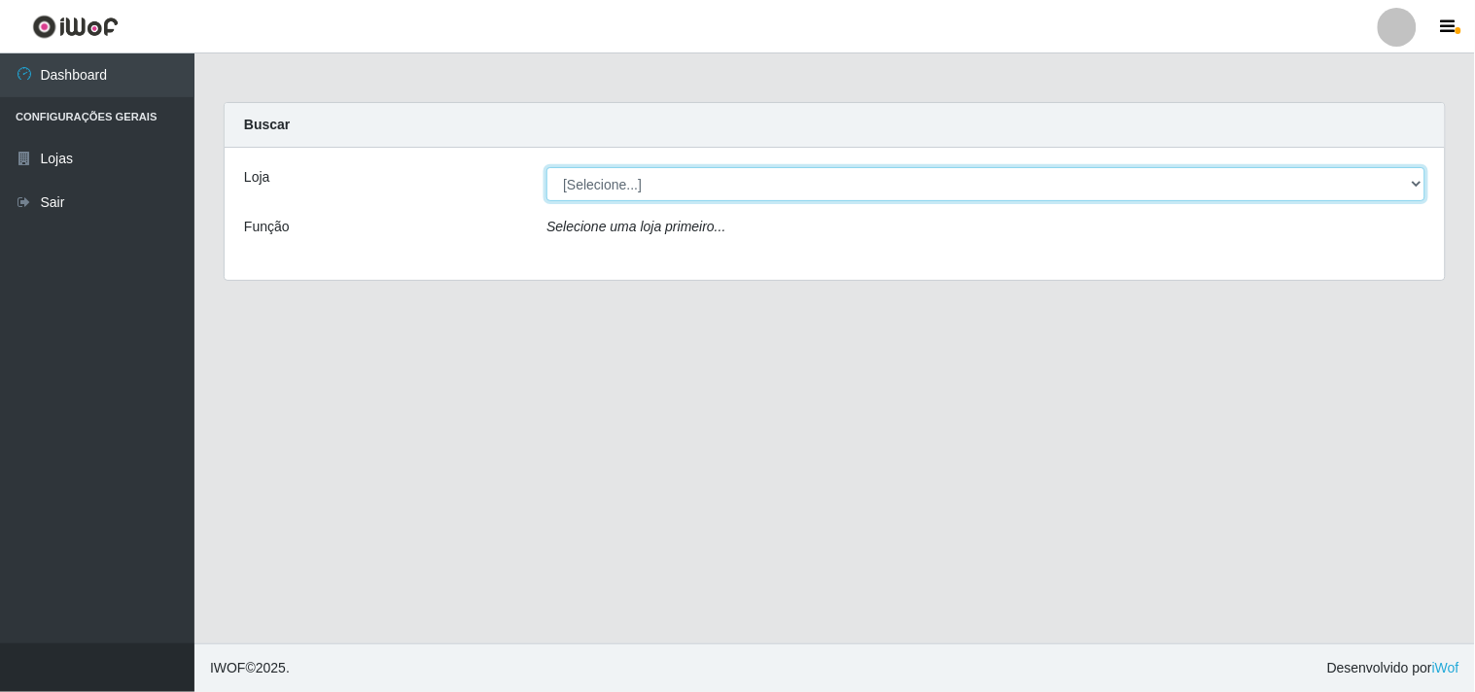
click at [1405, 186] on select "[Selecione...] Hiper Queiroz - Boa Vista" at bounding box center [985, 184] width 879 height 34
select select "514"
click at [546, 167] on select "[Selecione...] Hiper Queiroz - Boa Vista" at bounding box center [985, 184] width 879 height 34
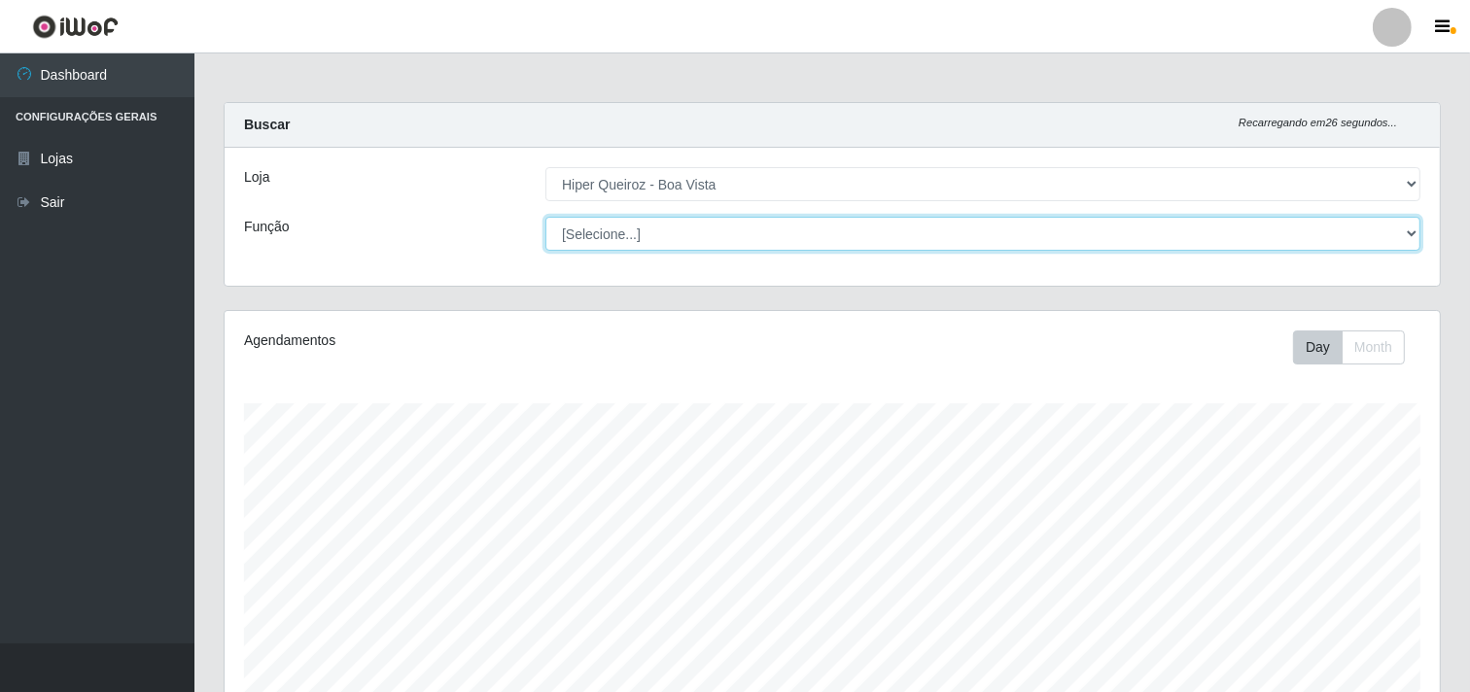
click at [1392, 235] on select "[Selecione...] Embalador Embalador + Embalador ++ Operador de Caixa Operador de…" at bounding box center [982, 234] width 875 height 34
click at [1386, 238] on select "[Selecione...] Embalador Embalador + Embalador ++ Operador de Caixa Operador de…" at bounding box center [982, 234] width 875 height 34
click at [1388, 237] on select "[Selecione...] Embalador Embalador + Embalador ++ Operador de Caixa Operador de…" at bounding box center [982, 234] width 875 height 34
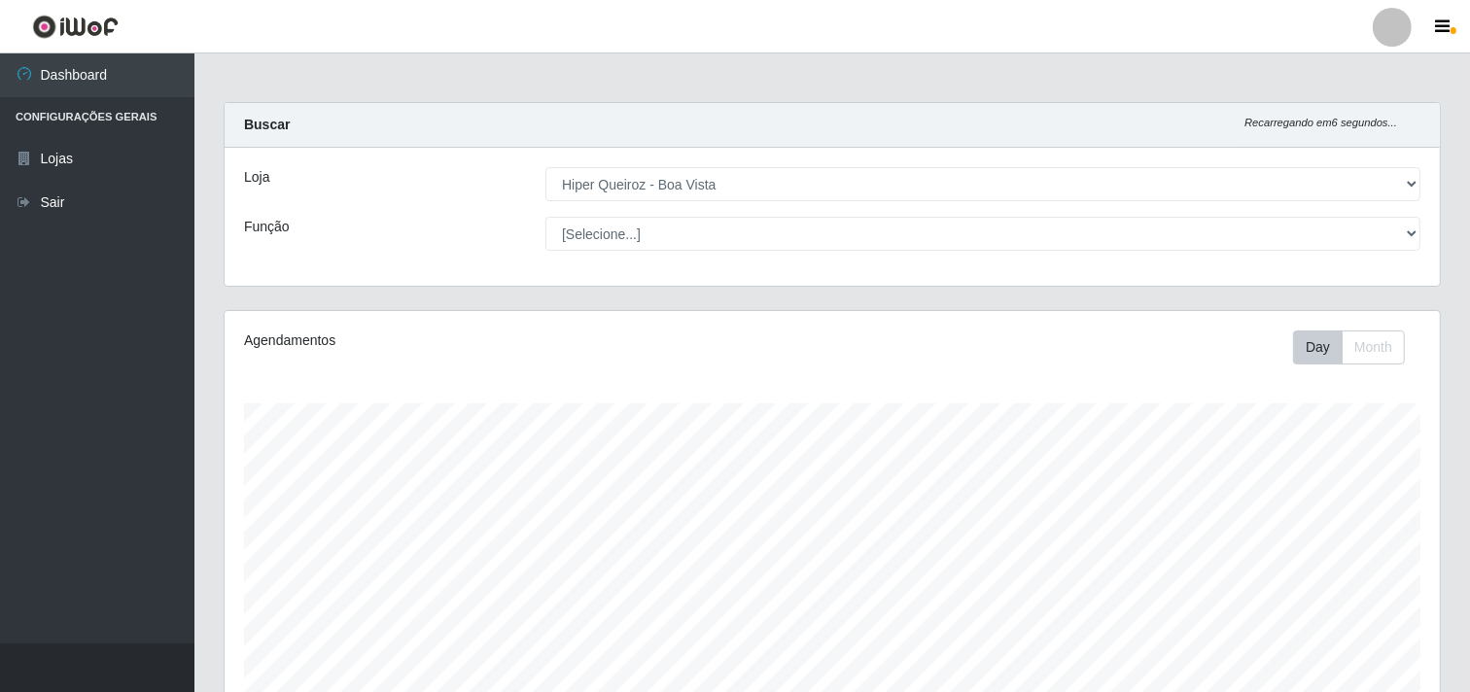
click at [937, 301] on div "Carregando... Buscar Recarregando em 6 segundos... Loja [Selecione...] Hiper Qu…" at bounding box center [832, 206] width 1246 height 208
click at [928, 299] on div "Carregando... Buscar Recarregando em 5 segundos... Loja [Selecione...] Hiper Qu…" at bounding box center [832, 206] width 1246 height 208
click at [918, 299] on div "Carregando... Buscar Recarregando em 3 segundos... Loja [Selecione...] Hiper Qu…" at bounding box center [832, 206] width 1246 height 208
click at [918, 299] on div "Carregando... Buscar Recarregando em 2 segundos... Loja [Selecione...] Hiper Qu…" at bounding box center [832, 206] width 1246 height 208
